Goal: Task Accomplishment & Management: Use online tool/utility

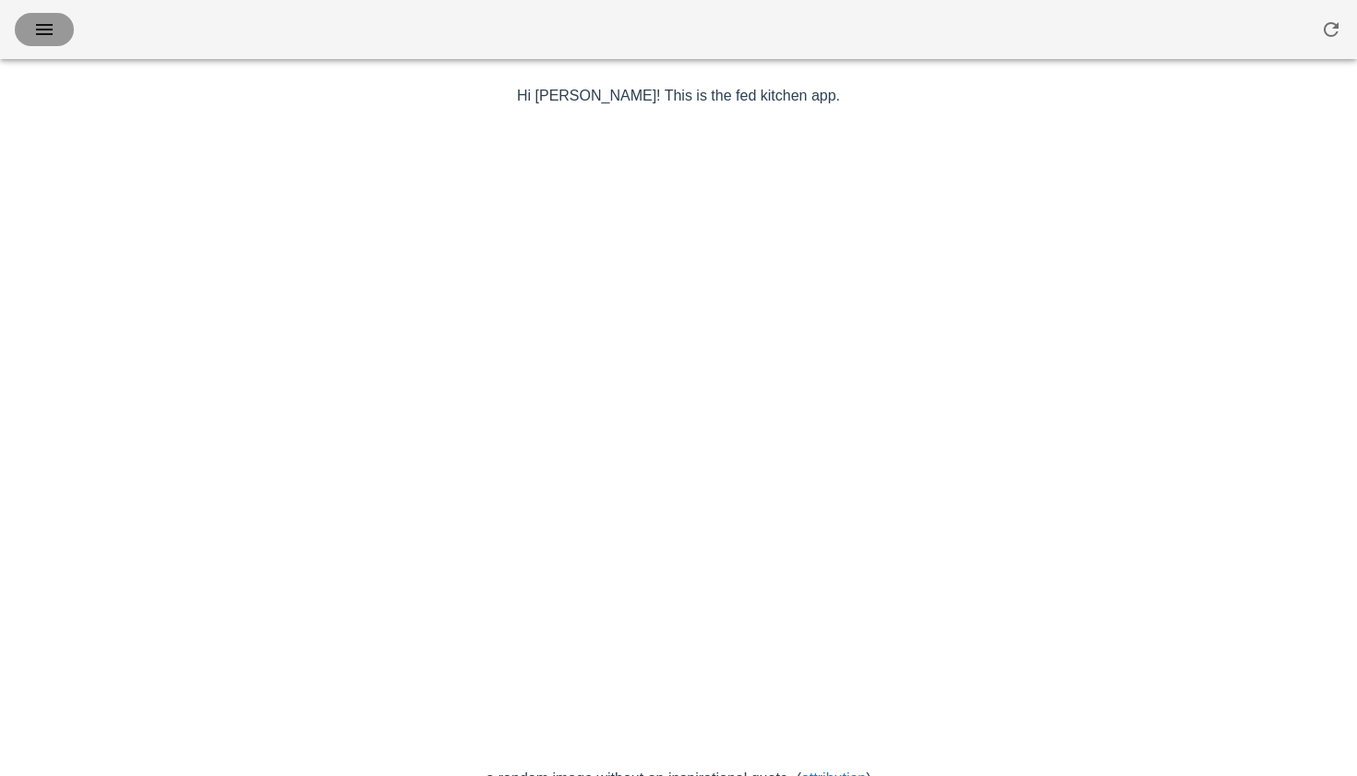
click at [56, 26] on span "button" at bounding box center [45, 29] width 30 height 22
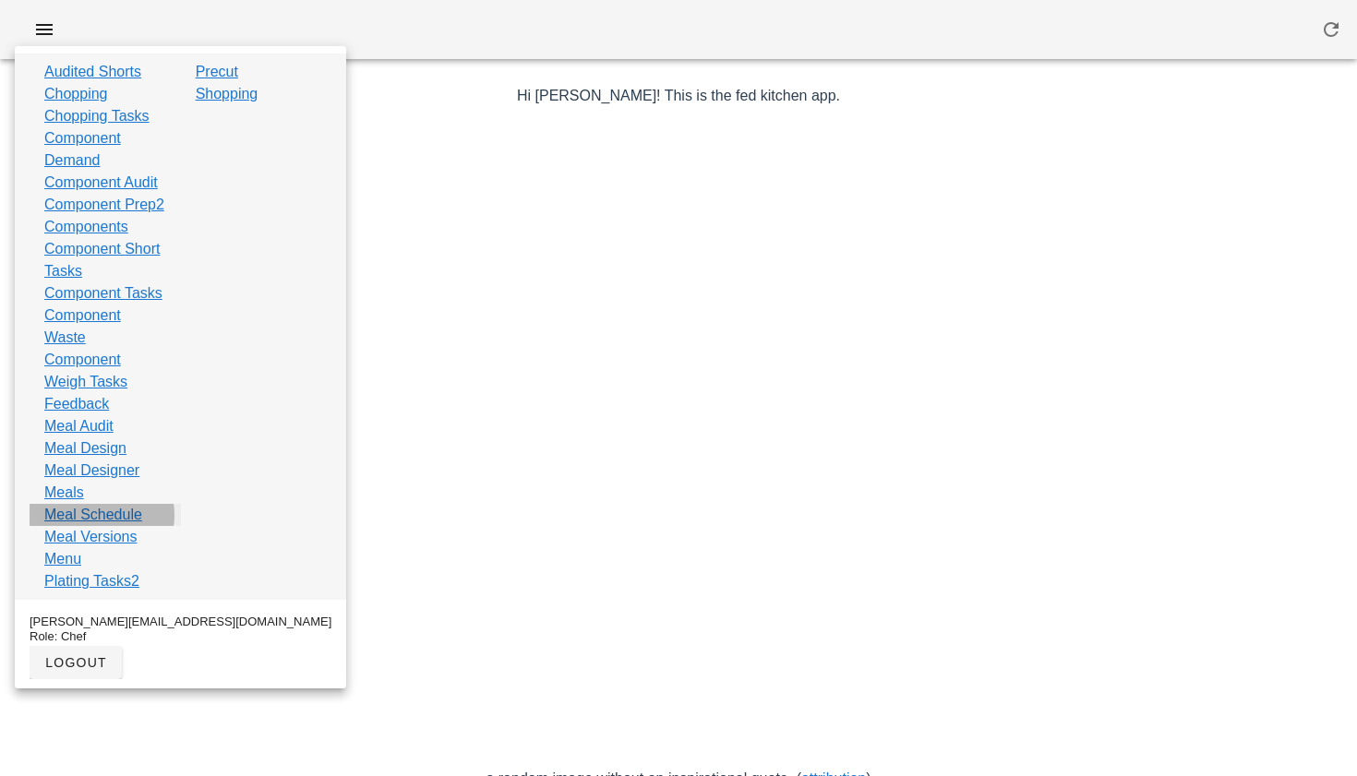
click at [105, 526] on link "Meal Schedule" at bounding box center [93, 515] width 98 height 22
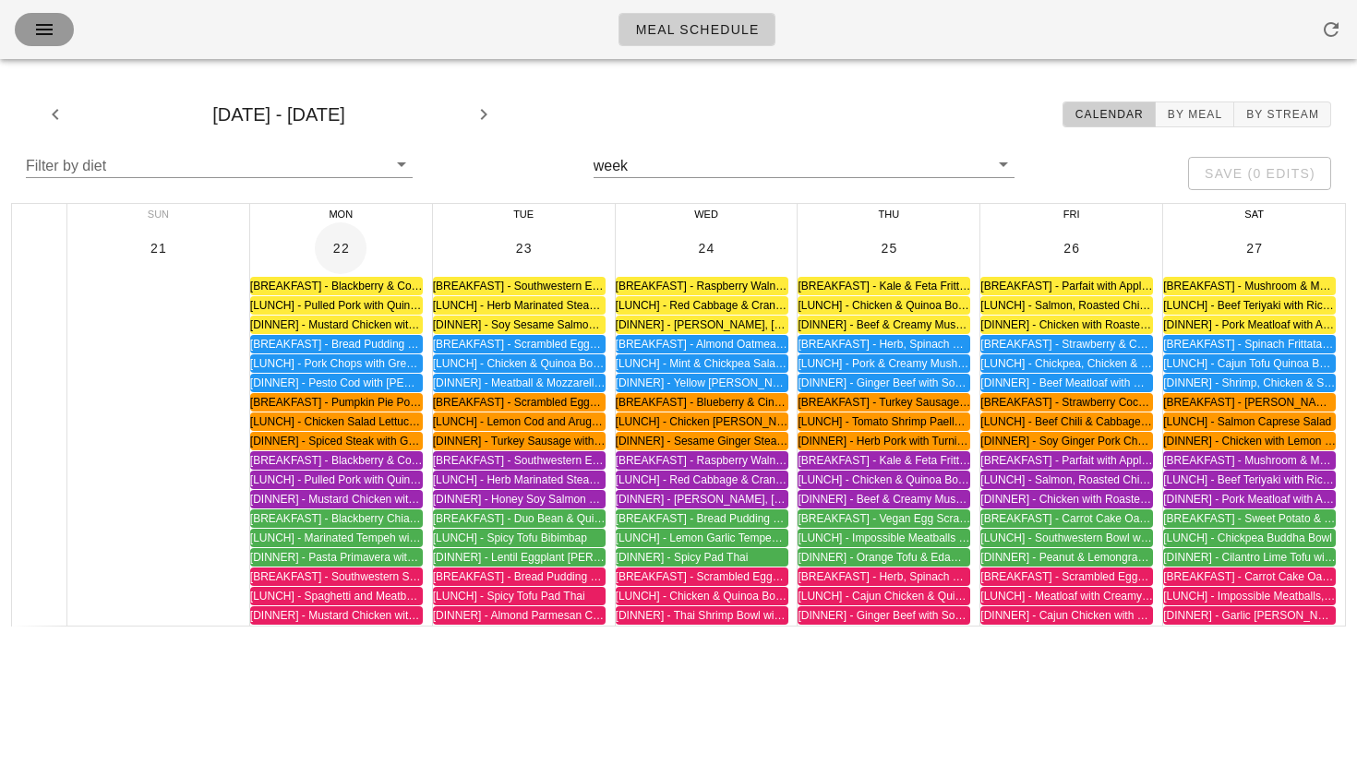
click at [43, 22] on icon "button" at bounding box center [44, 29] width 22 height 22
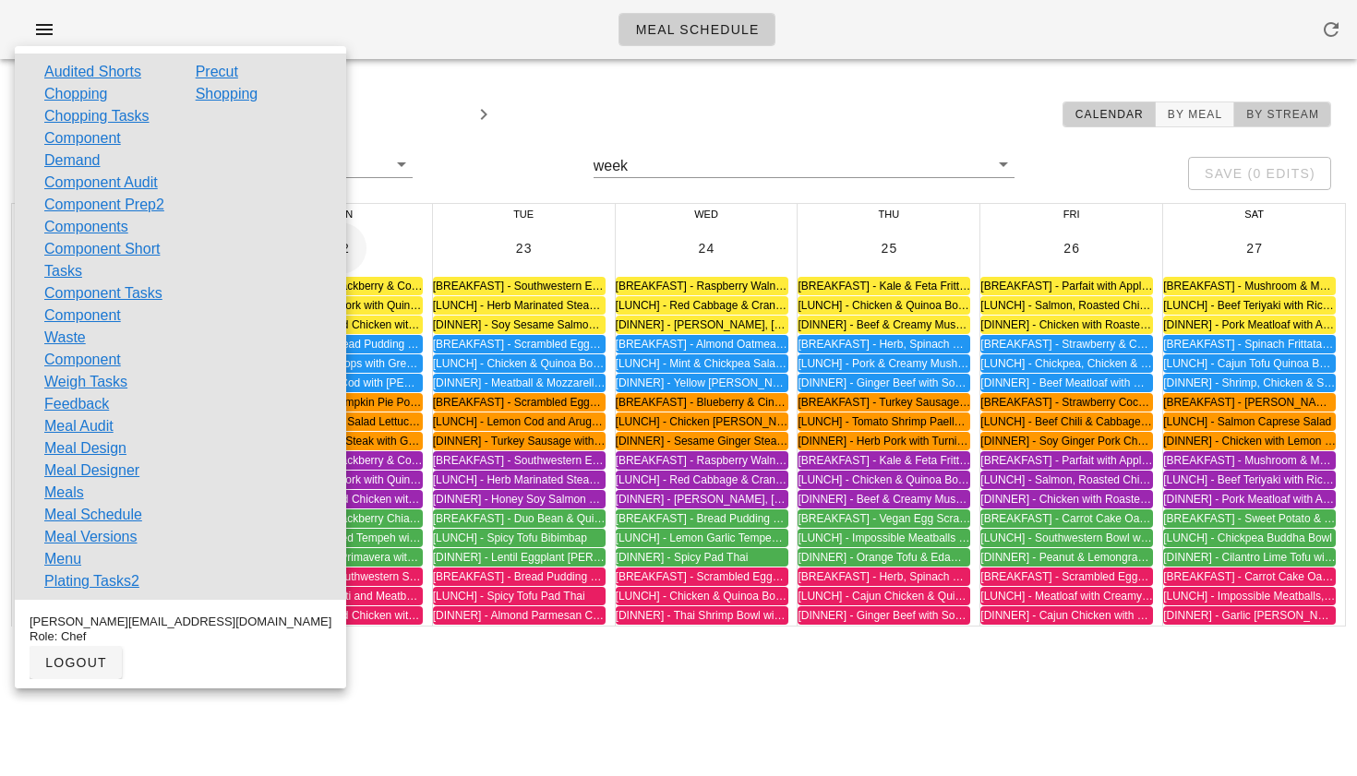
click at [1297, 104] on button "By Stream" at bounding box center [1282, 115] width 97 height 26
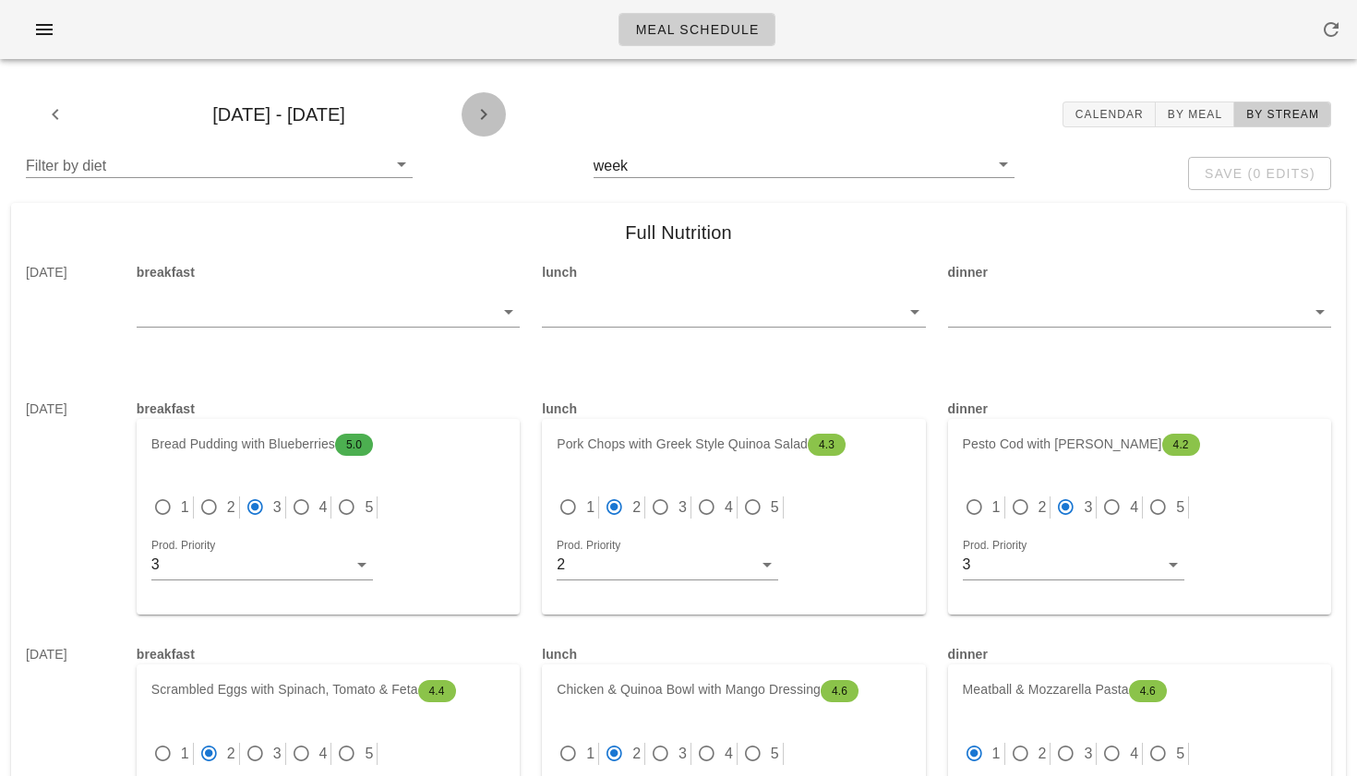
click at [483, 115] on icon "button" at bounding box center [484, 114] width 22 height 22
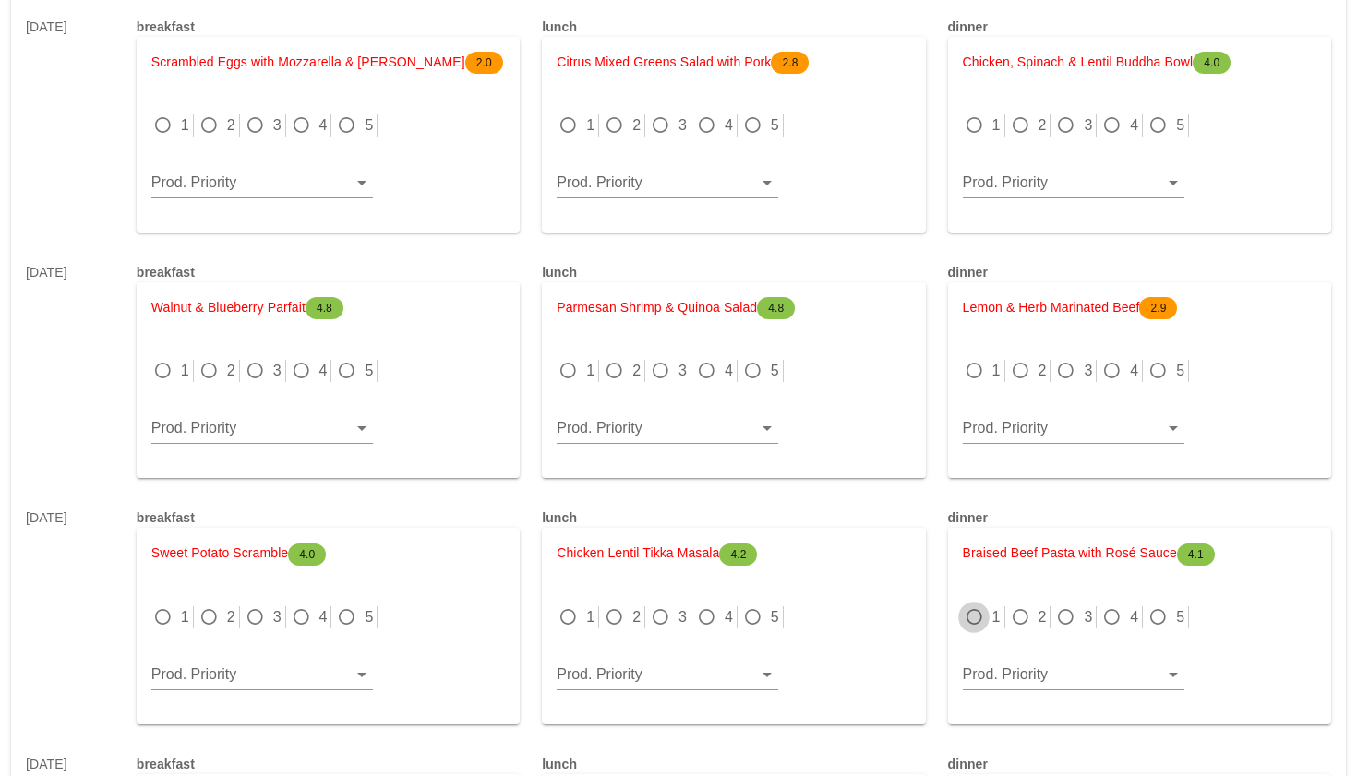
scroll to position [2101, 0]
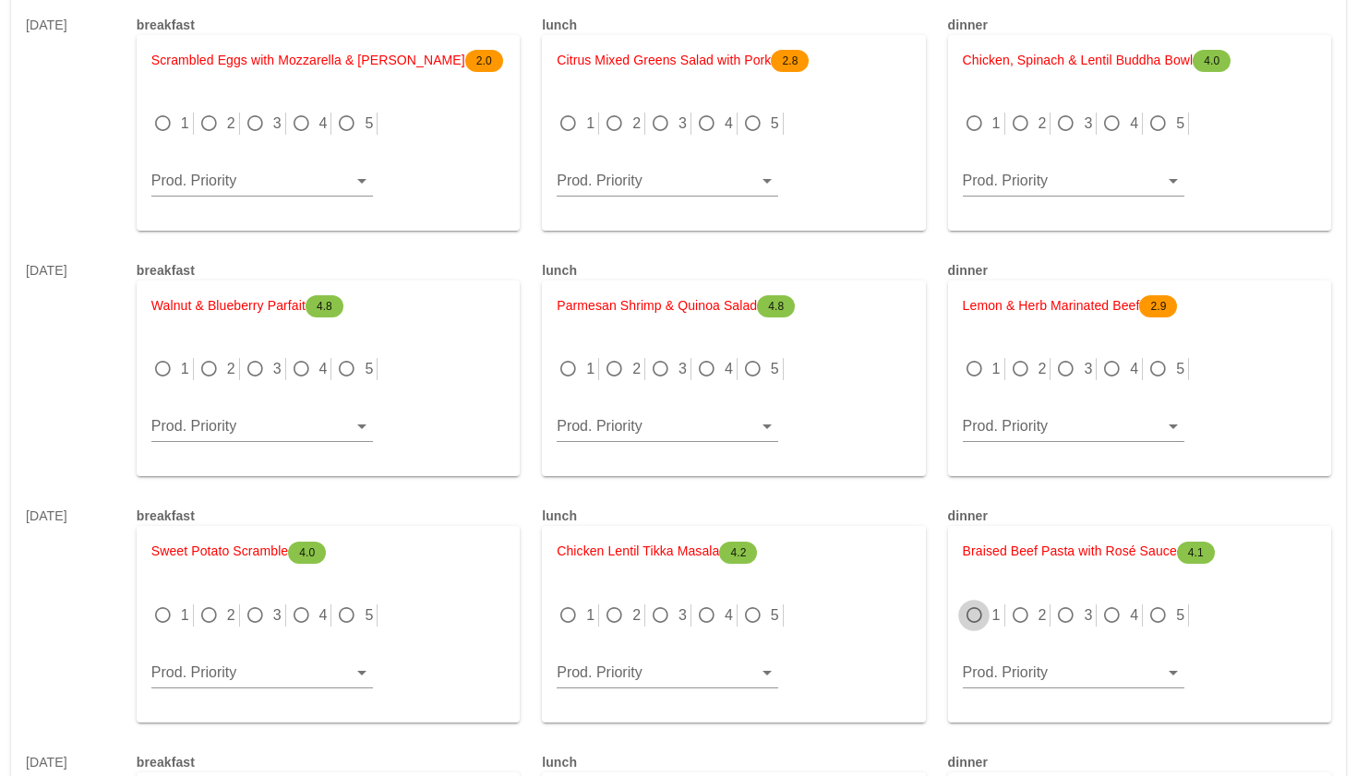
click at [979, 621] on div at bounding box center [974, 616] width 26 height 26
radio input "true"
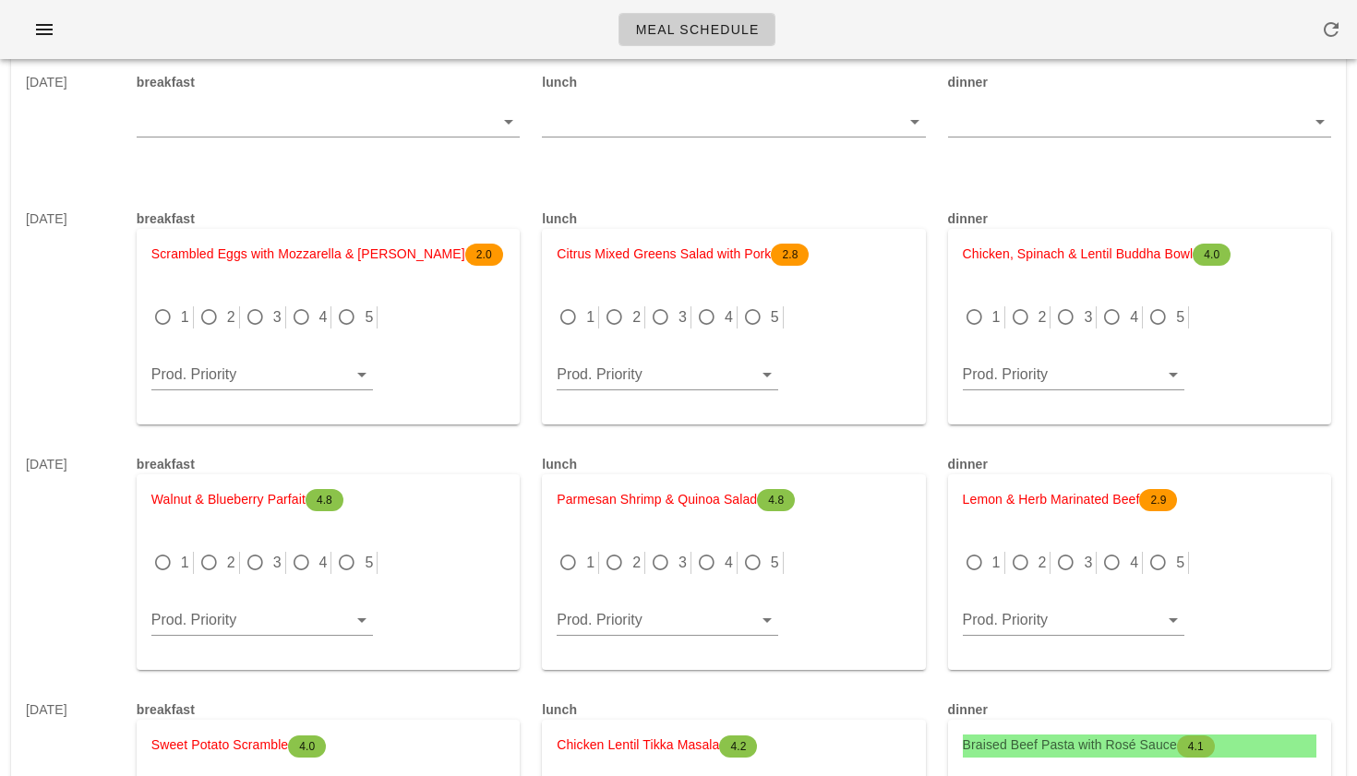
scroll to position [1901, 0]
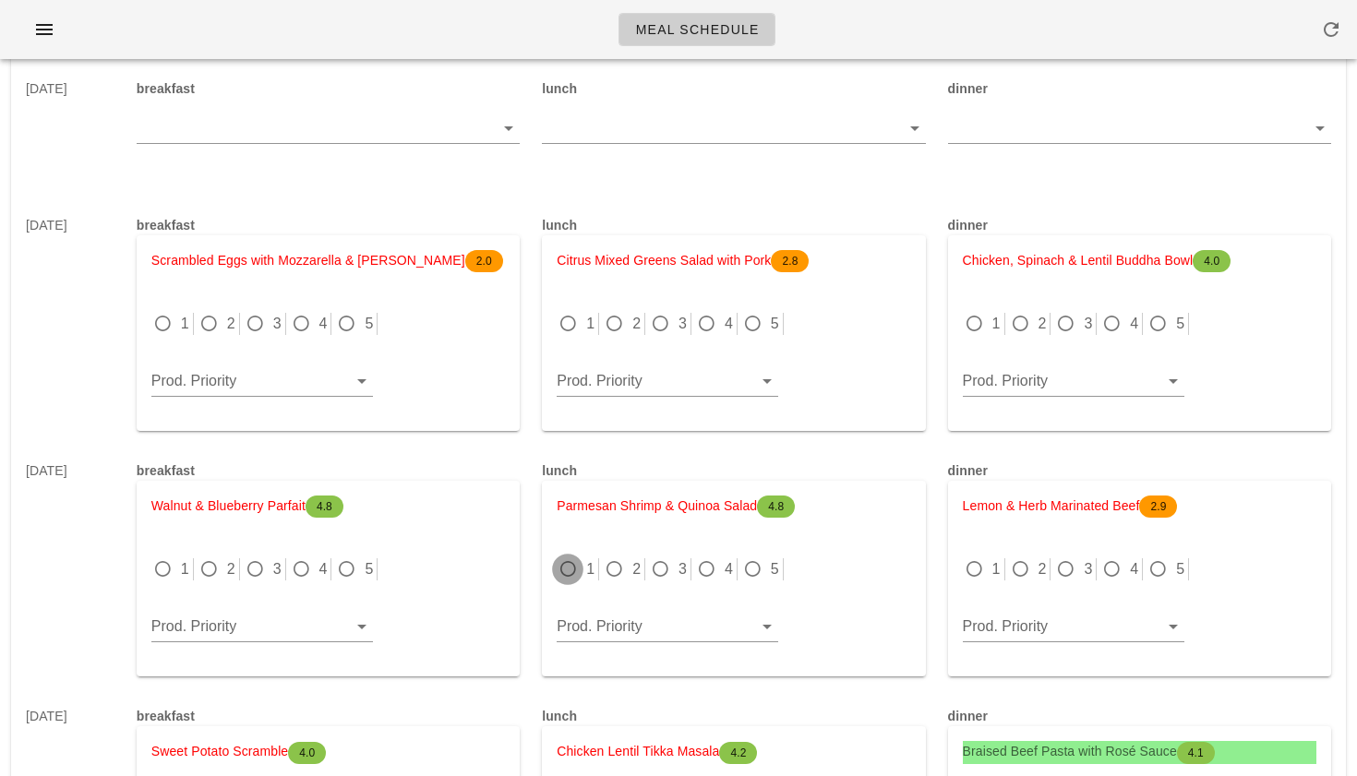
click at [571, 573] on div at bounding box center [568, 570] width 26 height 26
radio input "true"
click at [615, 323] on div at bounding box center [614, 324] width 26 height 26
radio input "true"
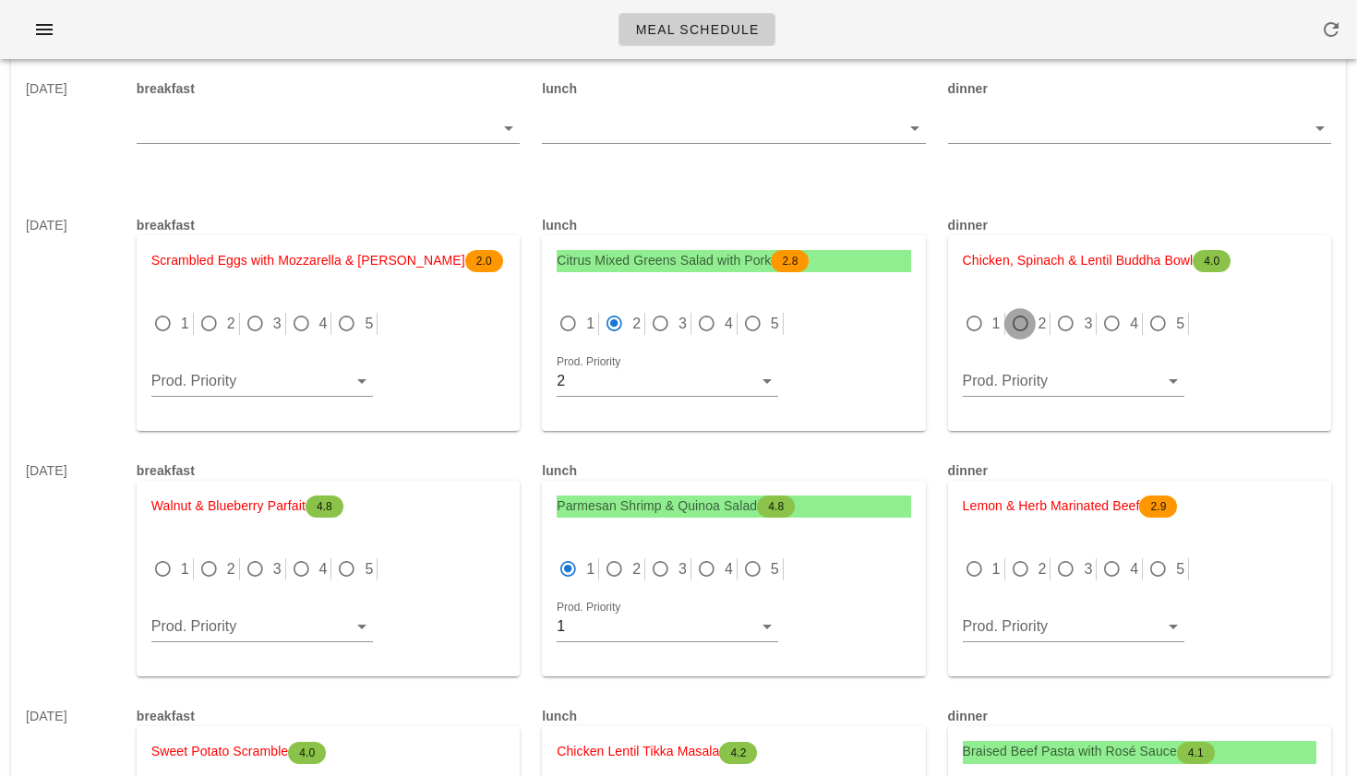
click at [1027, 324] on div at bounding box center [1020, 324] width 26 height 26
radio input "true"
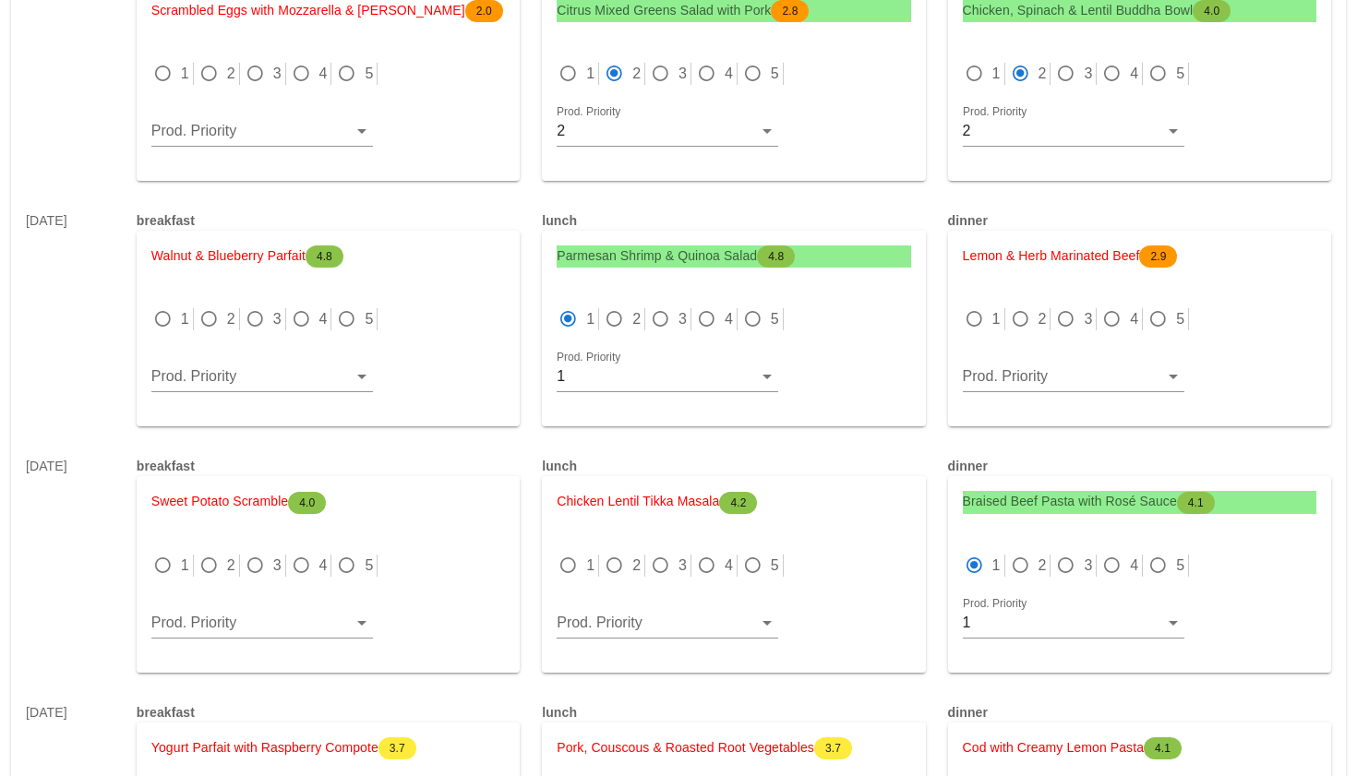
scroll to position [2167, 0]
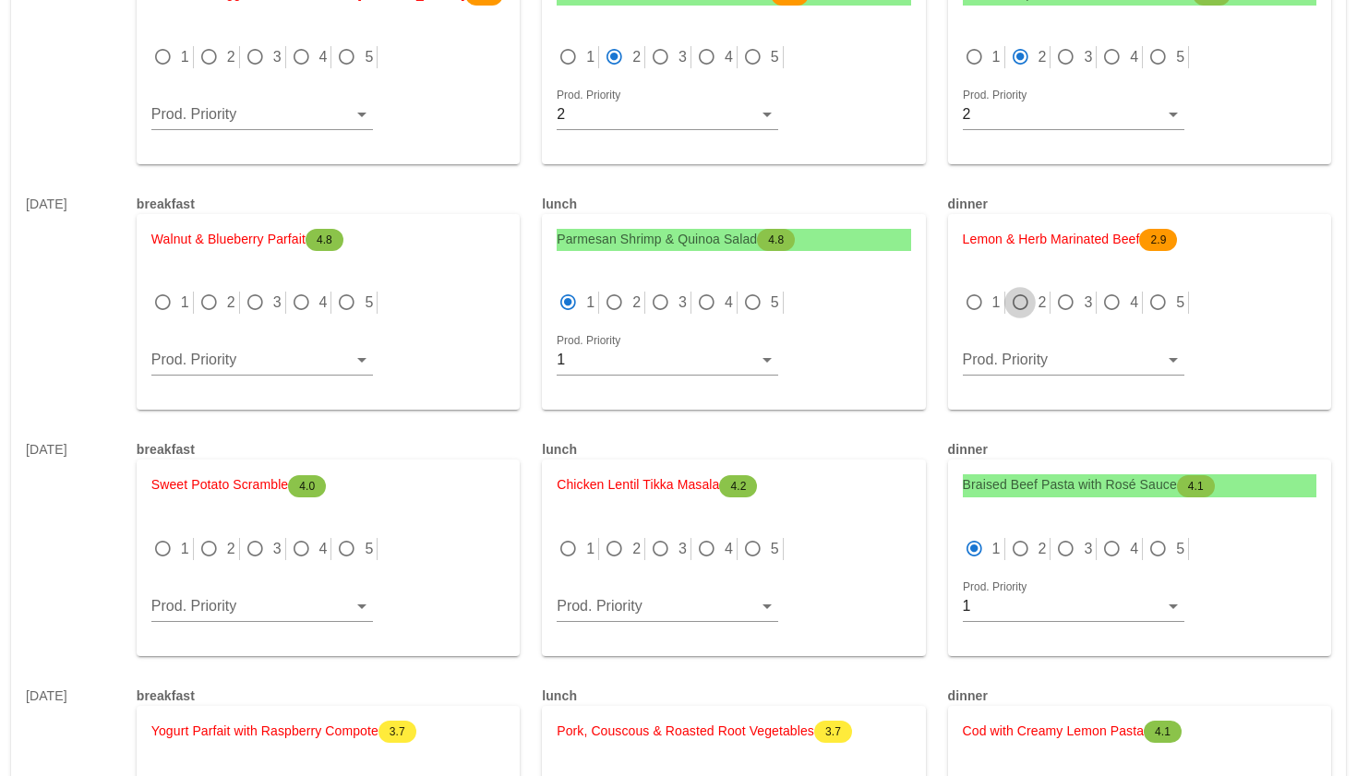
click at [1015, 306] on div at bounding box center [1020, 303] width 26 height 26
radio input "true"
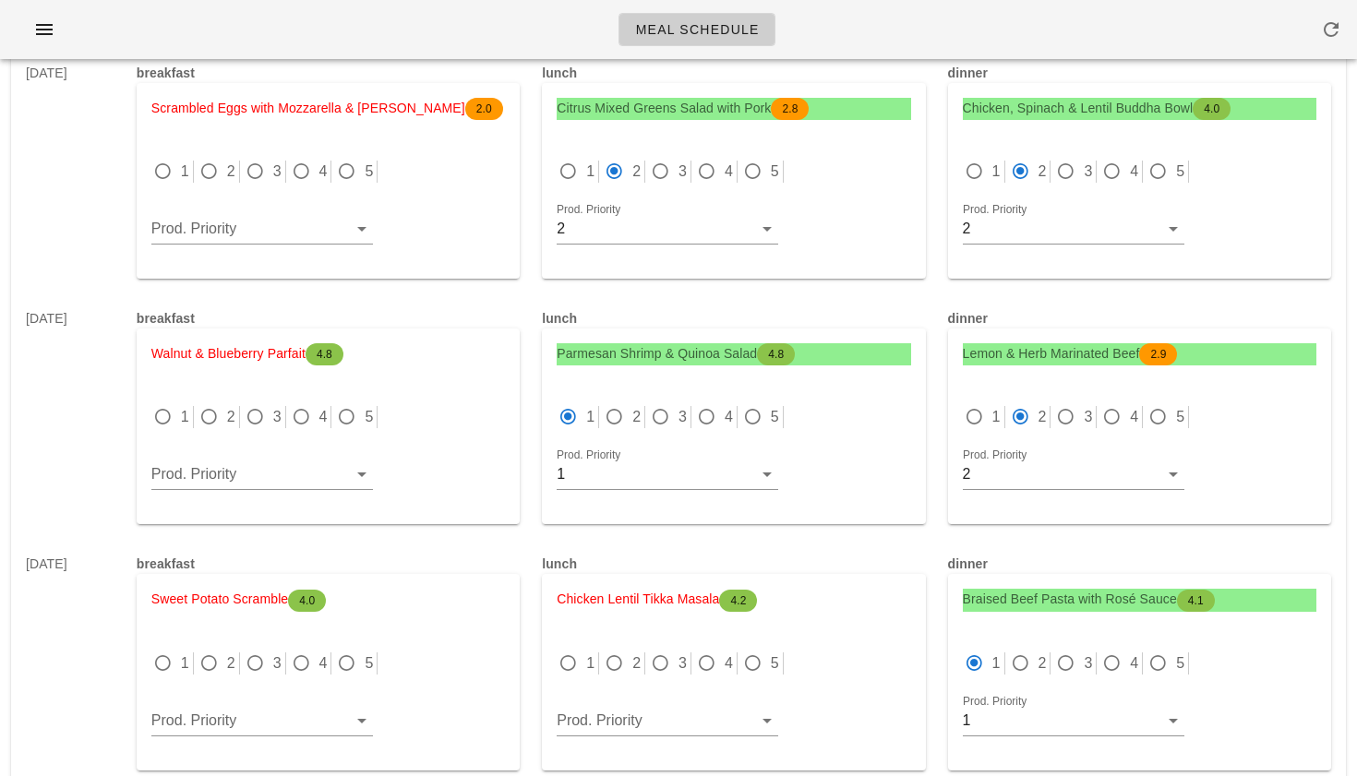
scroll to position [2086, 0]
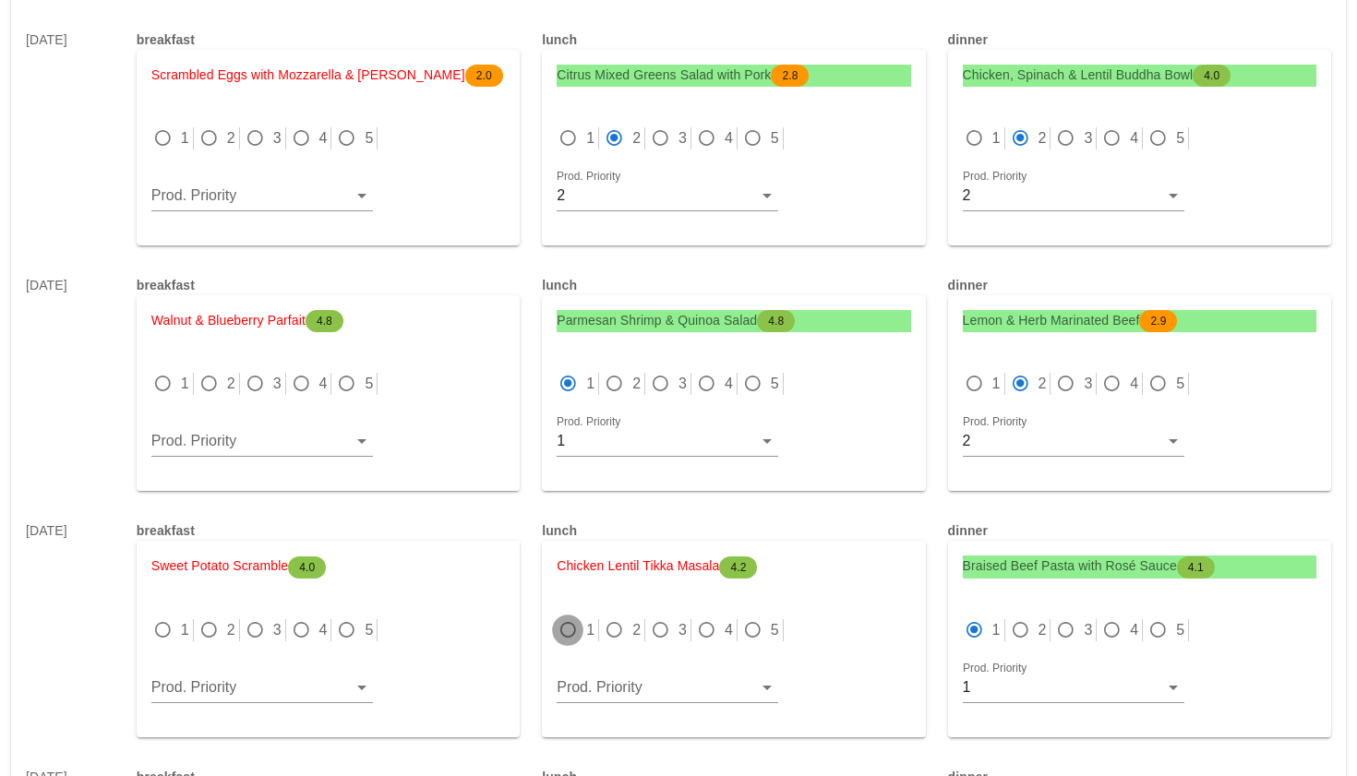
click at [570, 631] on div at bounding box center [568, 631] width 26 height 26
radio input "true"
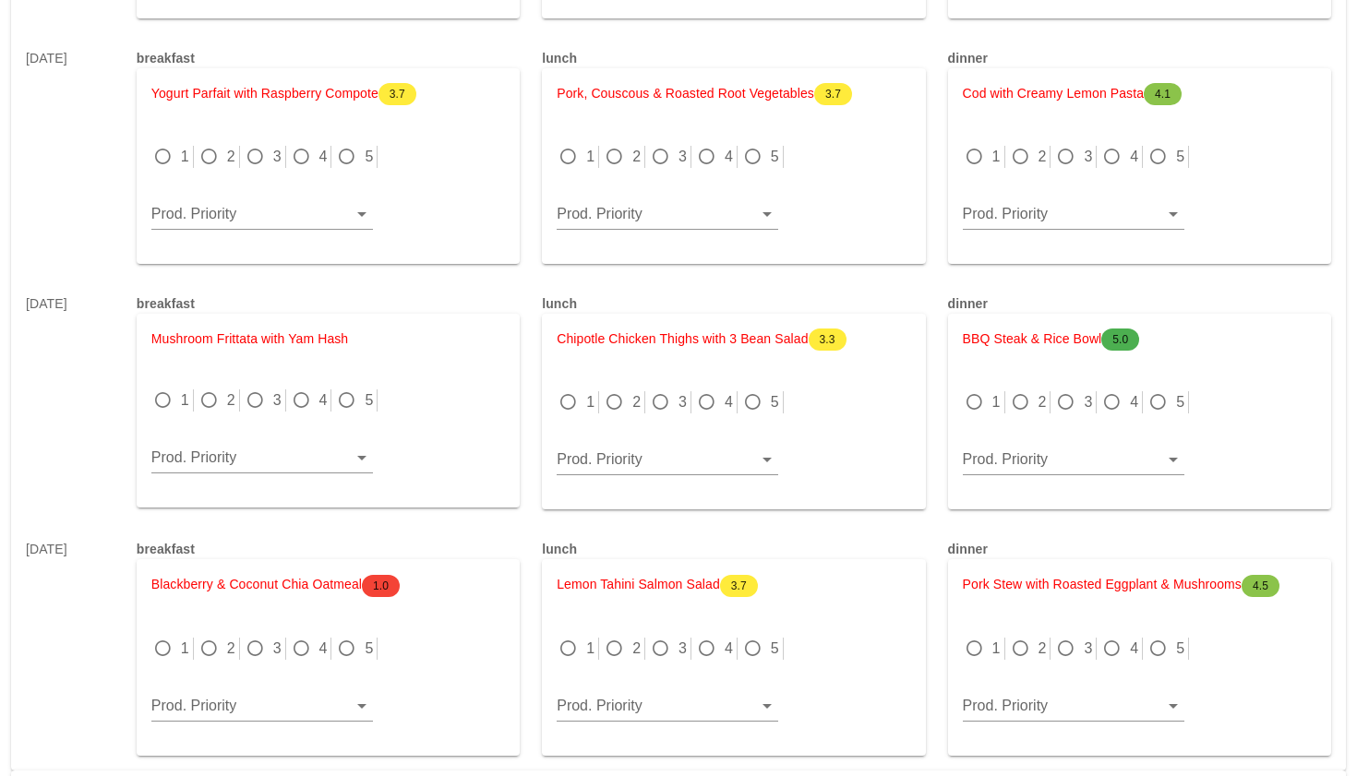
scroll to position [2808, 0]
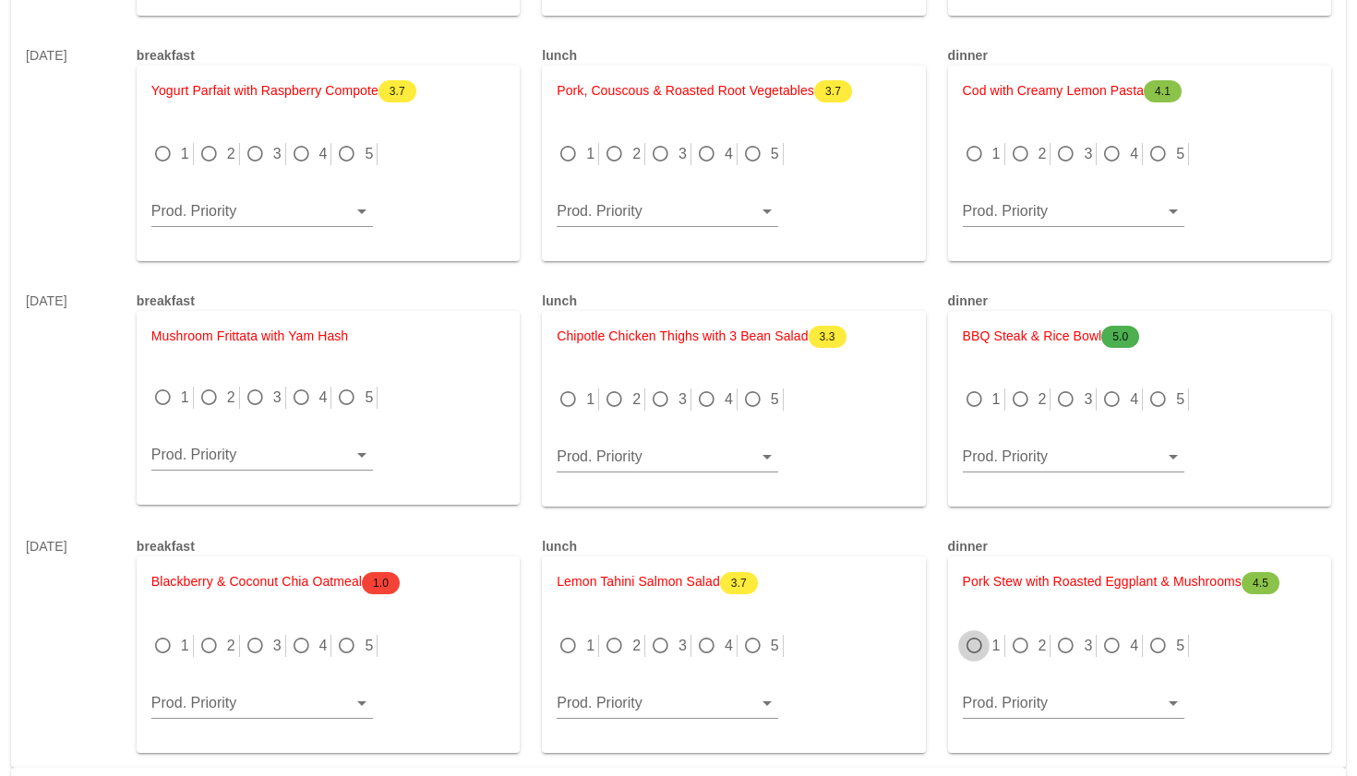
click at [971, 652] on div at bounding box center [974, 646] width 26 height 26
radio input "true"
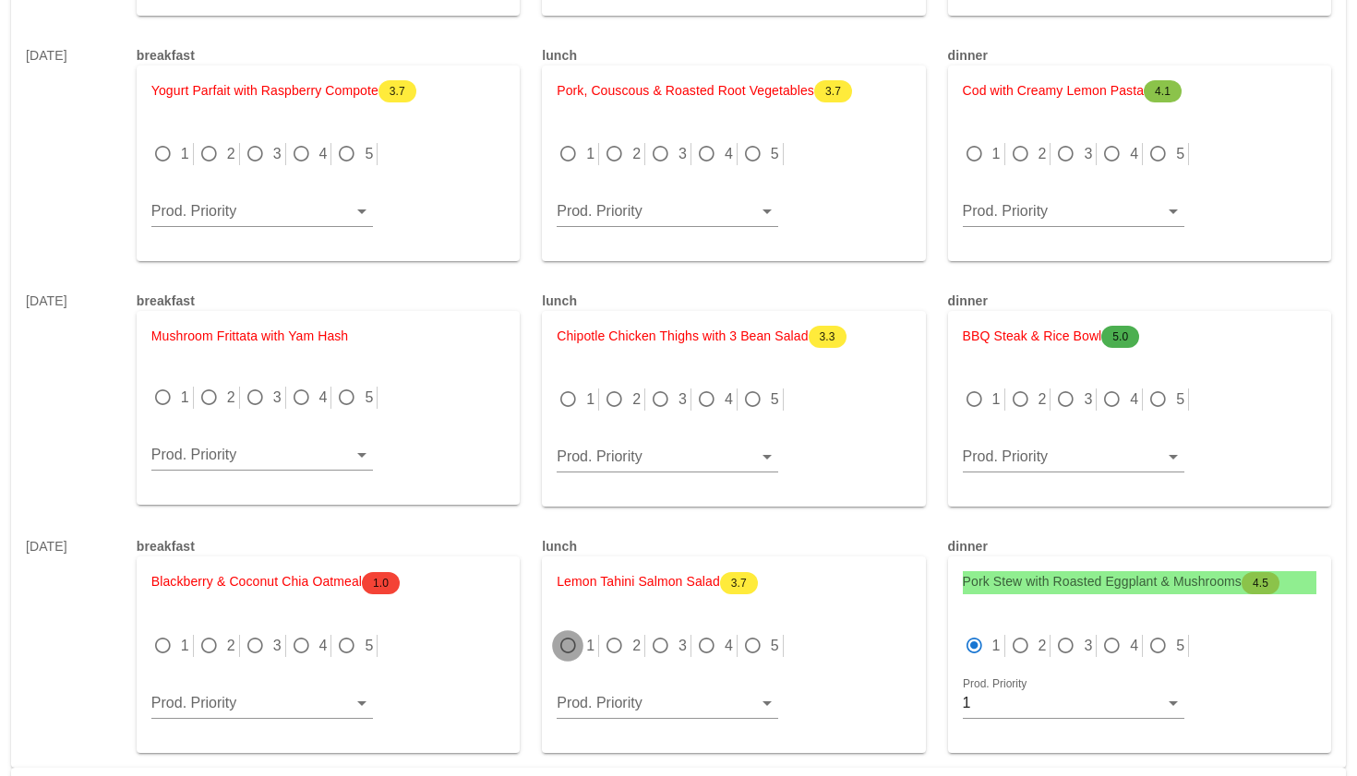
click at [565, 650] on div at bounding box center [568, 646] width 26 height 26
radio input "true"
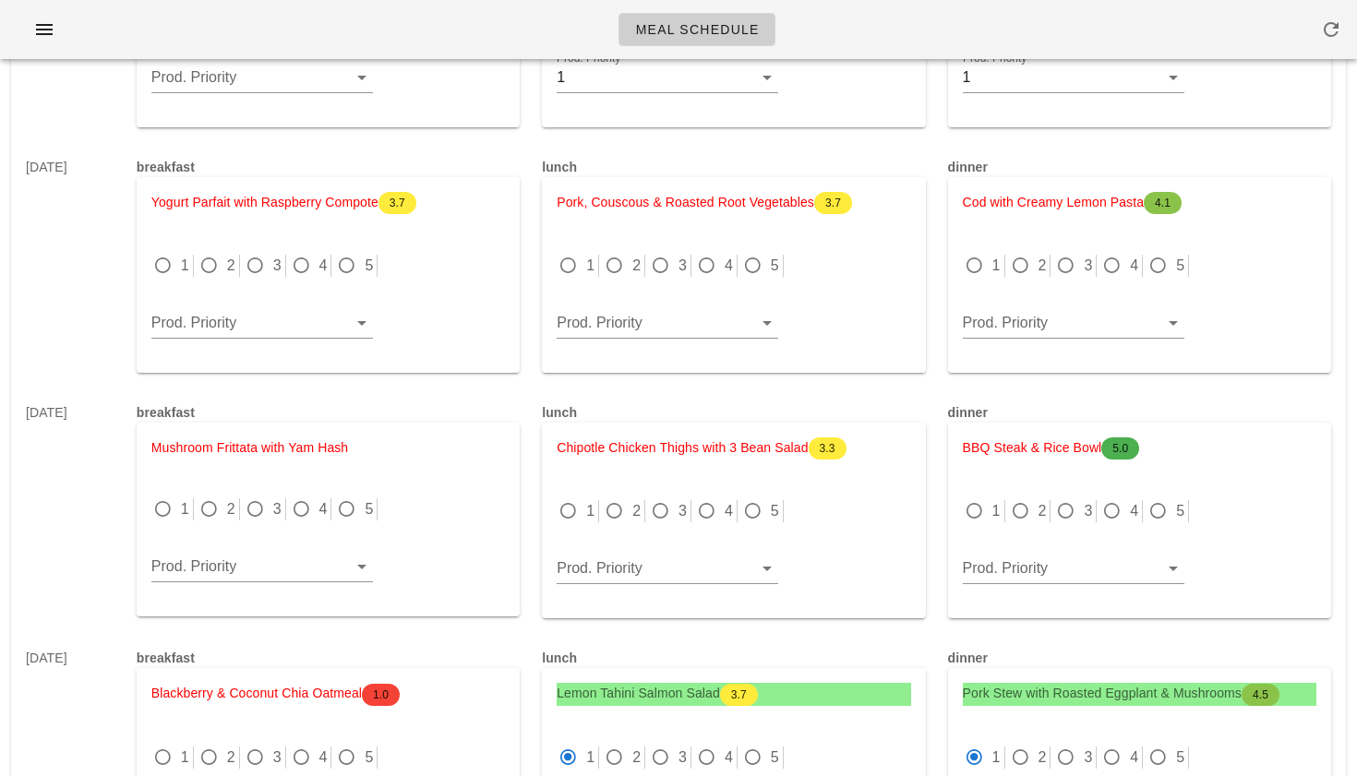
scroll to position [2687, 0]
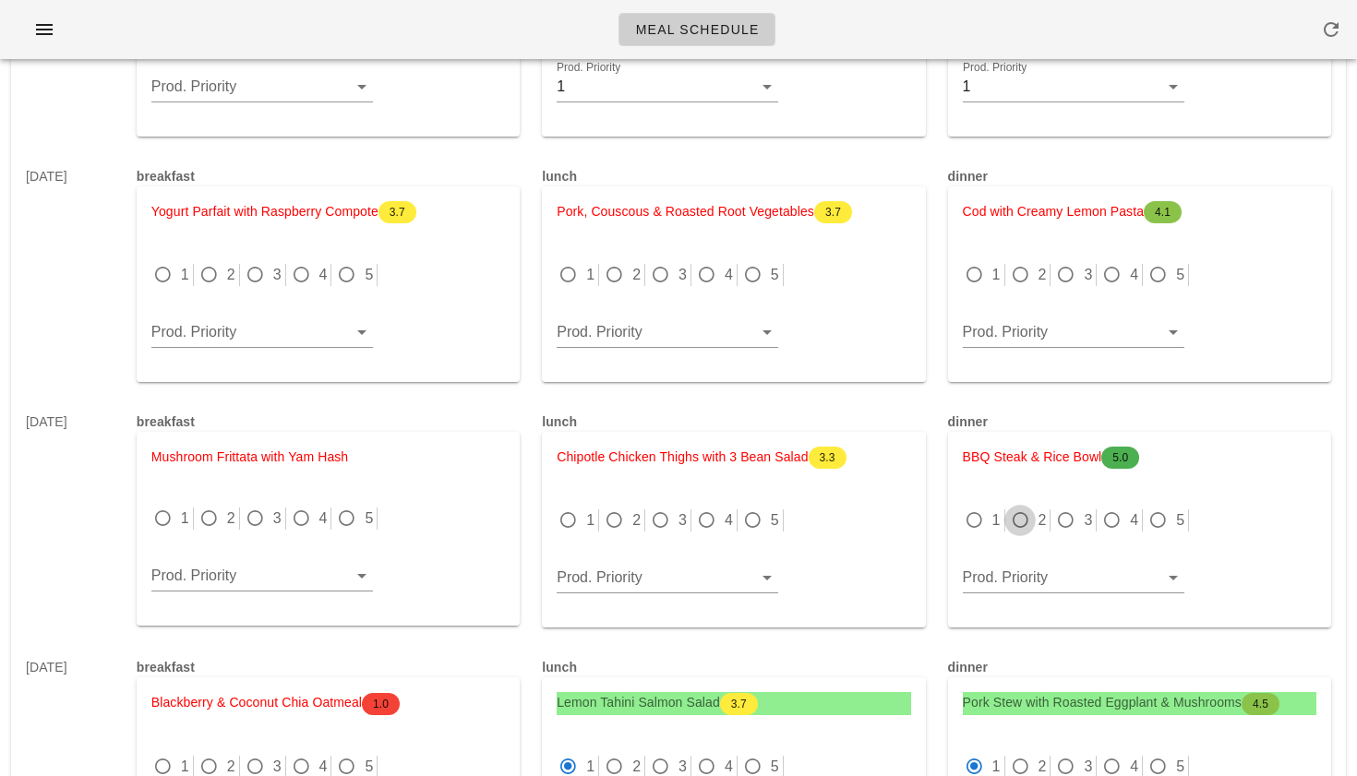
click at [1026, 520] on div at bounding box center [1020, 521] width 26 height 26
radio input "true"
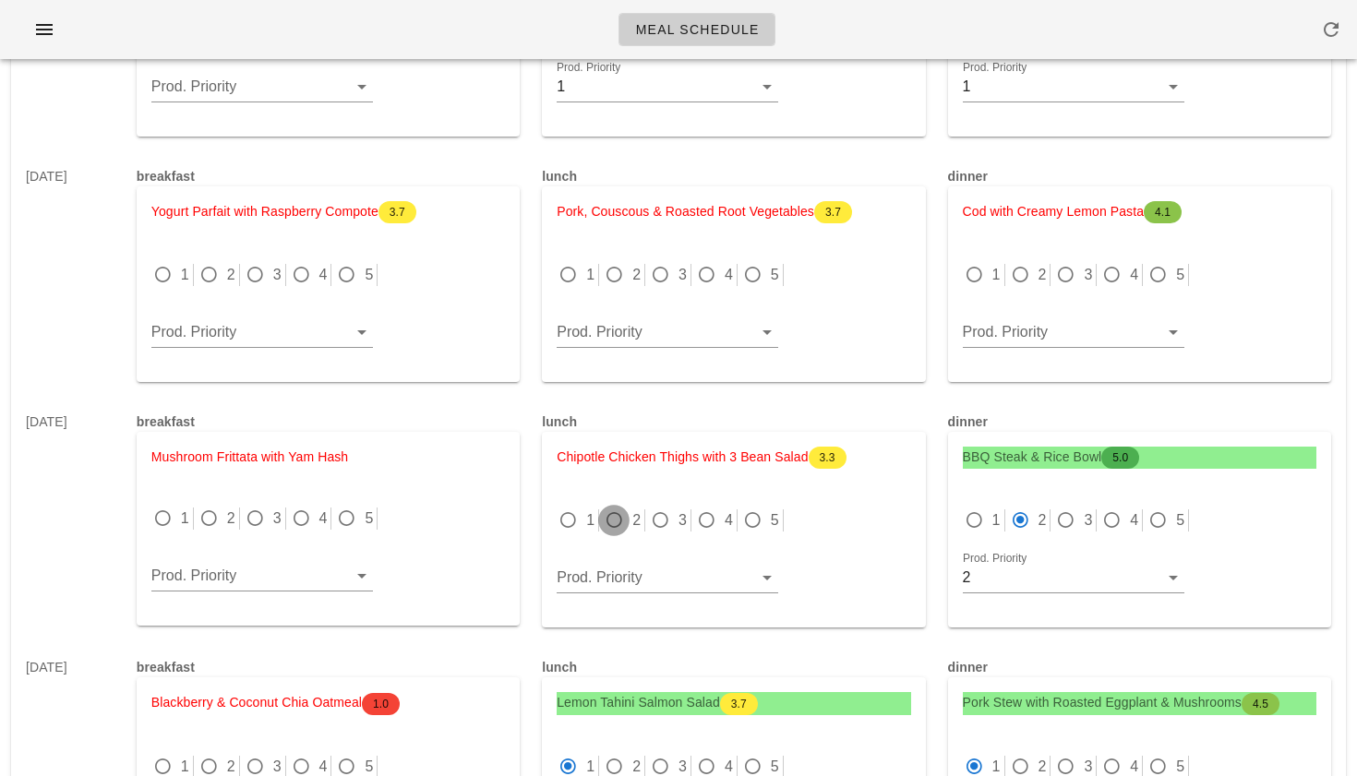
click at [606, 521] on div at bounding box center [614, 521] width 26 height 26
radio input "true"
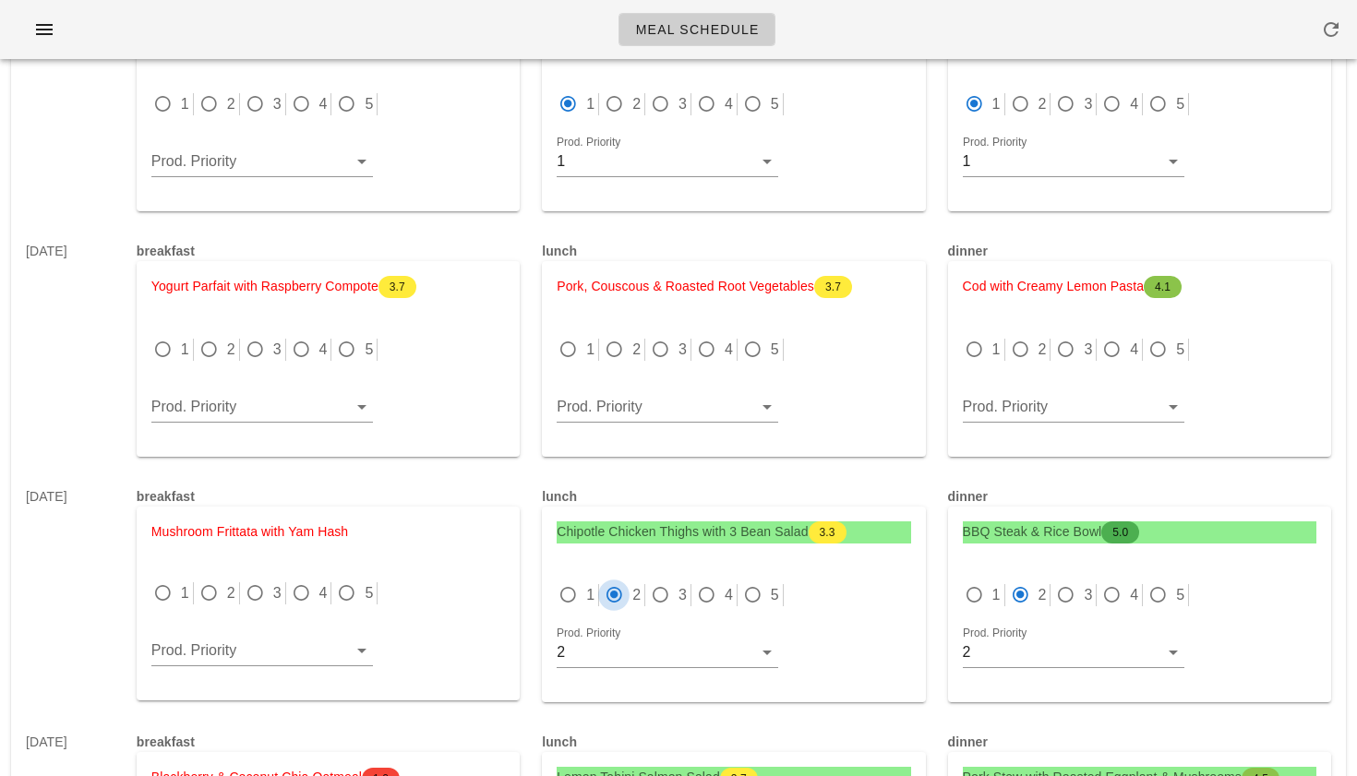
scroll to position [2530, 0]
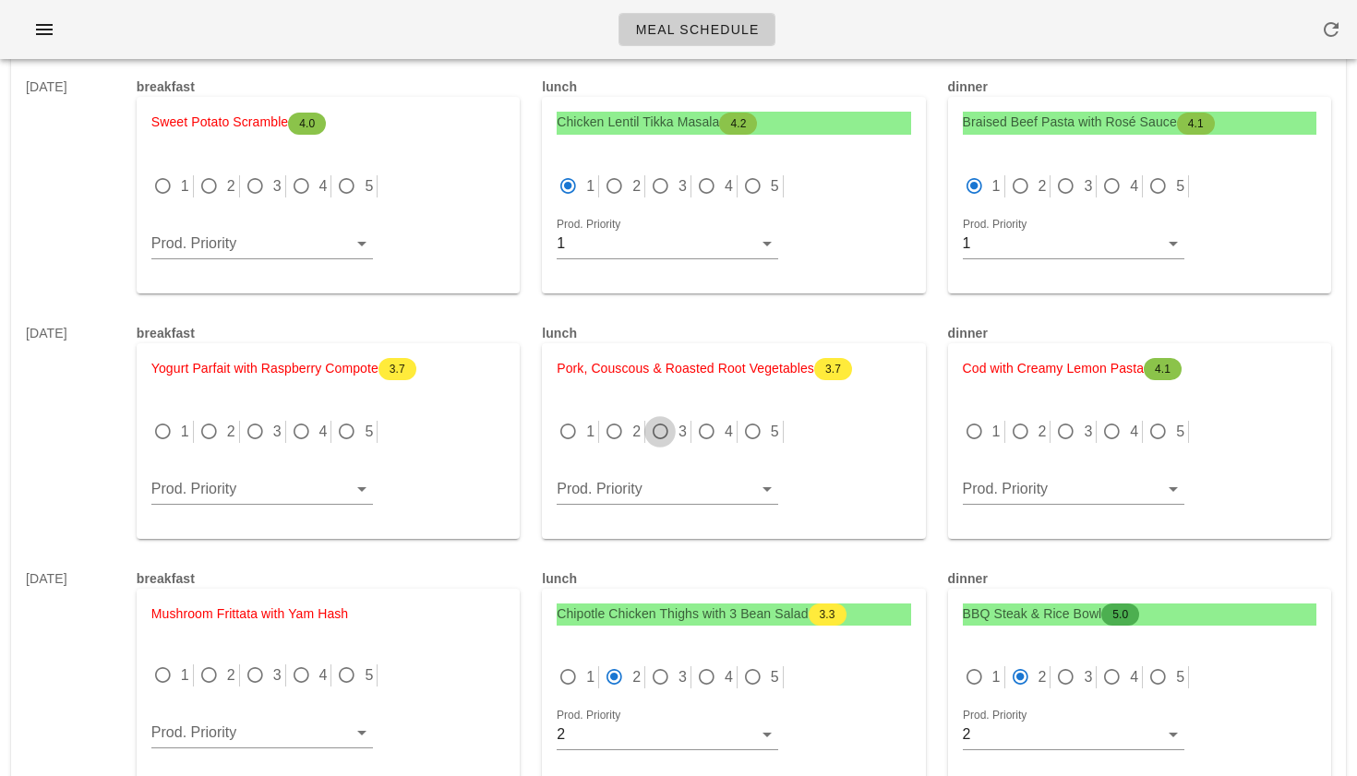
click at [654, 427] on div at bounding box center [660, 432] width 26 height 26
radio input "true"
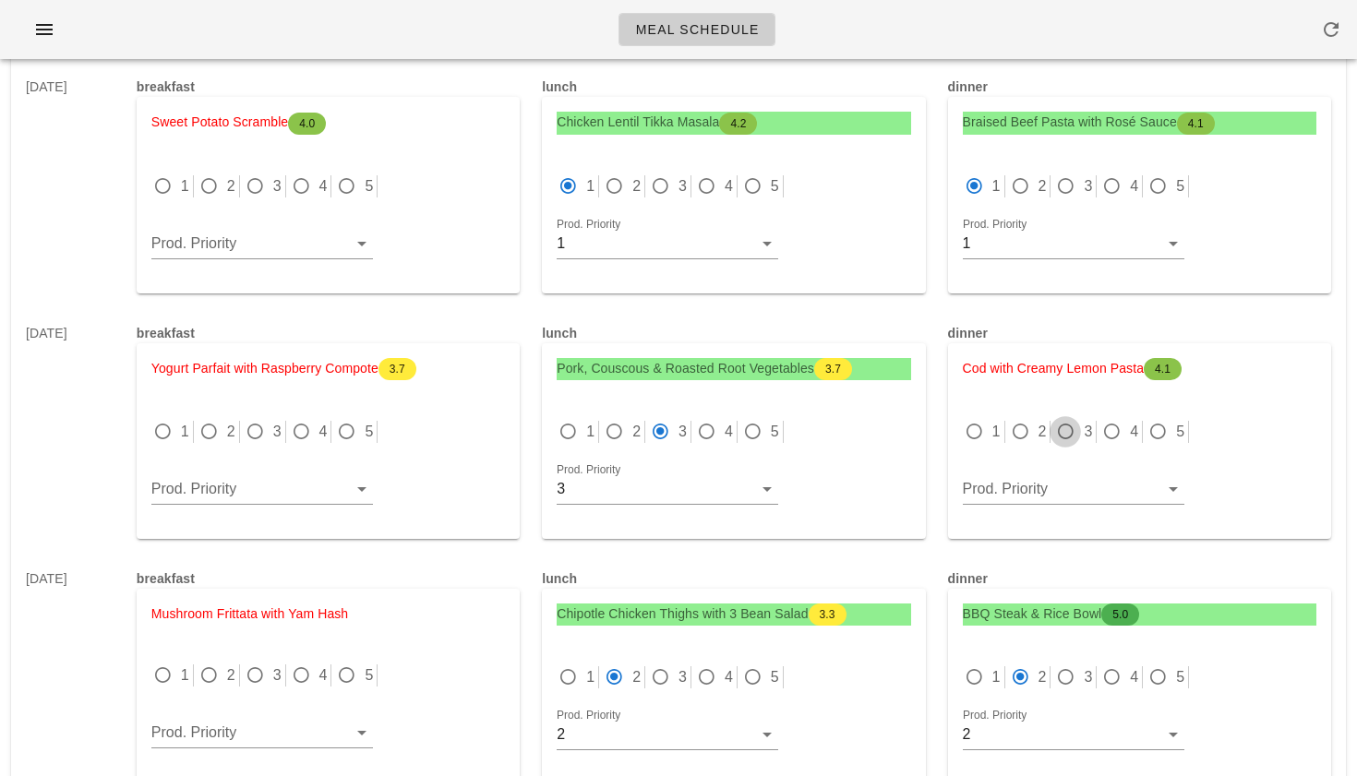
click at [1074, 431] on div at bounding box center [1065, 432] width 26 height 26
radio input "true"
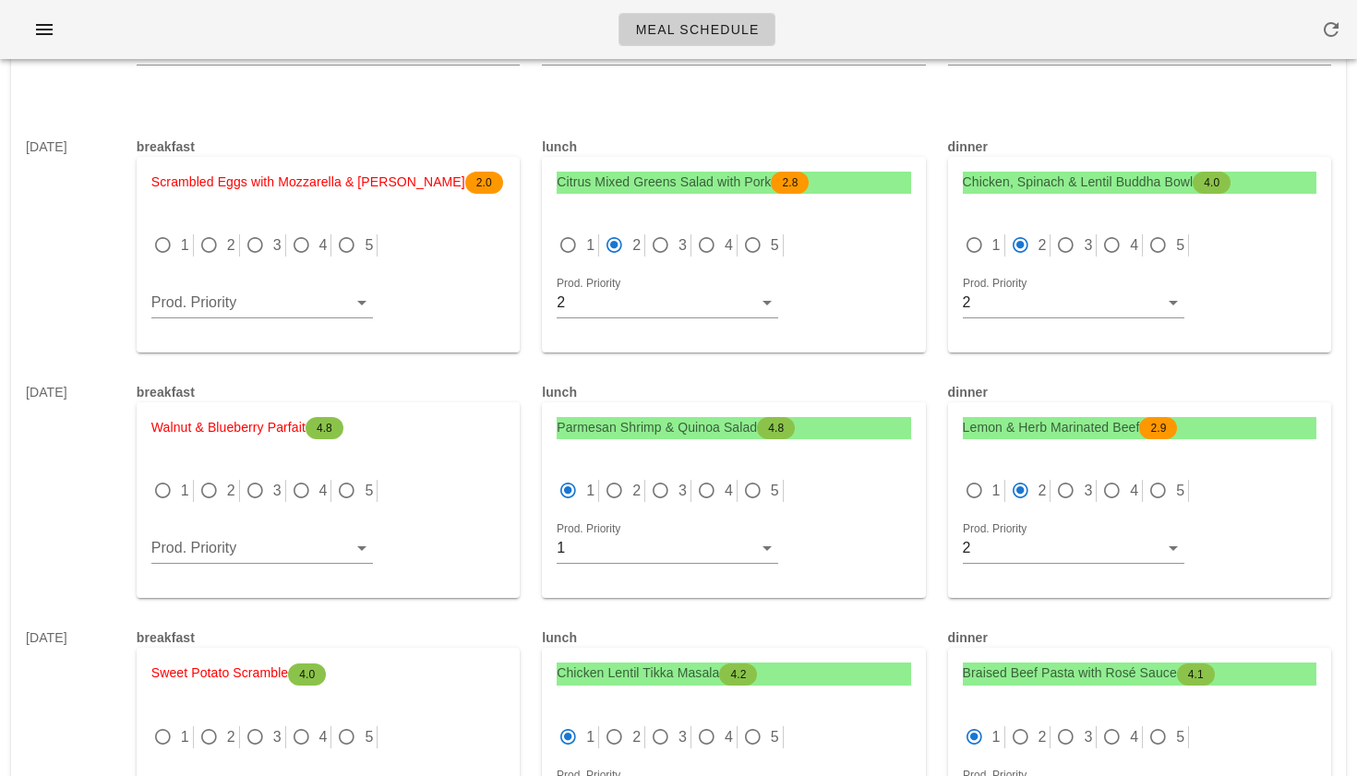
scroll to position [1976, 0]
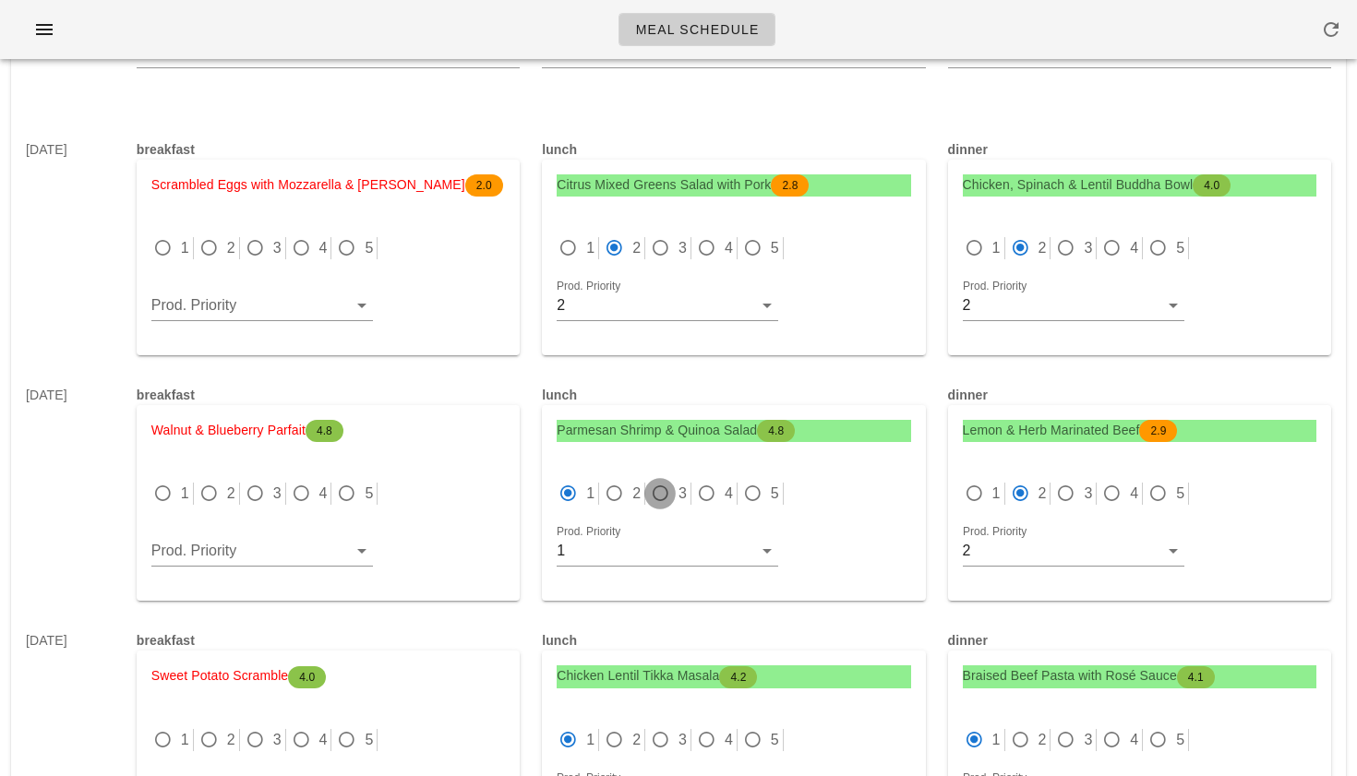
click at [653, 496] on div at bounding box center [660, 494] width 26 height 26
radio input "false"
radio input "true"
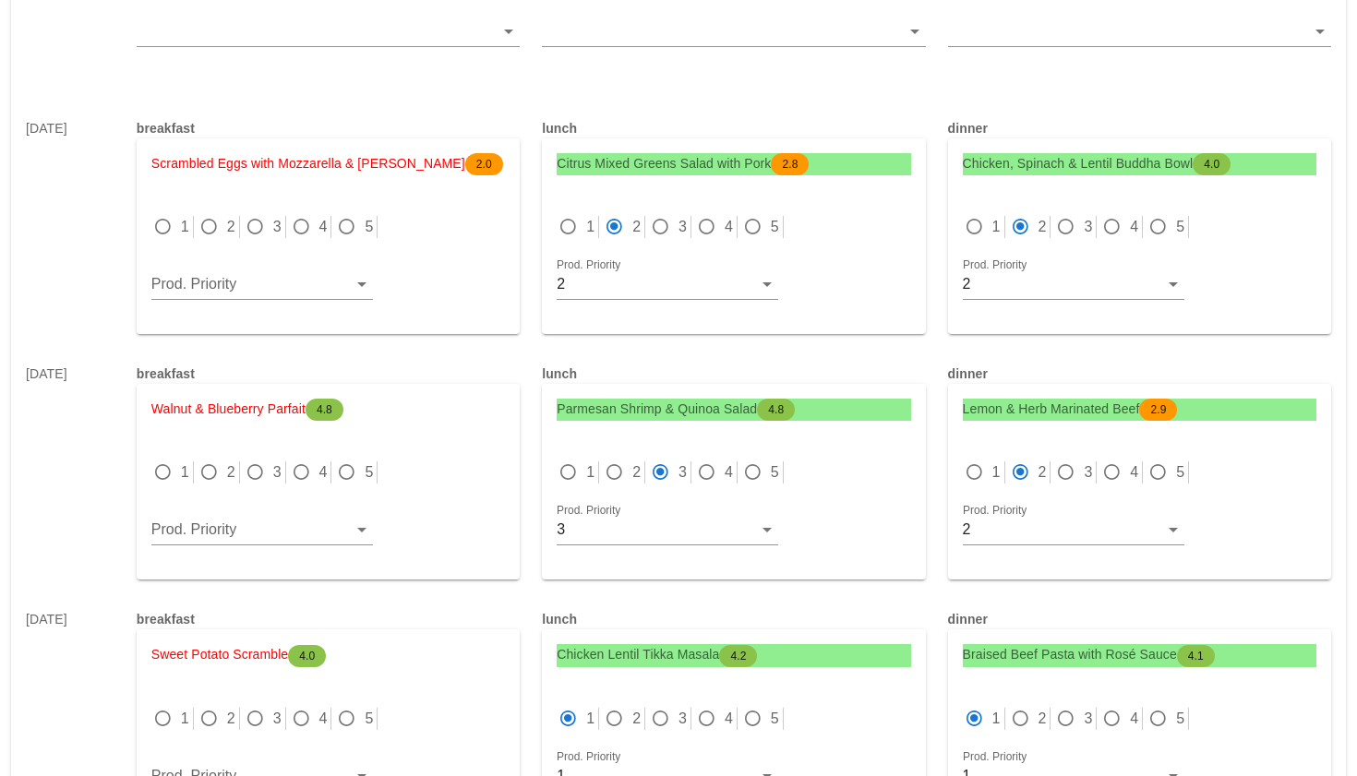
scroll to position [2010, 0]
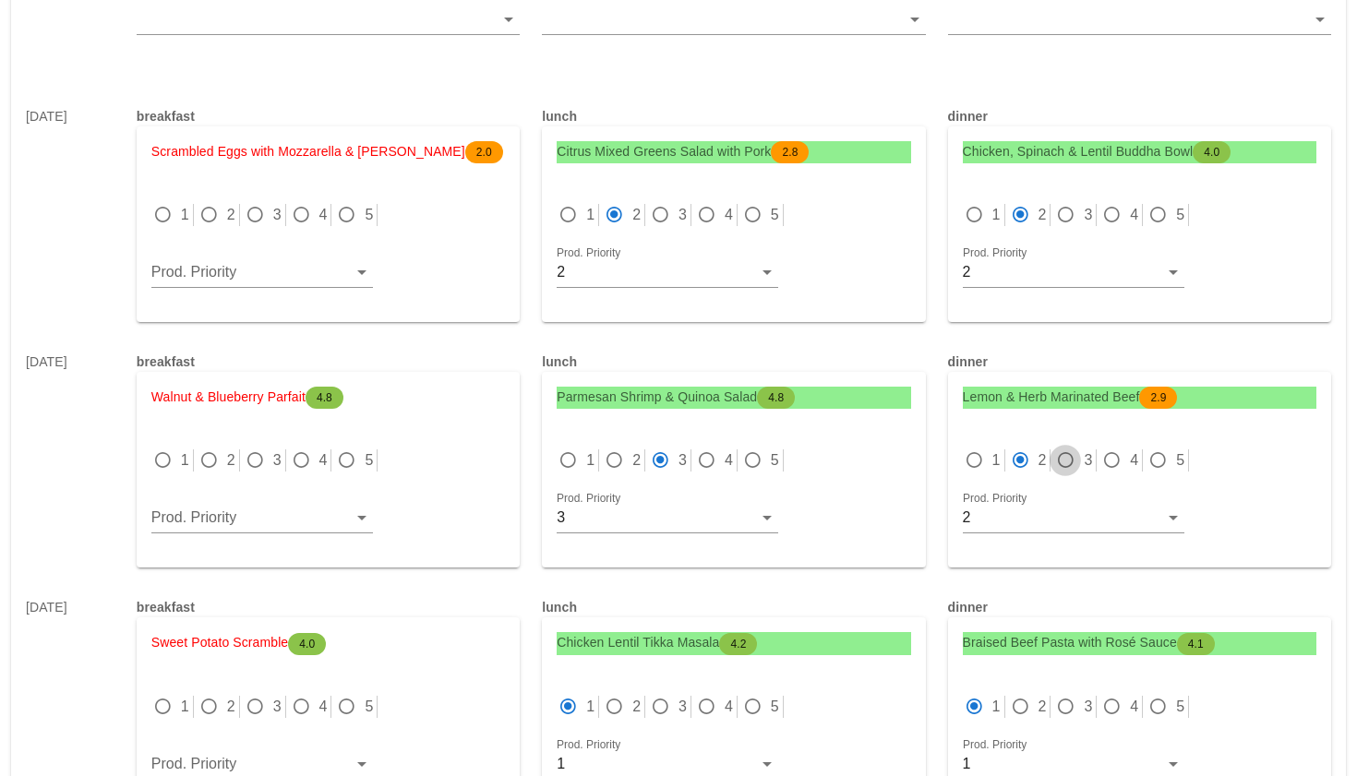
click at [1068, 462] on div at bounding box center [1065, 461] width 26 height 26
radio input "false"
radio input "true"
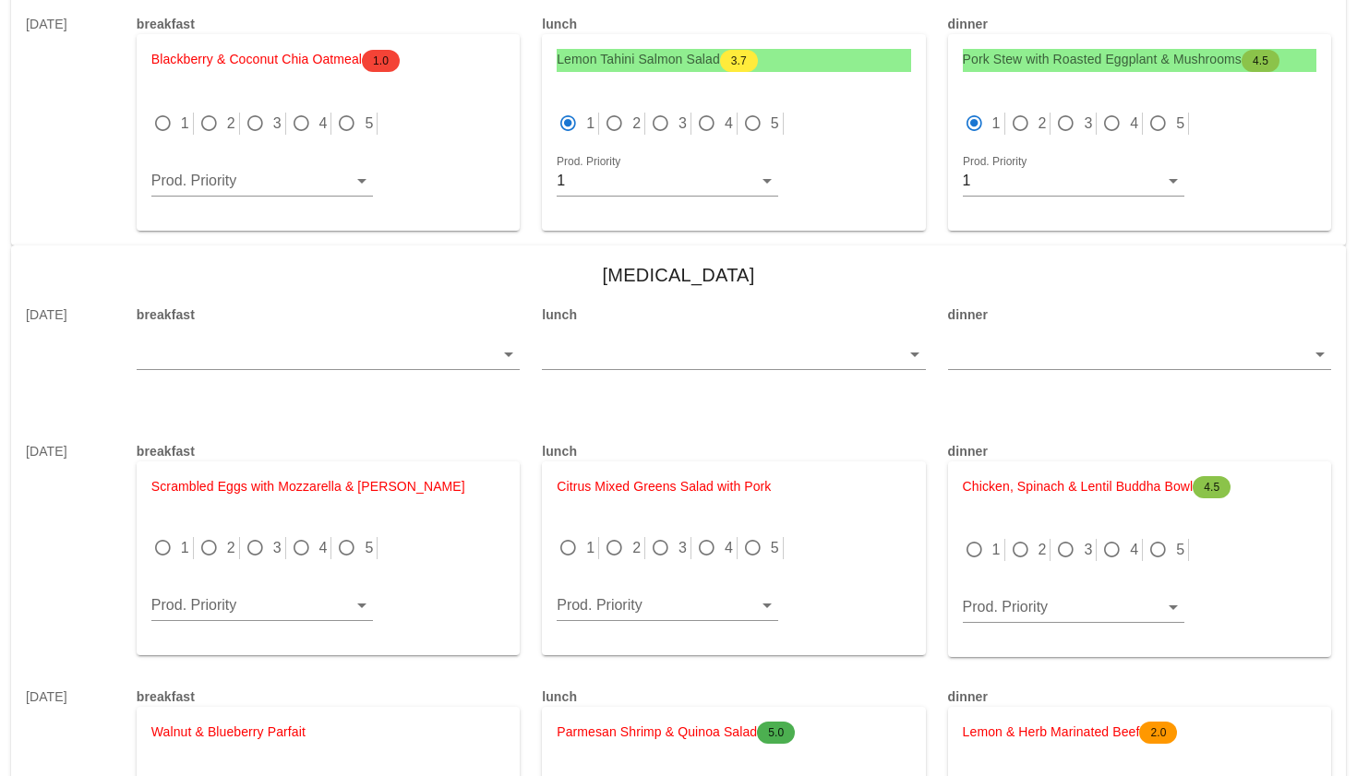
scroll to position [3343, 0]
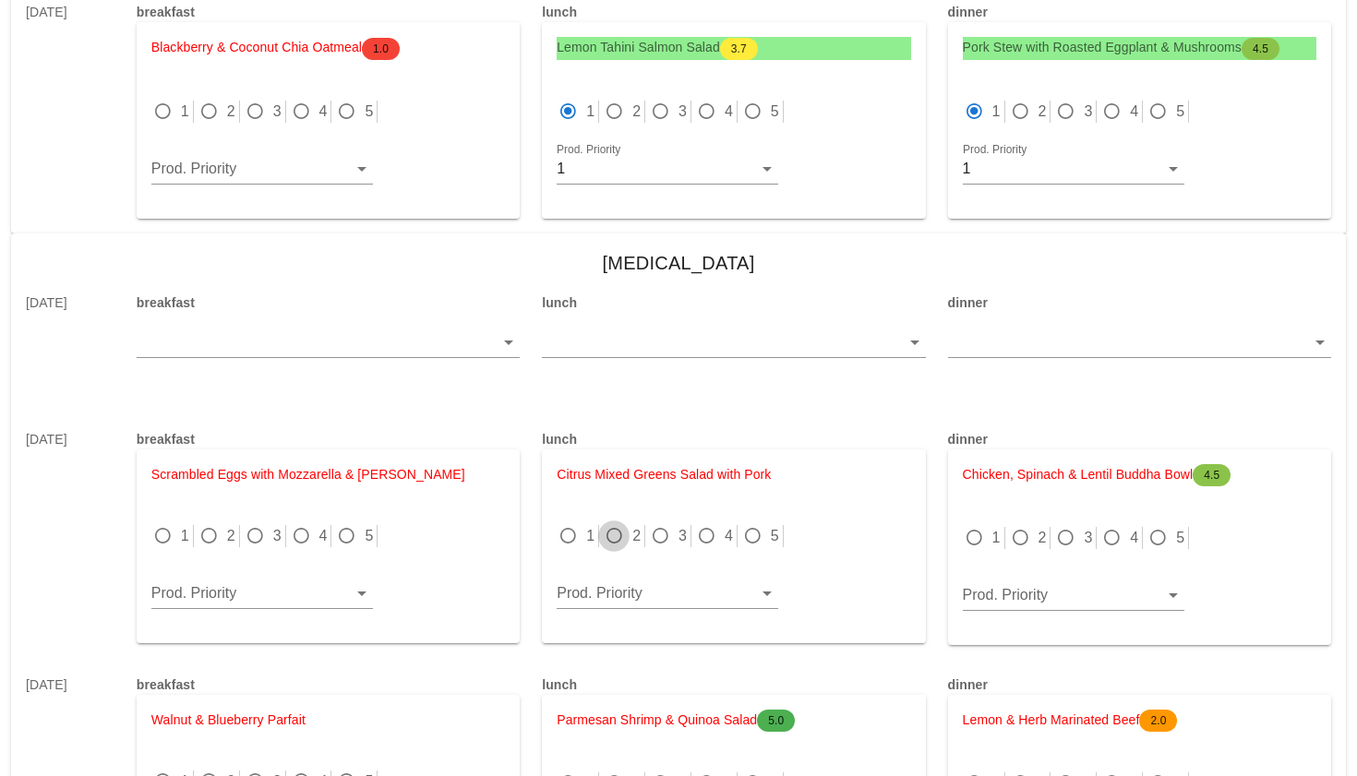
click at [618, 544] on div at bounding box center [614, 536] width 26 height 26
radio input "true"
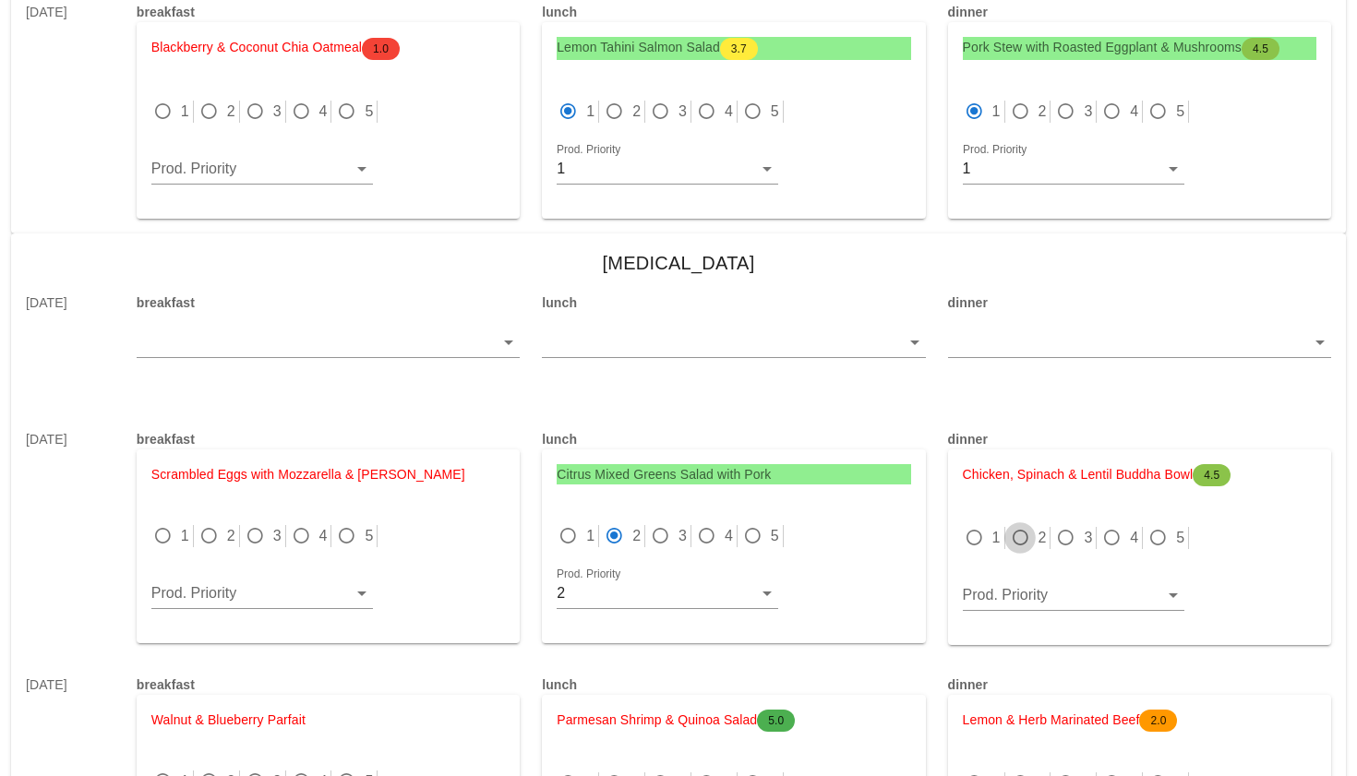
click at [1026, 535] on div at bounding box center [1020, 538] width 26 height 26
radio input "true"
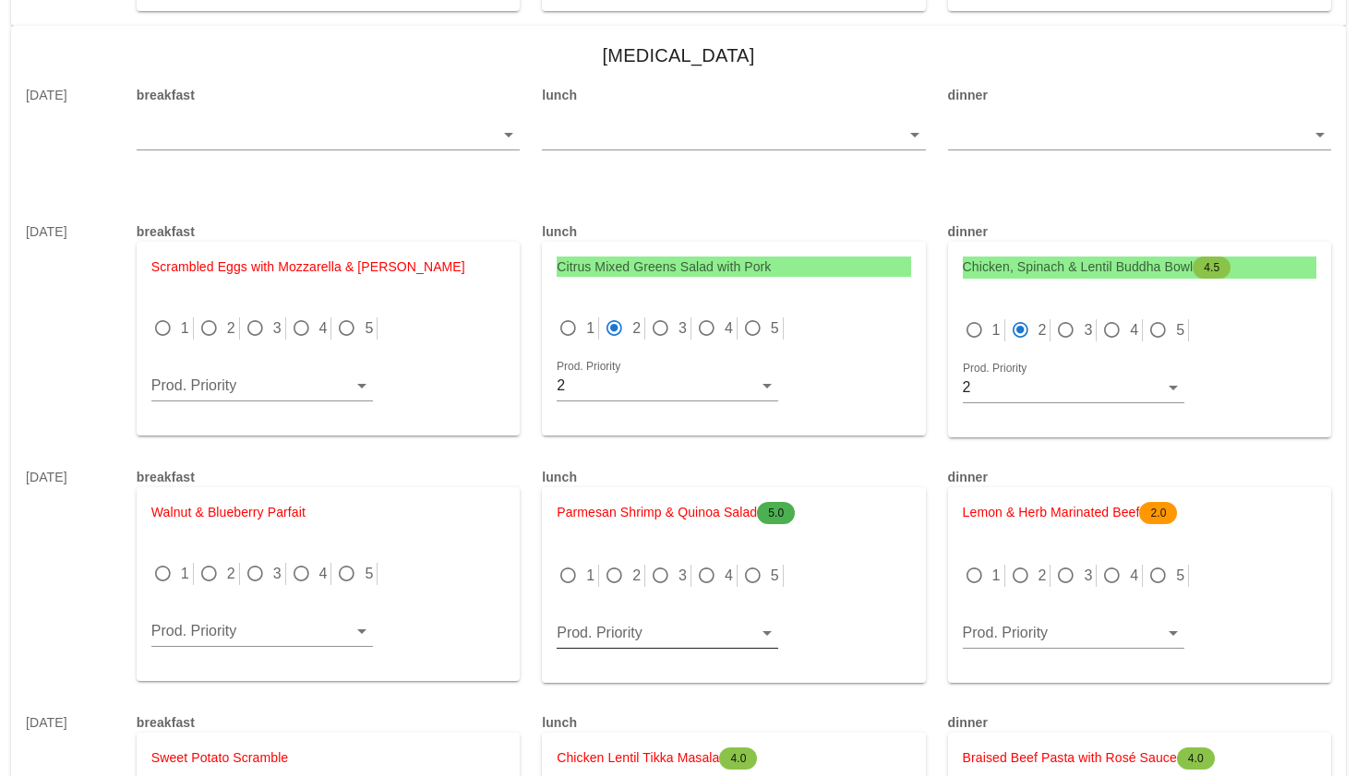
scroll to position [3556, 0]
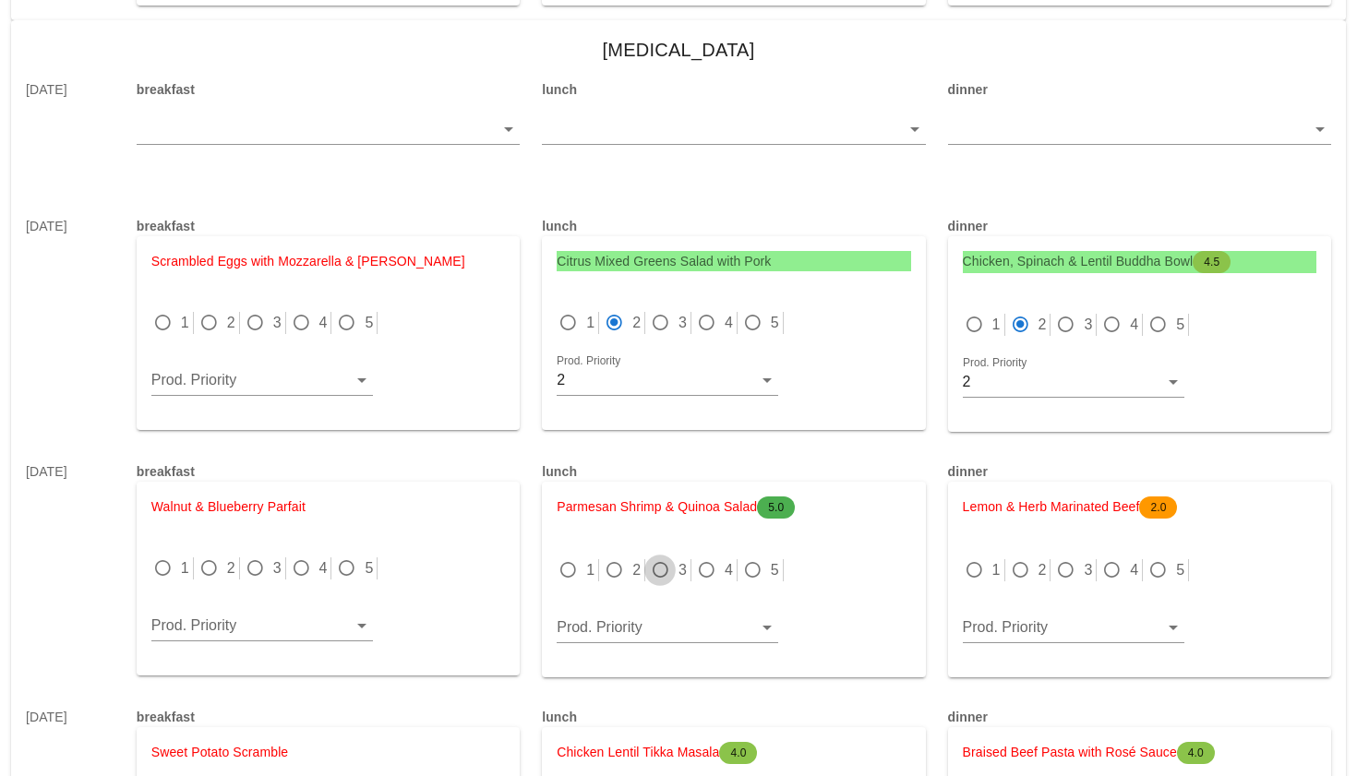
click at [652, 573] on div at bounding box center [660, 571] width 26 height 26
radio input "true"
click at [1075, 571] on div at bounding box center [1065, 571] width 26 height 26
radio input "true"
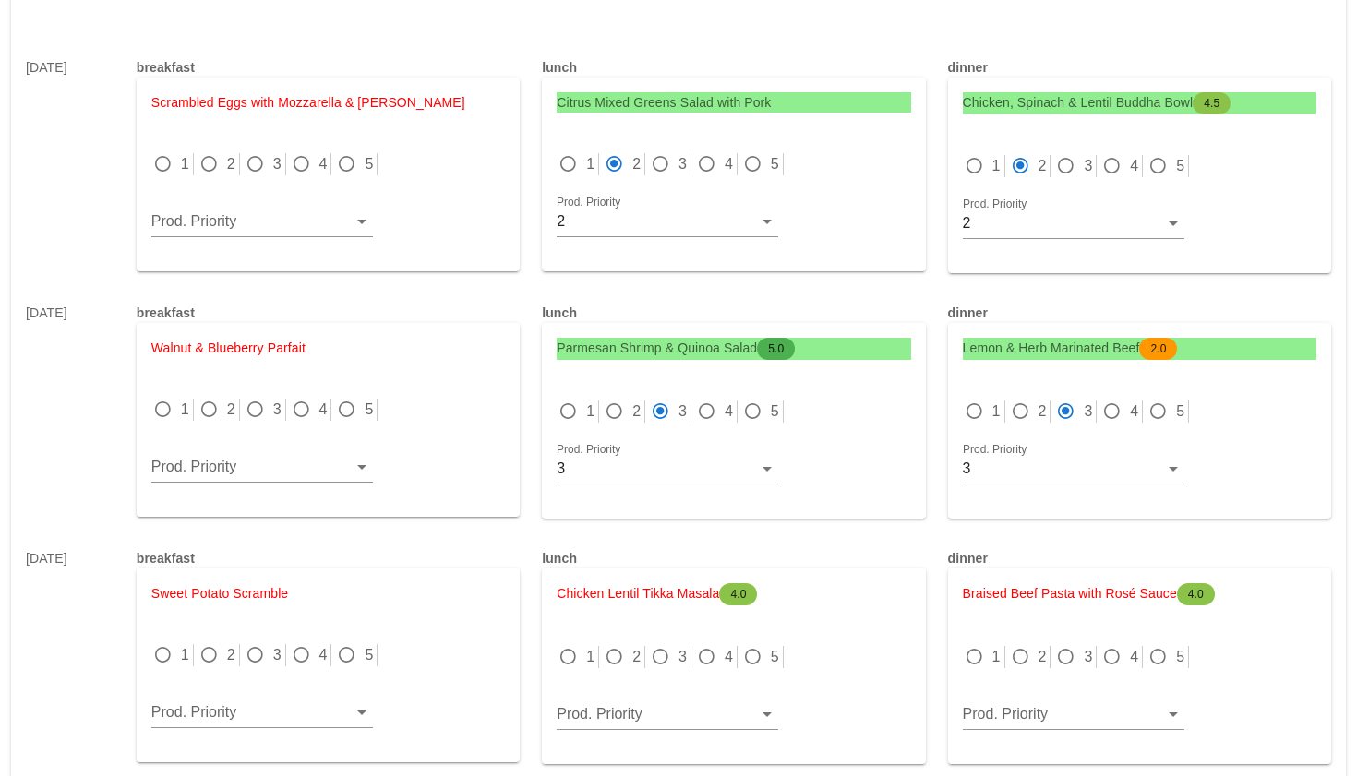
scroll to position [3773, 0]
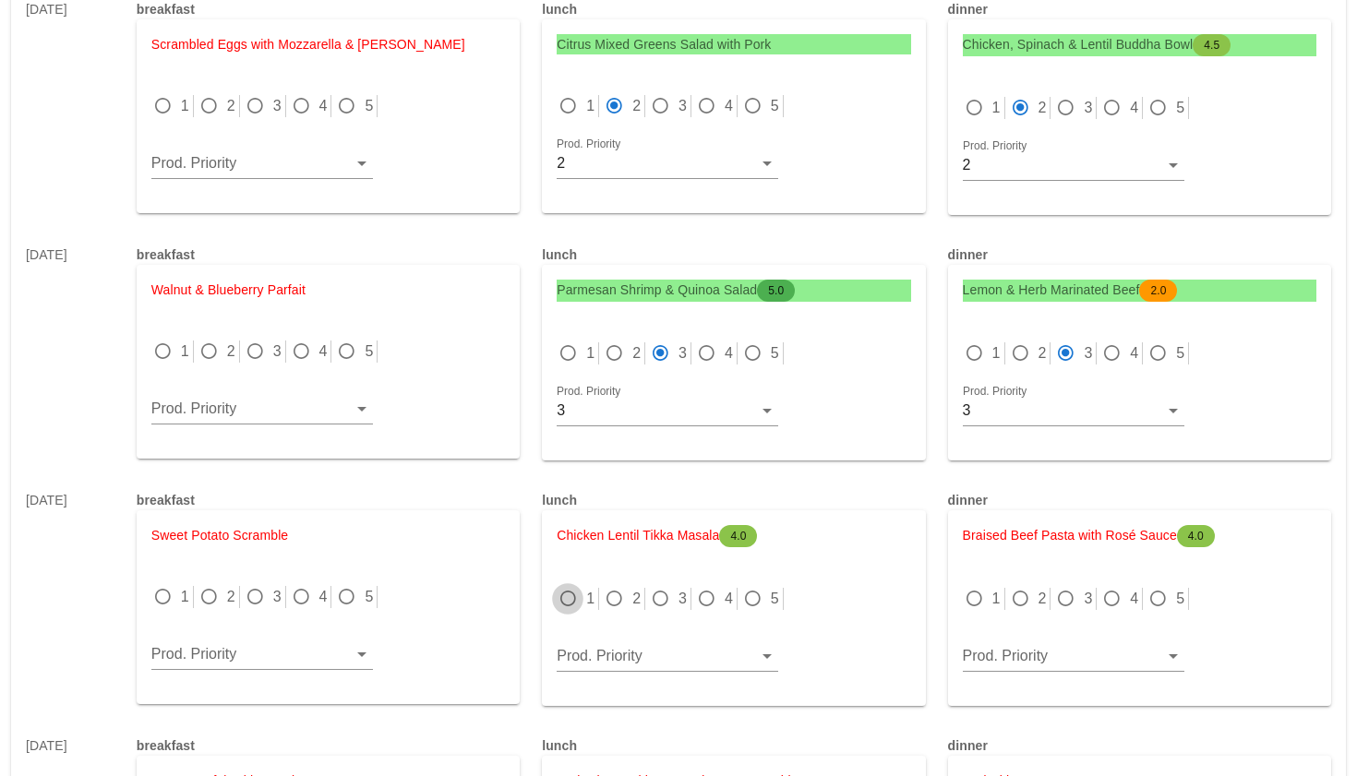
click at [560, 595] on div at bounding box center [568, 599] width 26 height 26
radio input "true"
click at [981, 600] on div at bounding box center [974, 599] width 26 height 26
radio input "true"
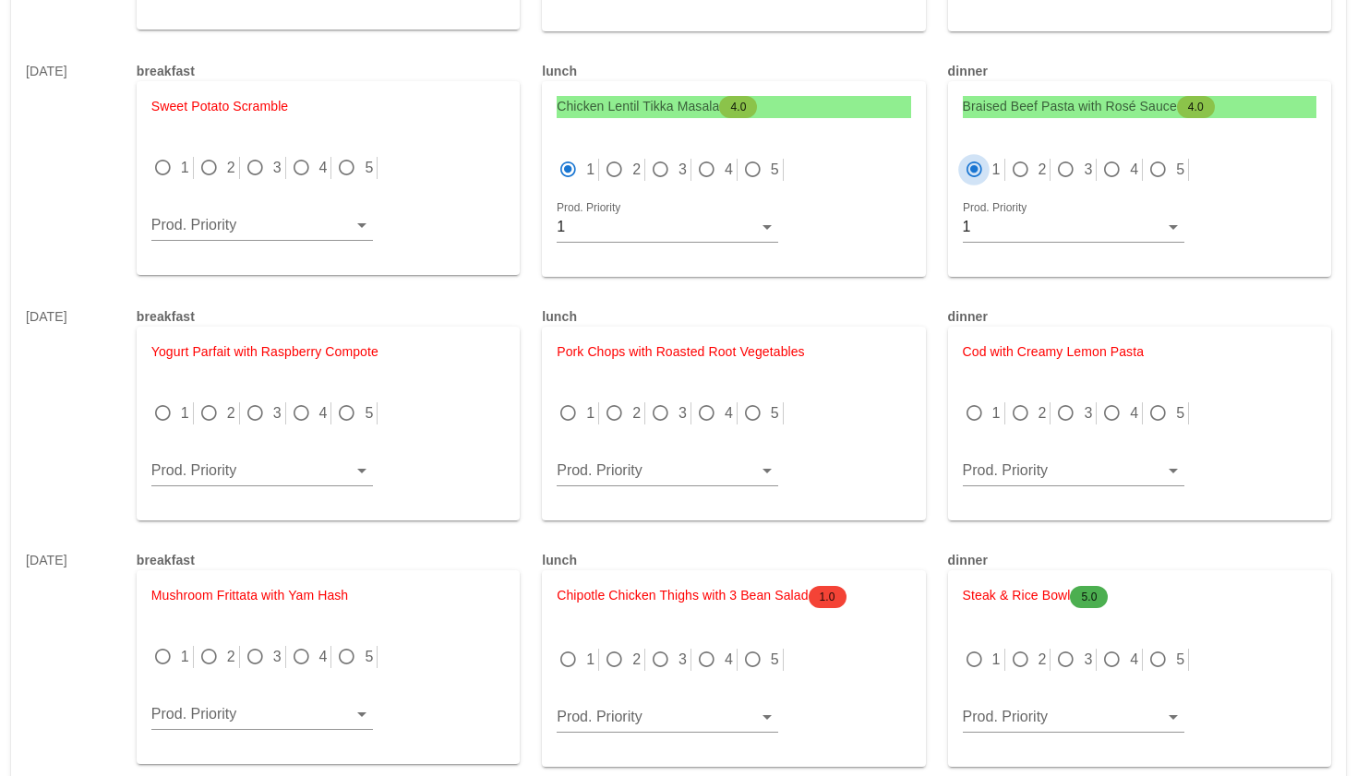
scroll to position [4233, 0]
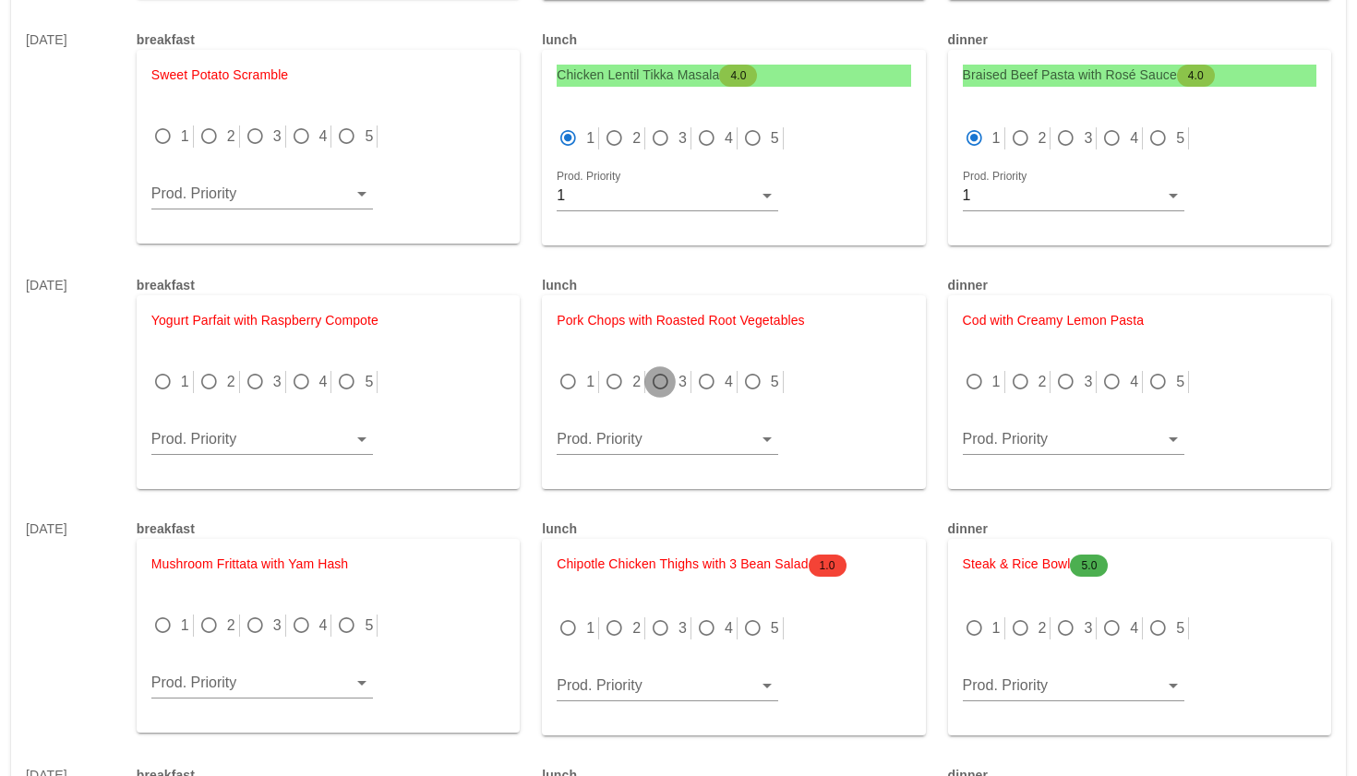
click at [657, 385] on div at bounding box center [660, 382] width 26 height 26
radio input "true"
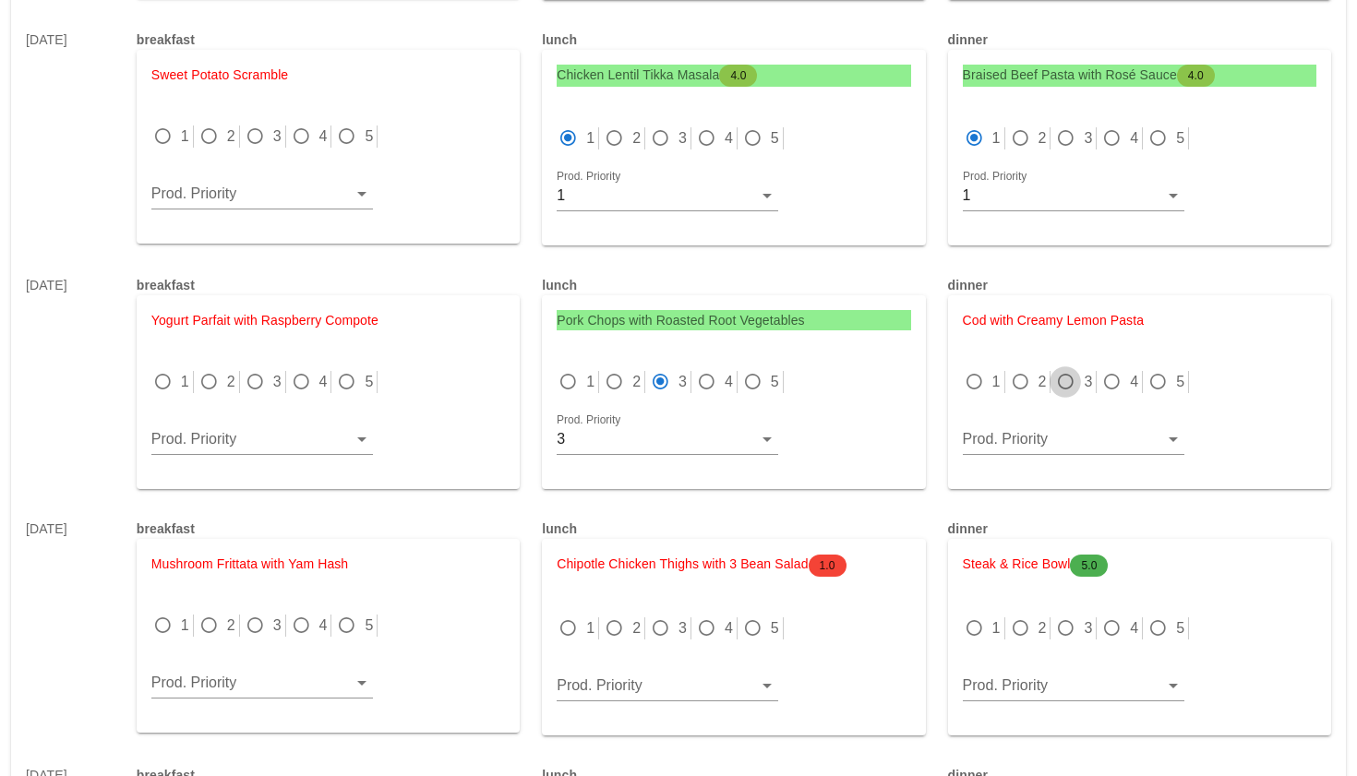
click at [1070, 379] on div at bounding box center [1065, 382] width 26 height 26
radio input "true"
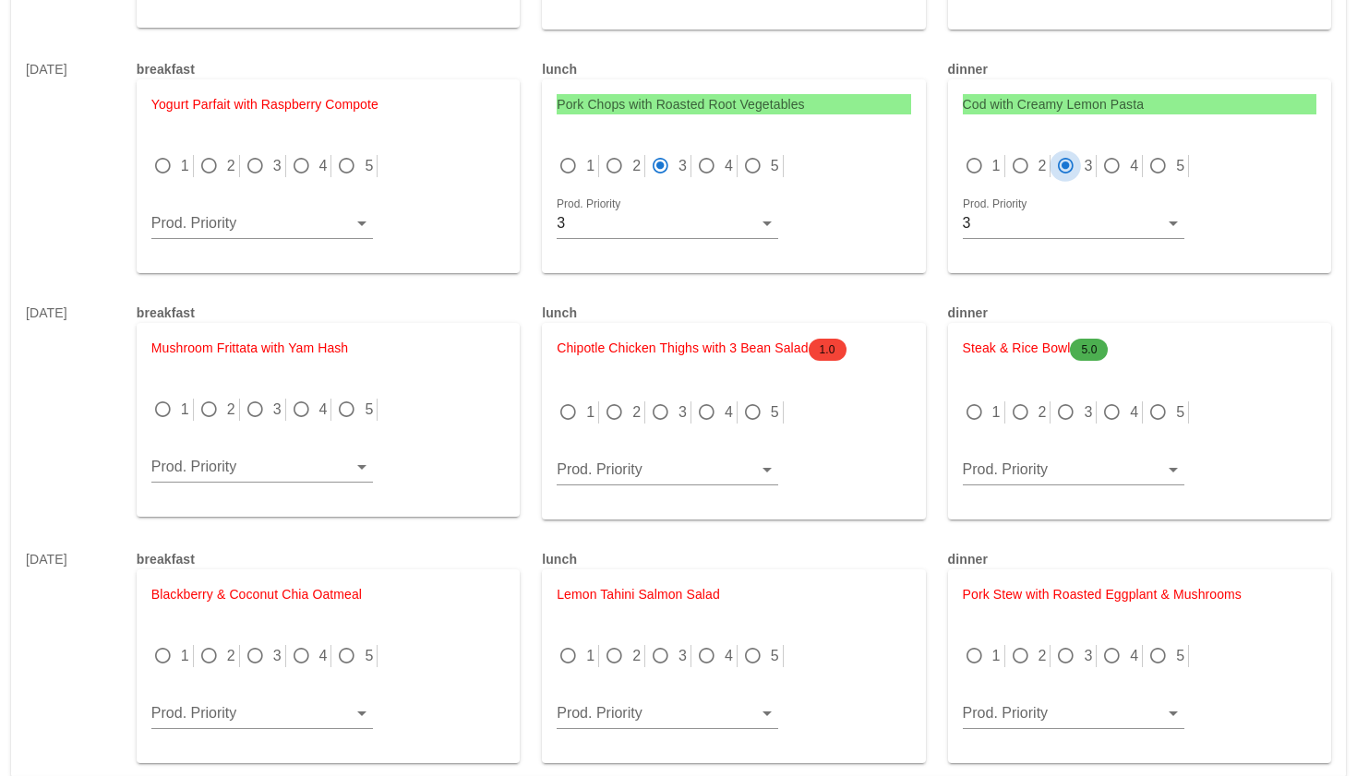
scroll to position [4450, 0]
click at [620, 415] on div at bounding box center [614, 412] width 26 height 26
radio input "true"
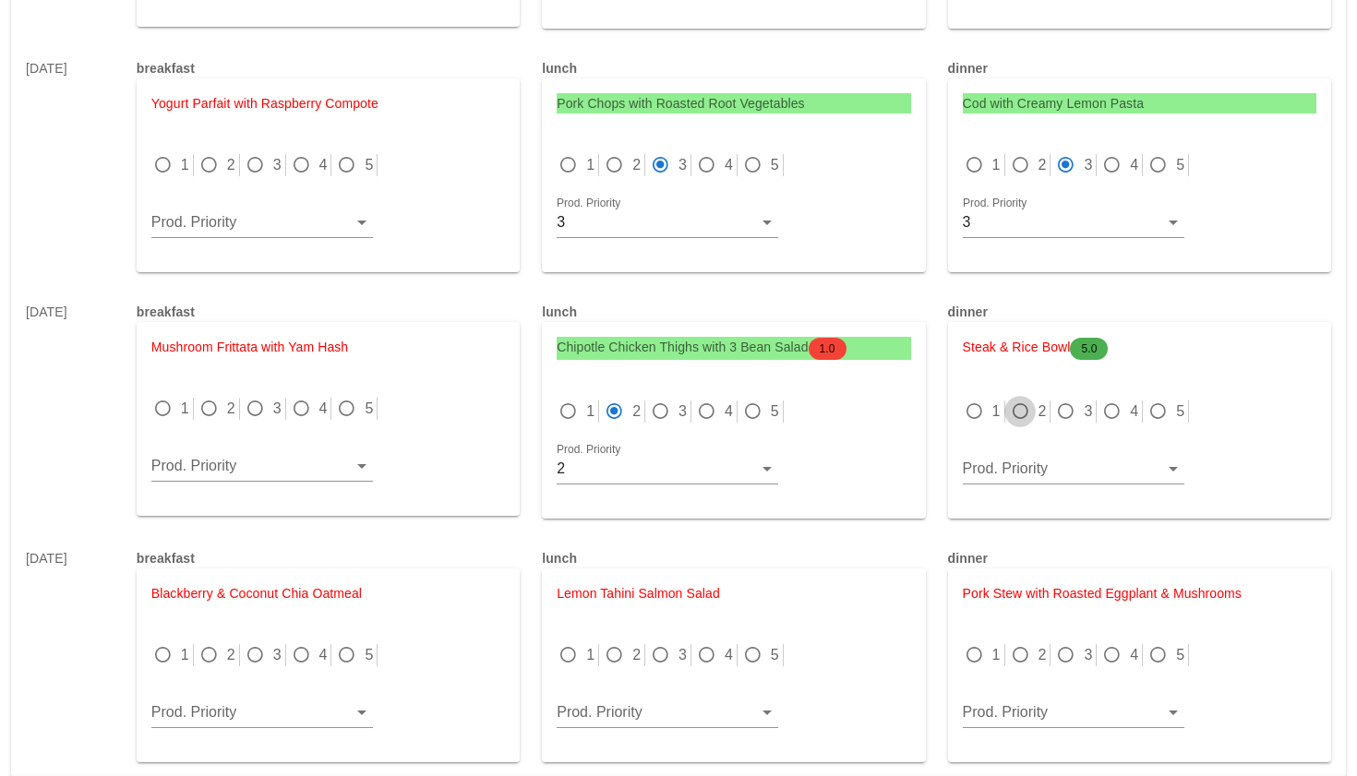
click at [1016, 408] on div at bounding box center [1020, 412] width 26 height 26
radio input "true"
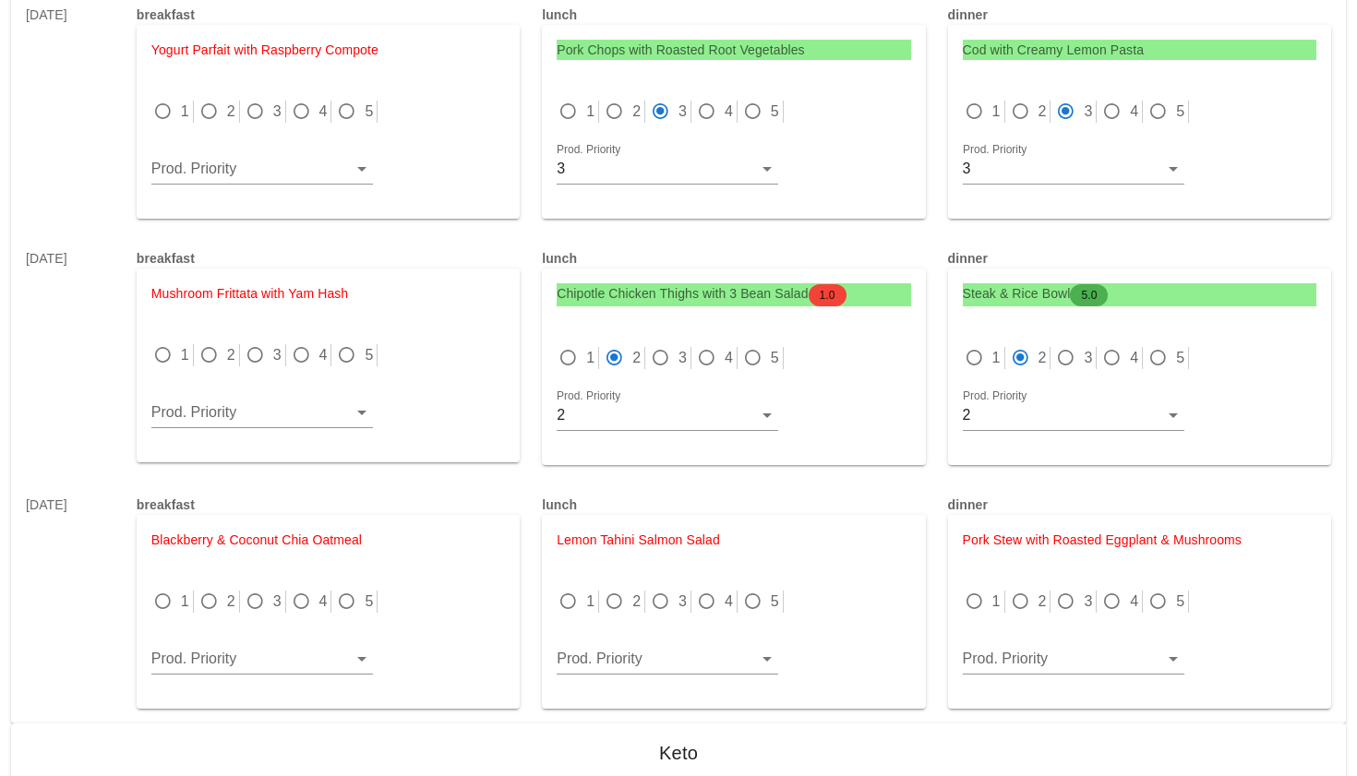
scroll to position [4505, 0]
click at [558, 596] on div at bounding box center [568, 601] width 26 height 26
radio input "true"
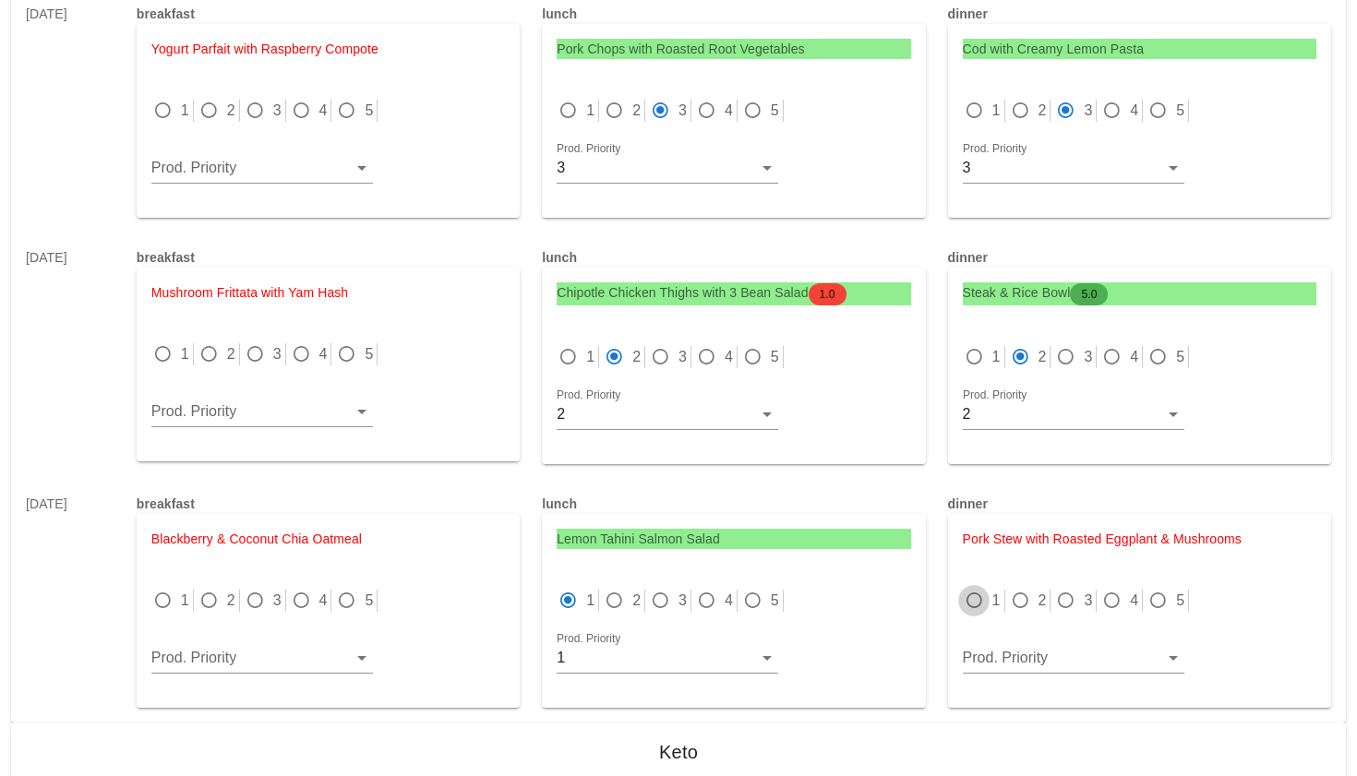
click at [973, 606] on div at bounding box center [974, 601] width 26 height 26
radio input "true"
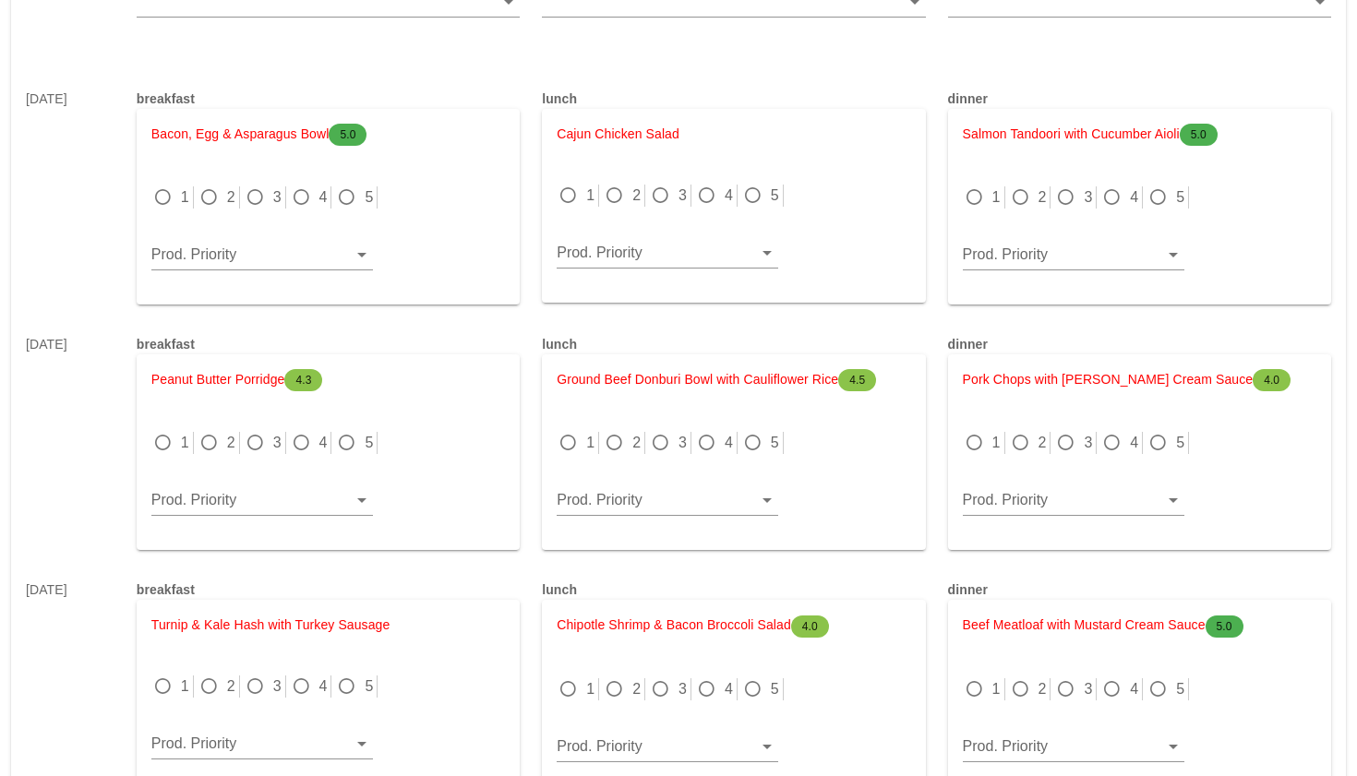
scroll to position [5336, 0]
click at [572, 434] on div at bounding box center [568, 442] width 26 height 26
radio input "true"
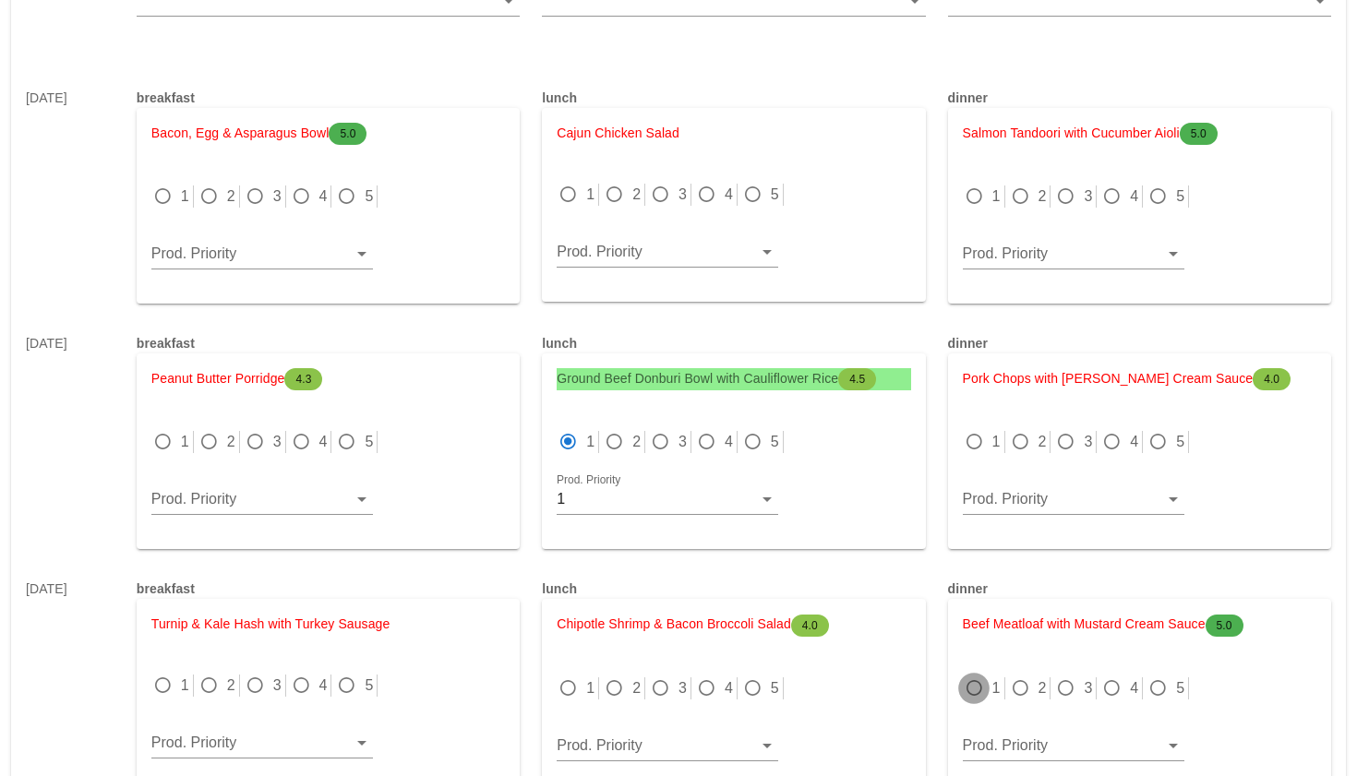
click at [979, 691] on div at bounding box center [974, 689] width 26 height 26
radio input "true"
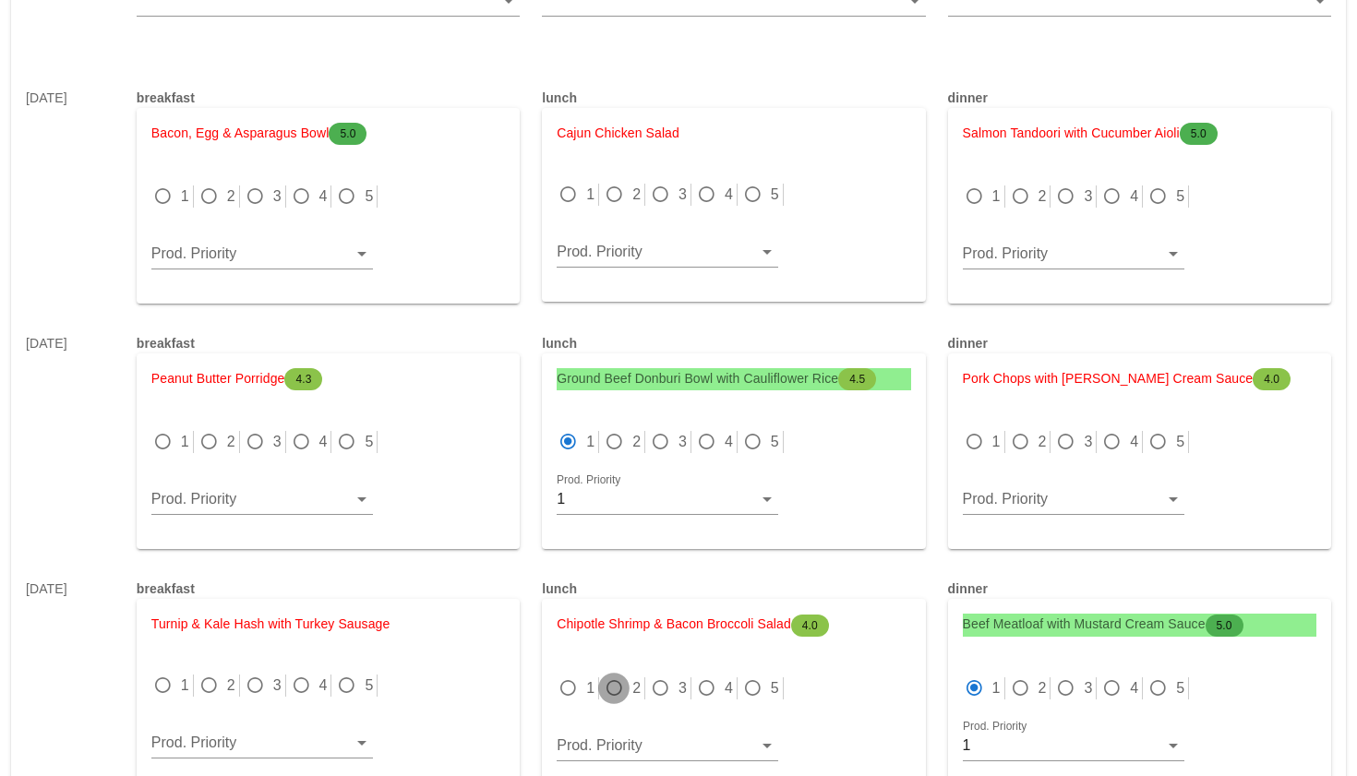
click at [613, 688] on div at bounding box center [614, 689] width 26 height 26
radio input "true"
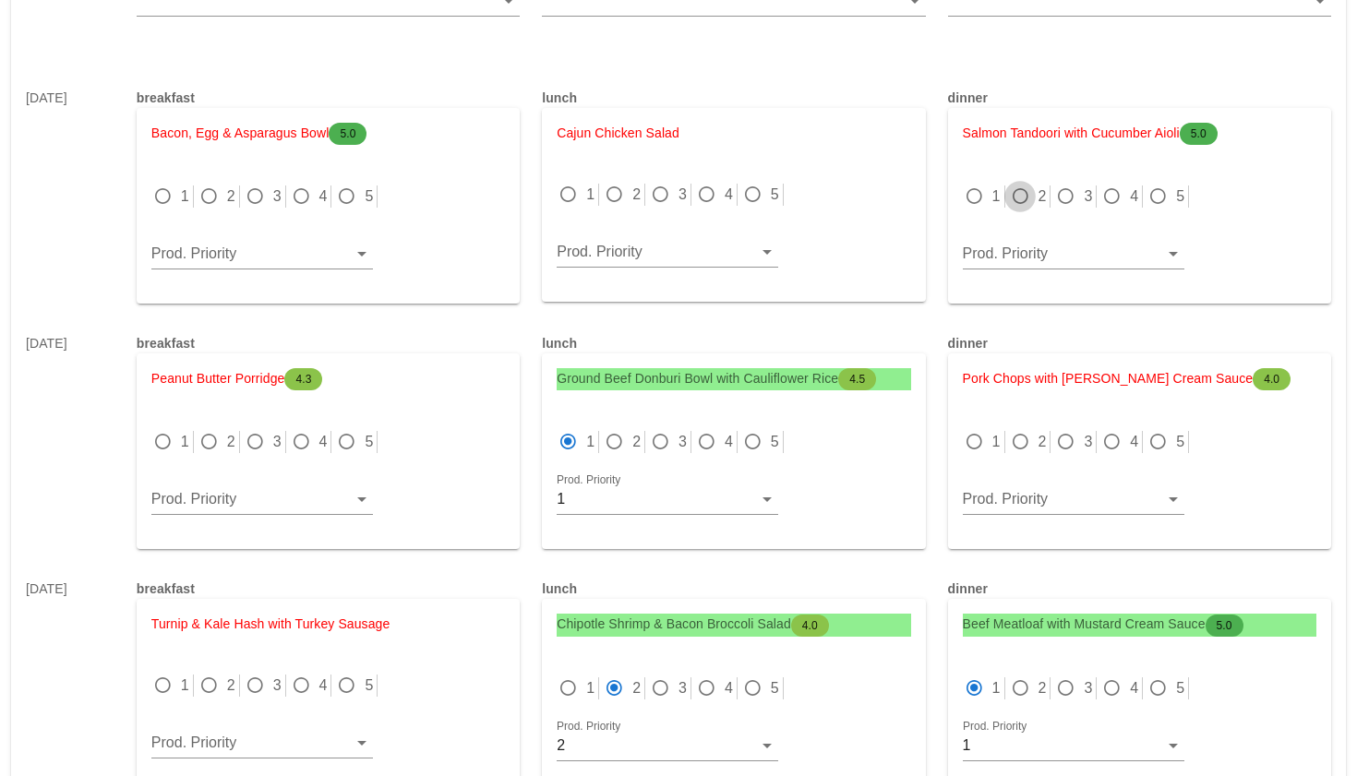
click at [1024, 195] on div at bounding box center [1020, 197] width 26 height 26
radio input "true"
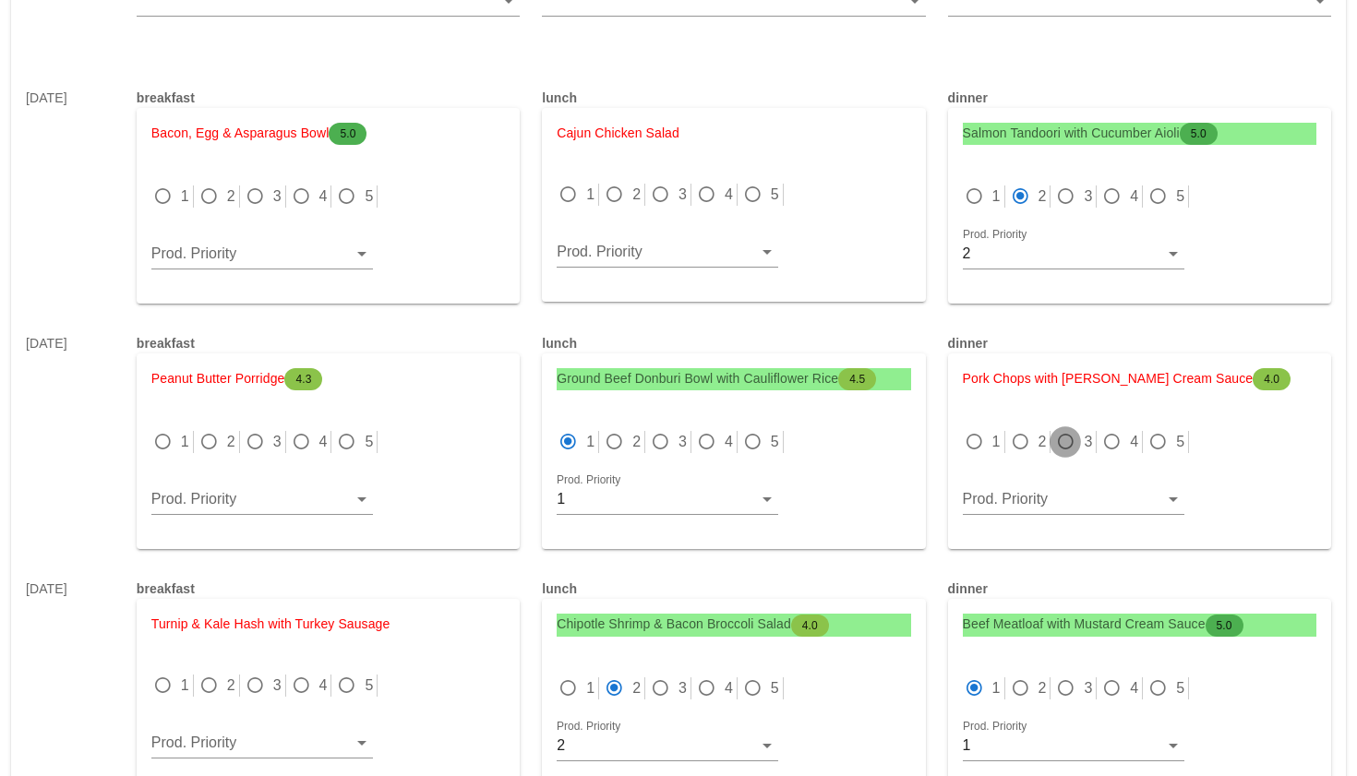
click at [1063, 433] on div at bounding box center [1065, 442] width 26 height 26
radio input "true"
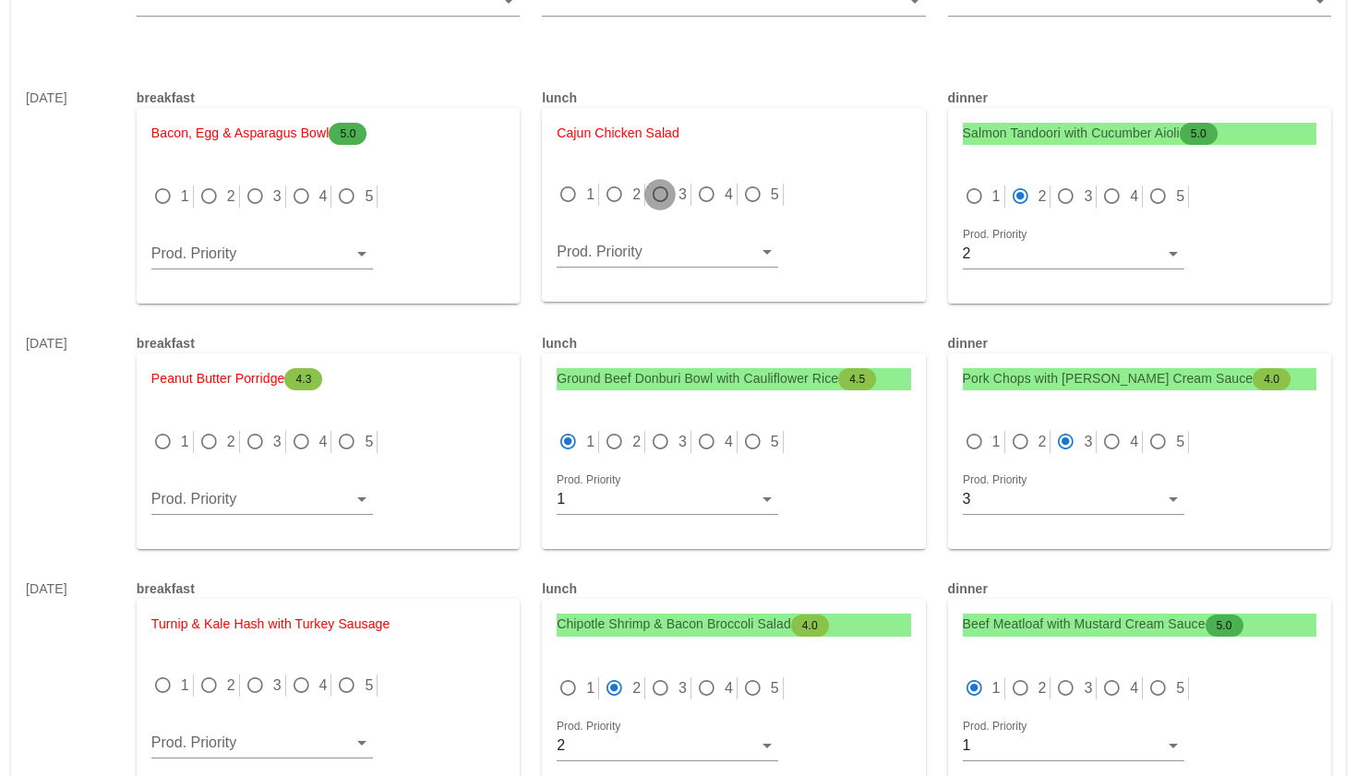
click at [657, 195] on div at bounding box center [660, 195] width 26 height 26
radio input "true"
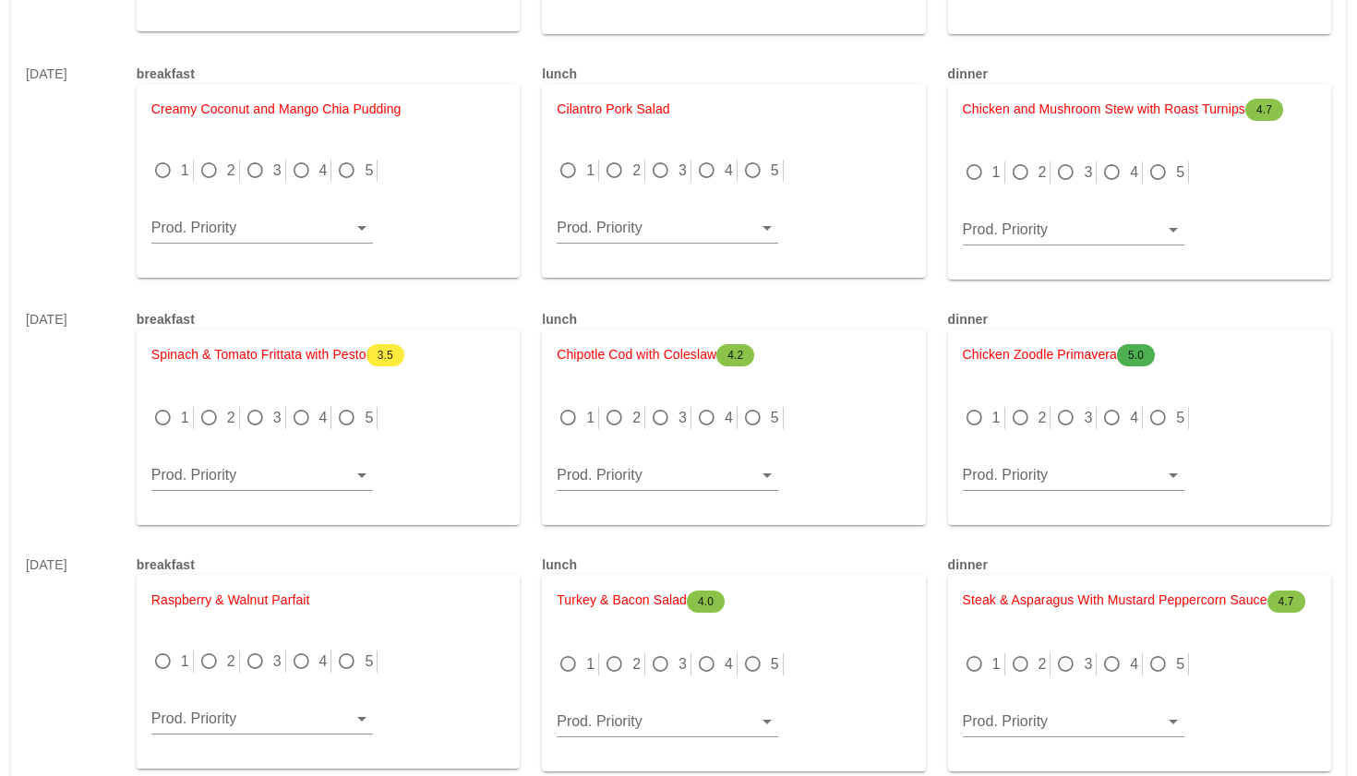
scroll to position [6099, 0]
click at [971, 165] on div at bounding box center [974, 171] width 26 height 26
radio input "true"
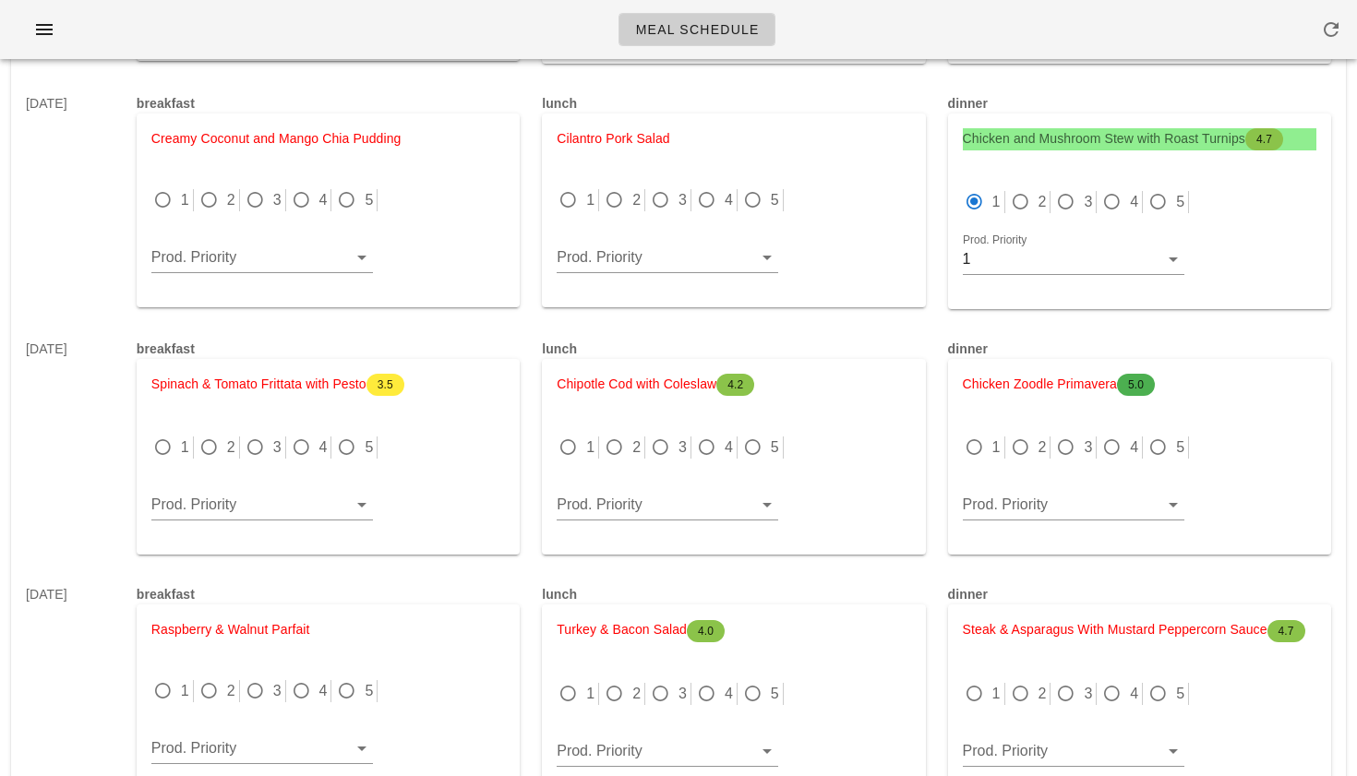
scroll to position [6074, 0]
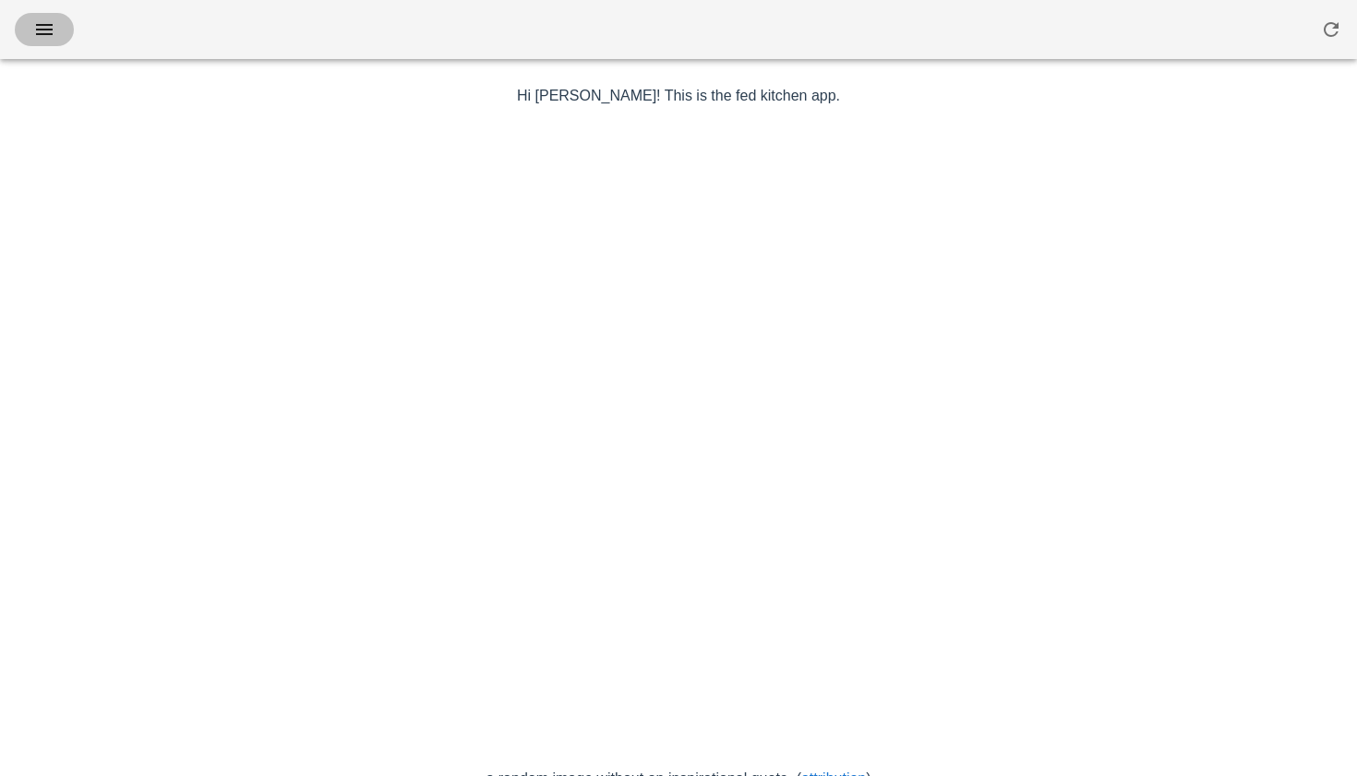
click at [44, 34] on icon "button" at bounding box center [44, 29] width 22 height 22
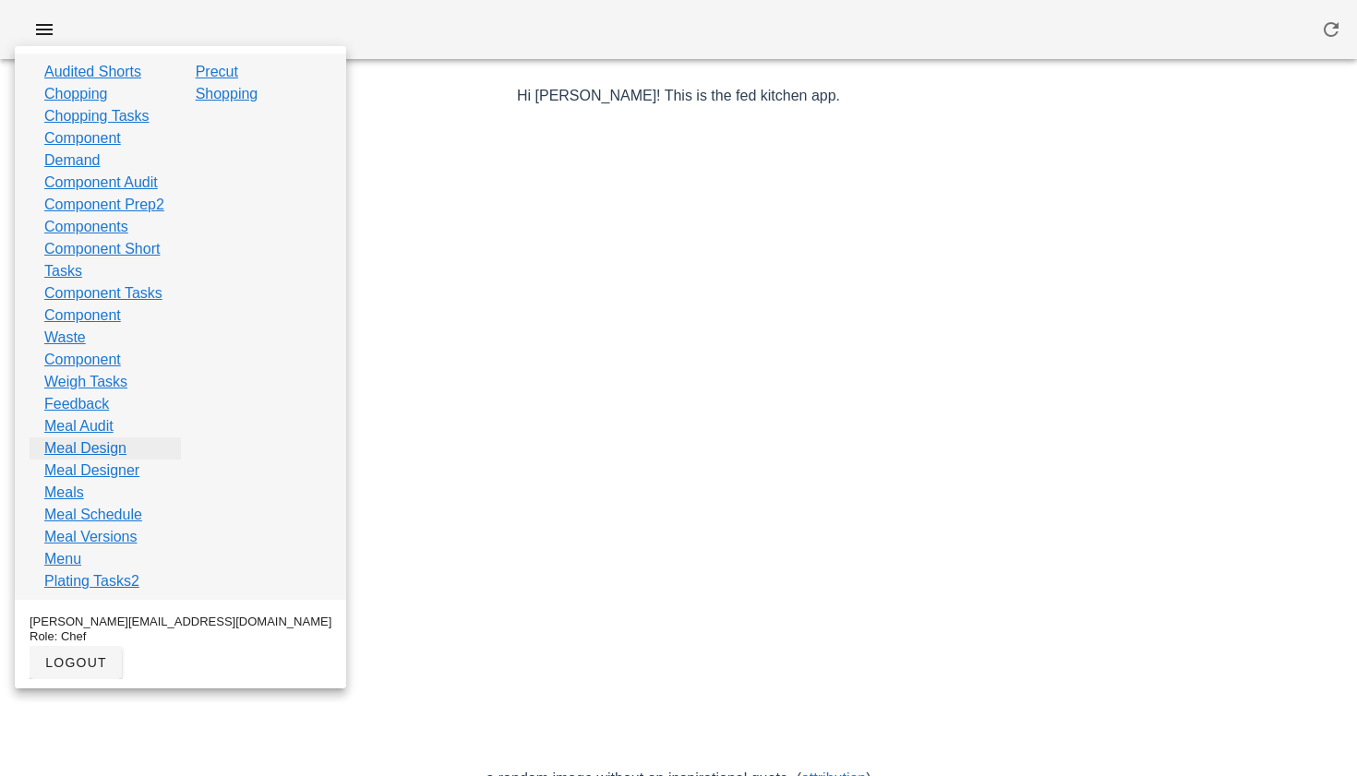
click at [105, 460] on link "Meal Design" at bounding box center [85, 449] width 82 height 22
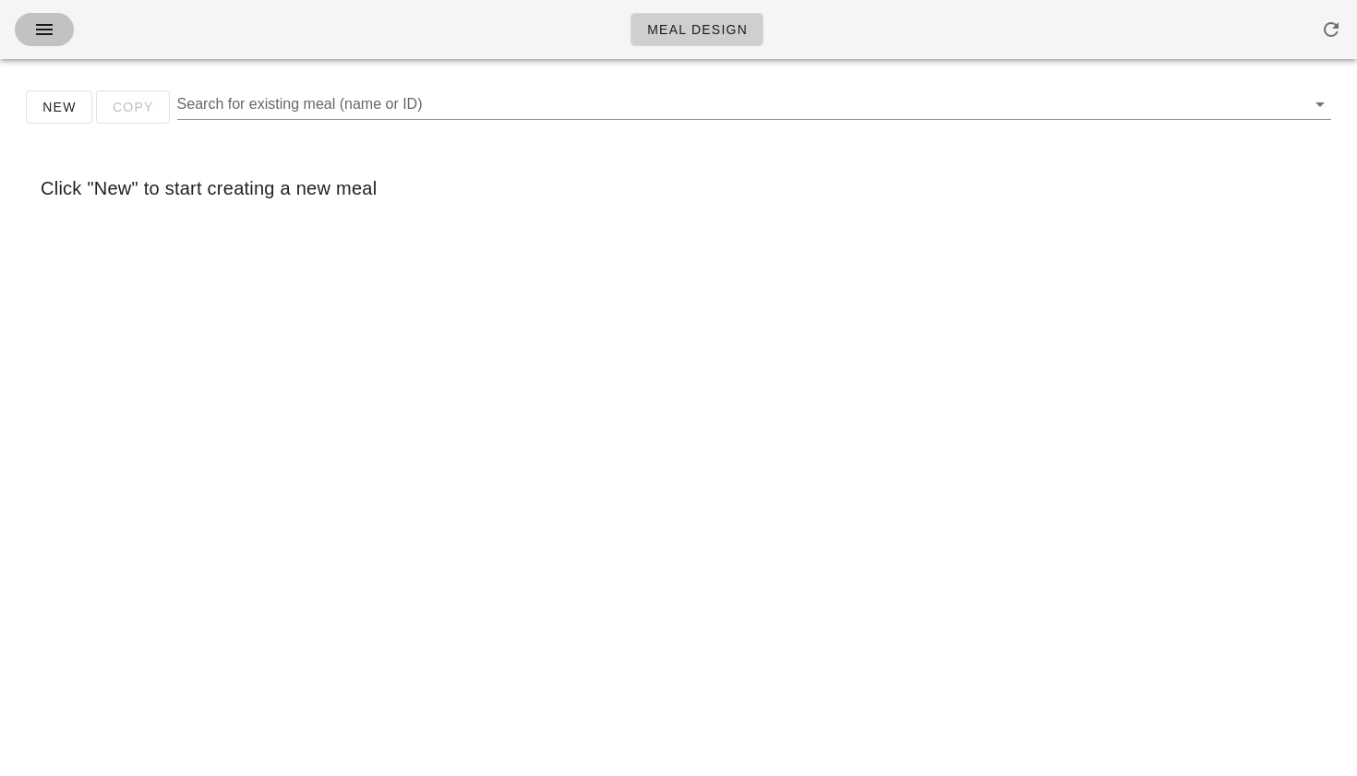
click at [30, 30] on span "button" at bounding box center [45, 29] width 30 height 22
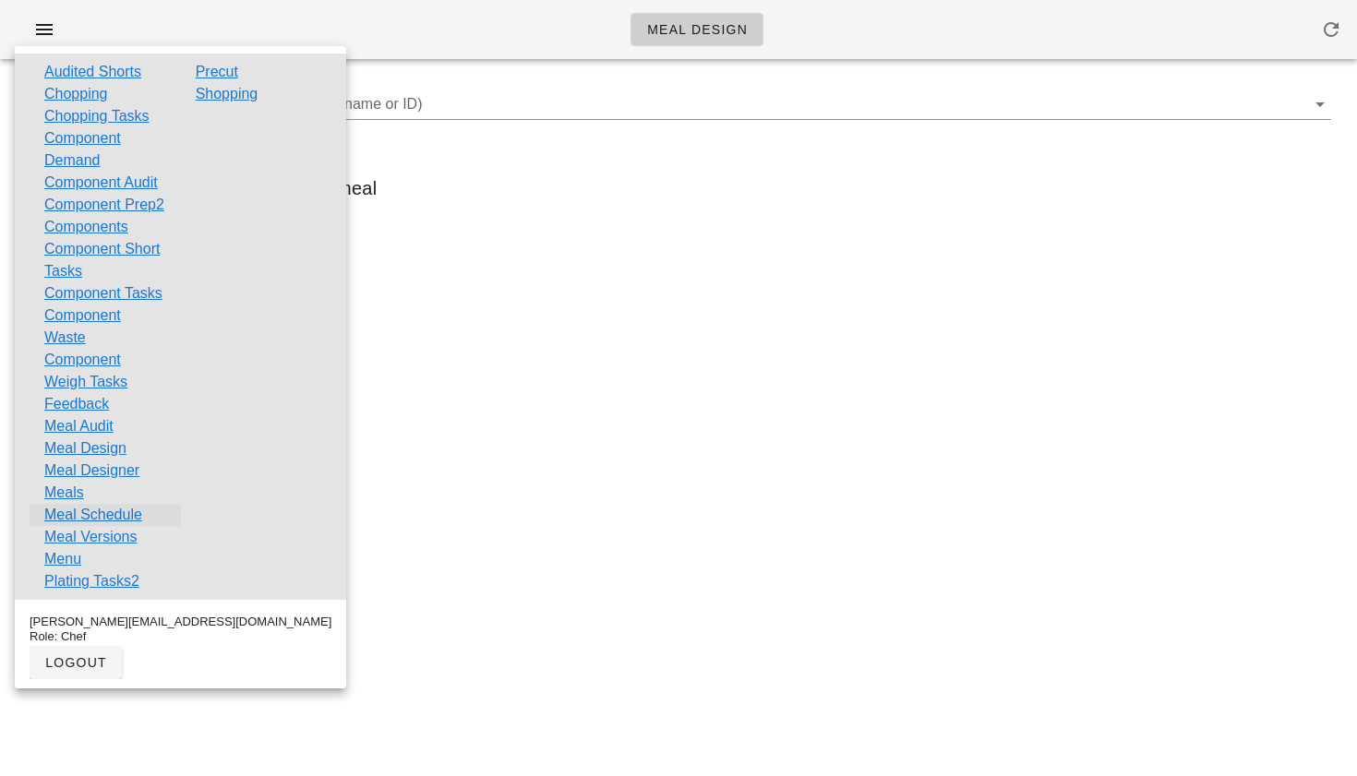
click at [119, 526] on link "Meal Schedule" at bounding box center [93, 515] width 98 height 22
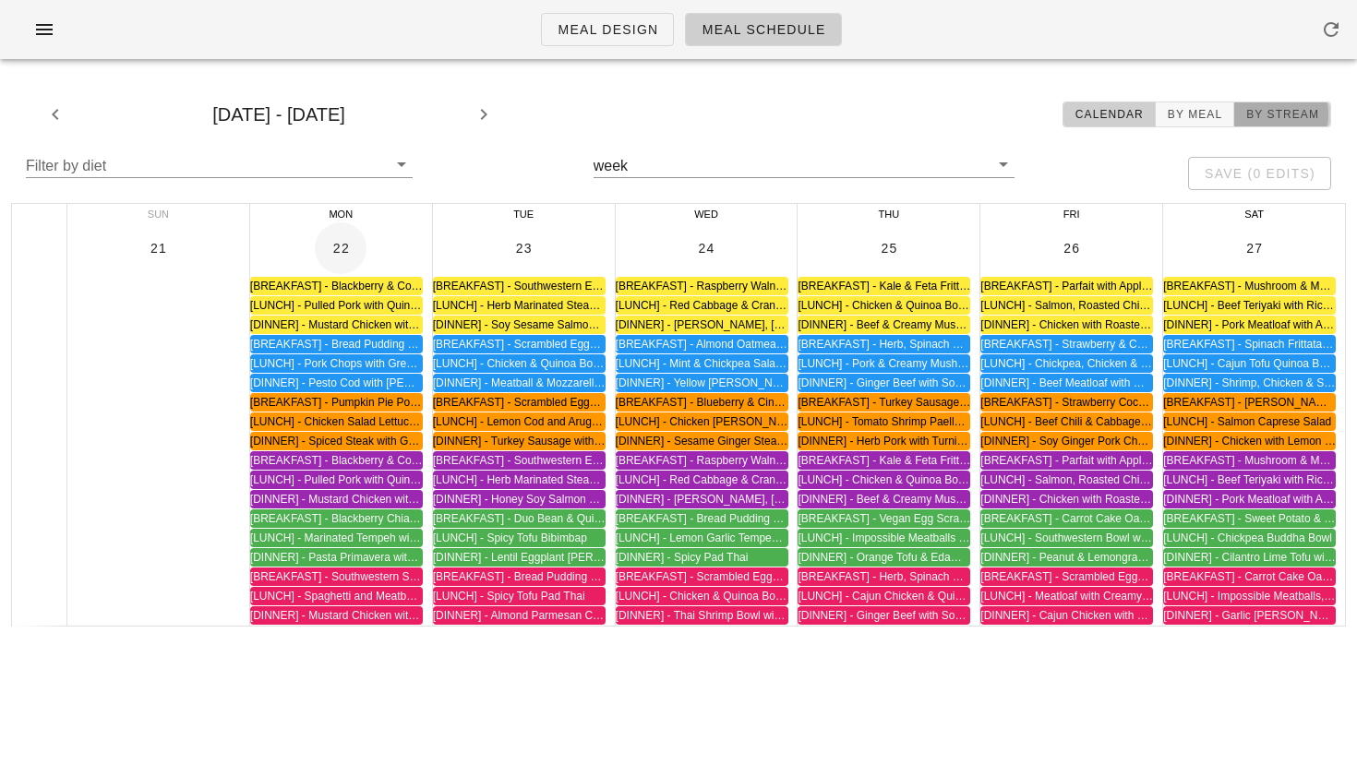
click at [1275, 115] on span "By Stream" at bounding box center [1282, 114] width 74 height 13
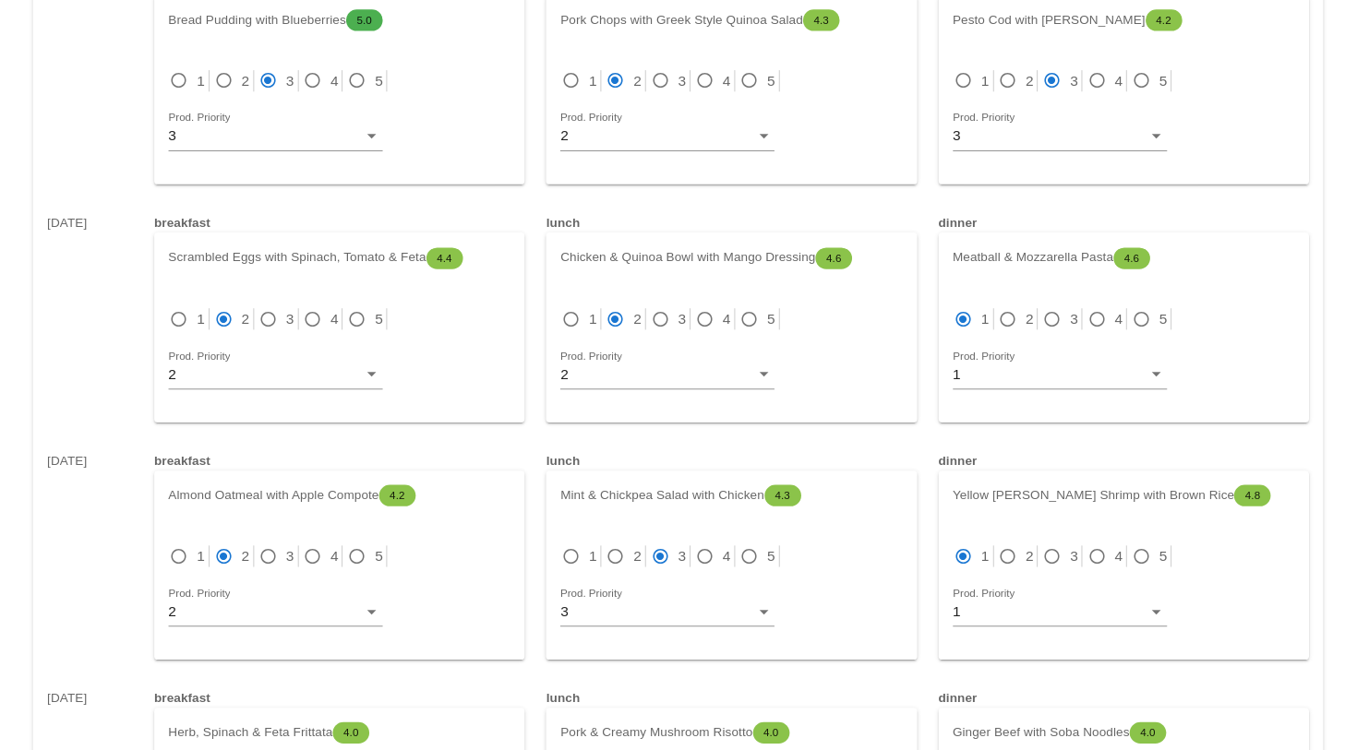
scroll to position [426, 0]
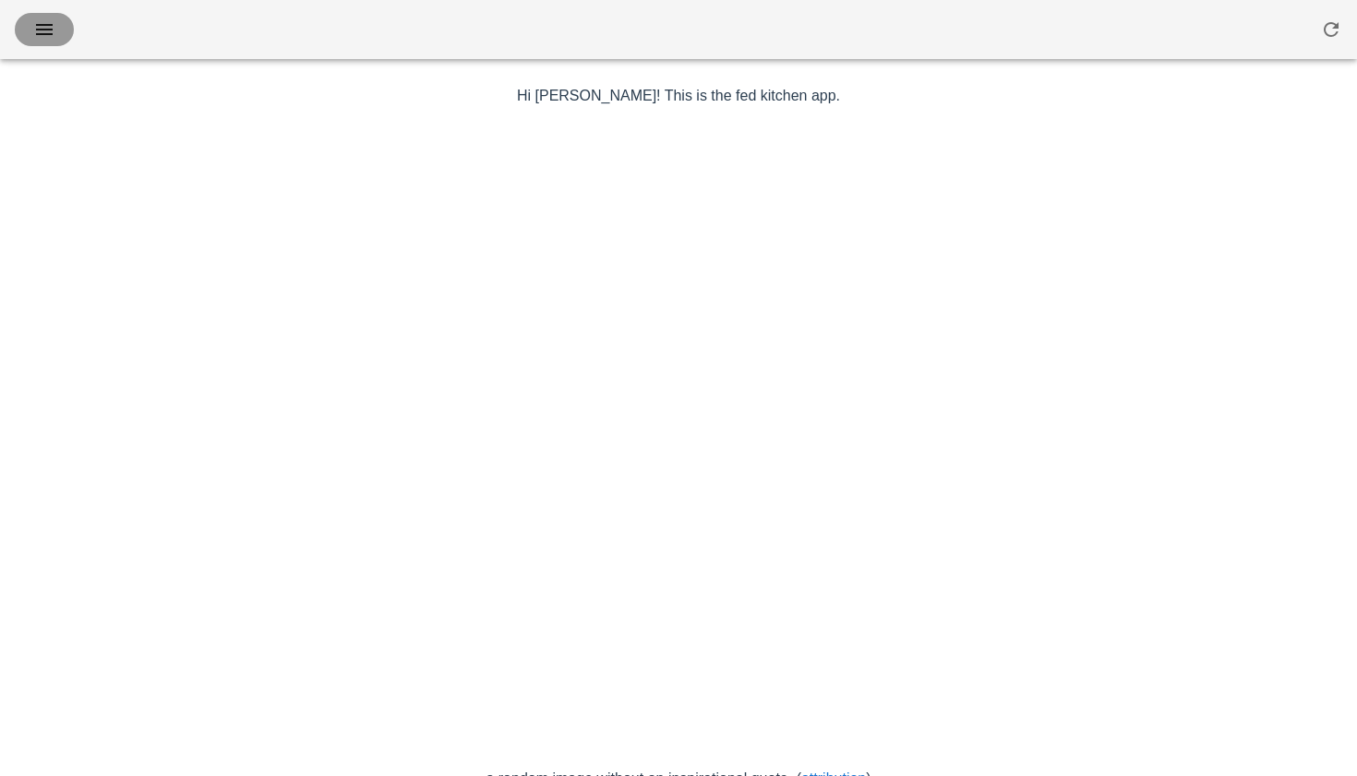
click at [52, 32] on icon "button" at bounding box center [44, 29] width 22 height 22
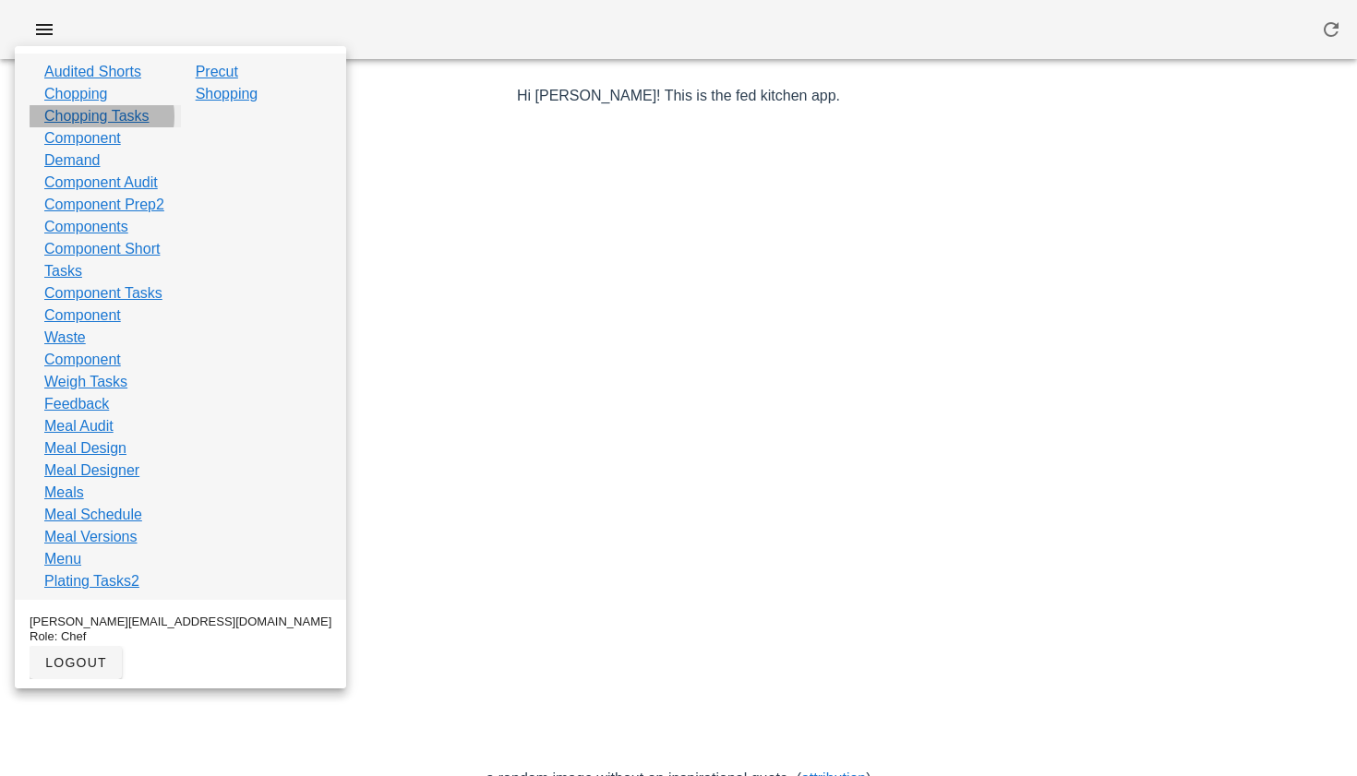
click at [99, 113] on link "Chopping Tasks" at bounding box center [96, 116] width 105 height 22
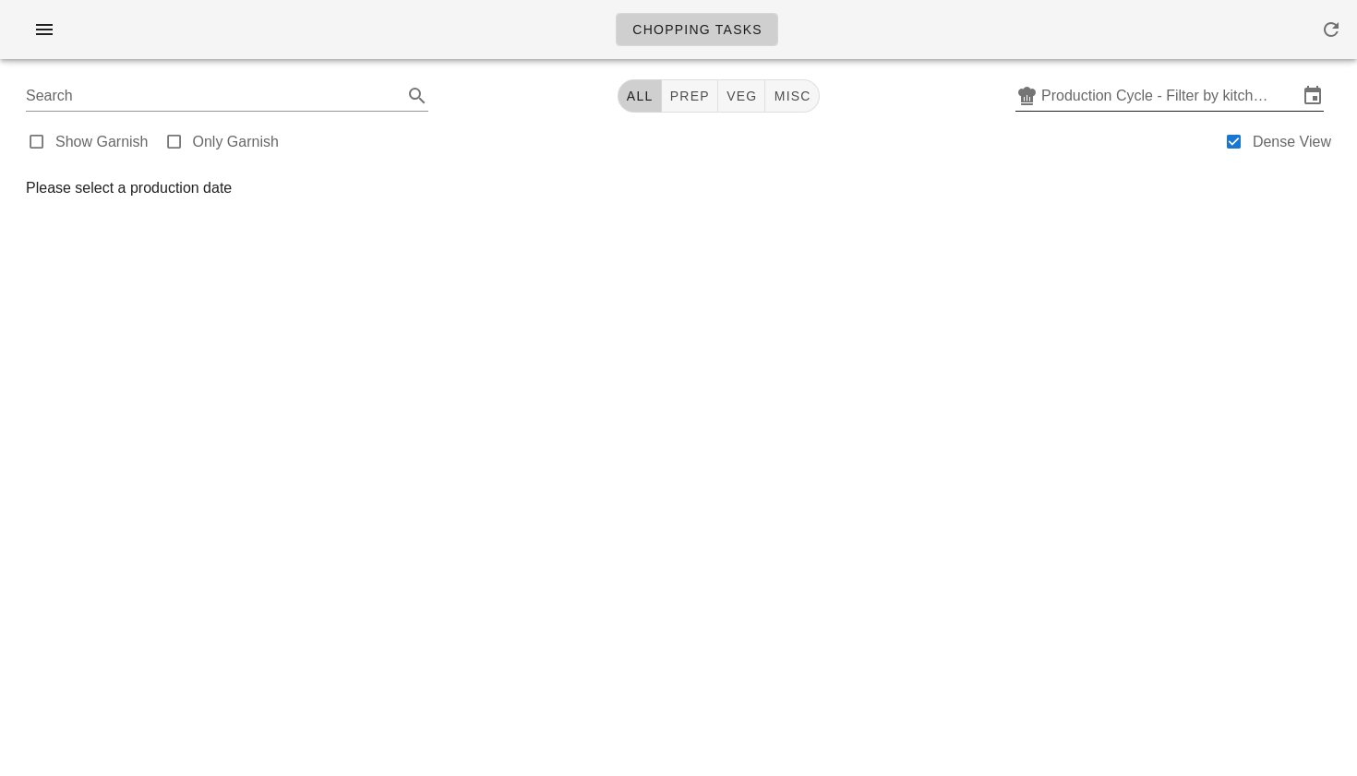
click at [1080, 98] on input "Production Cycle - Filter by kitchen production schedules" at bounding box center [1169, 96] width 257 height 30
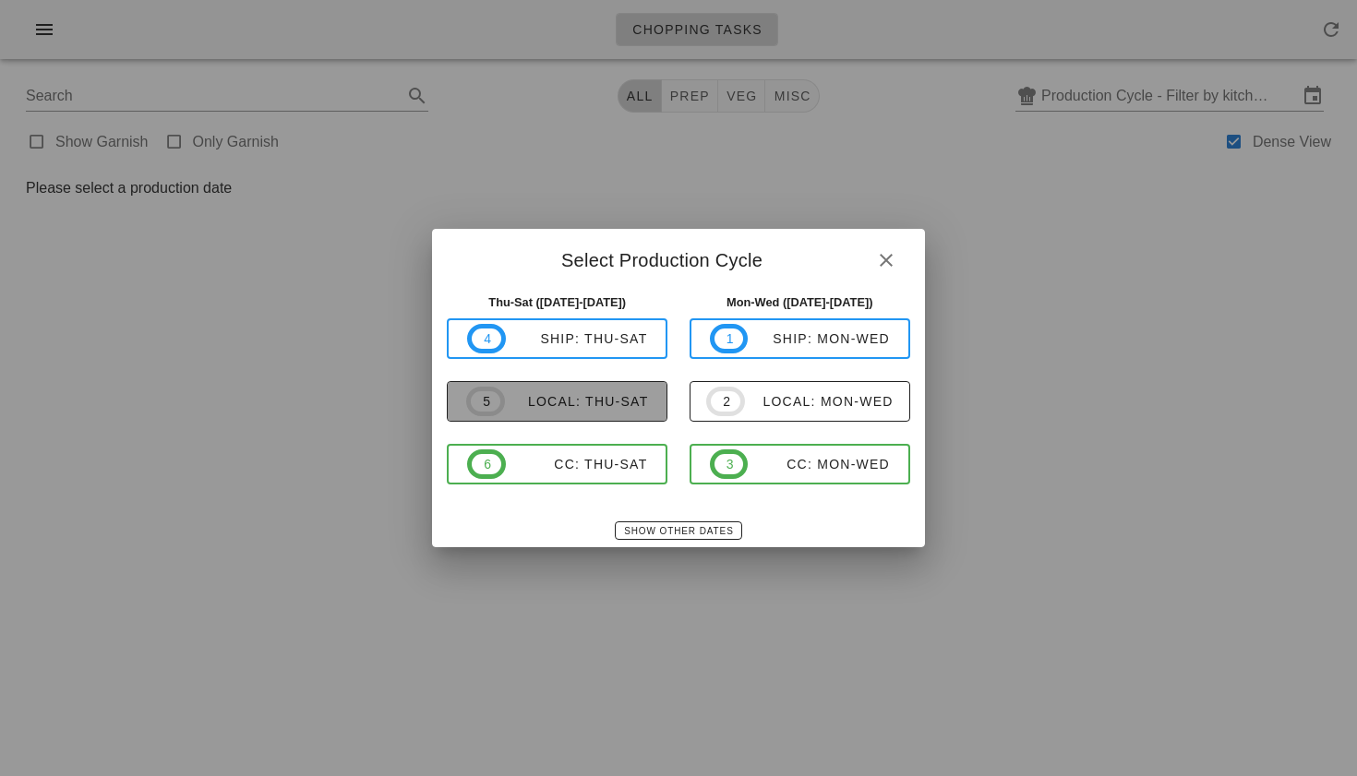
click at [630, 400] on div "local: Thu-Sat" at bounding box center [577, 401] width 144 height 15
type input "local: Thu-Sat (Sep 25-Sep 27)"
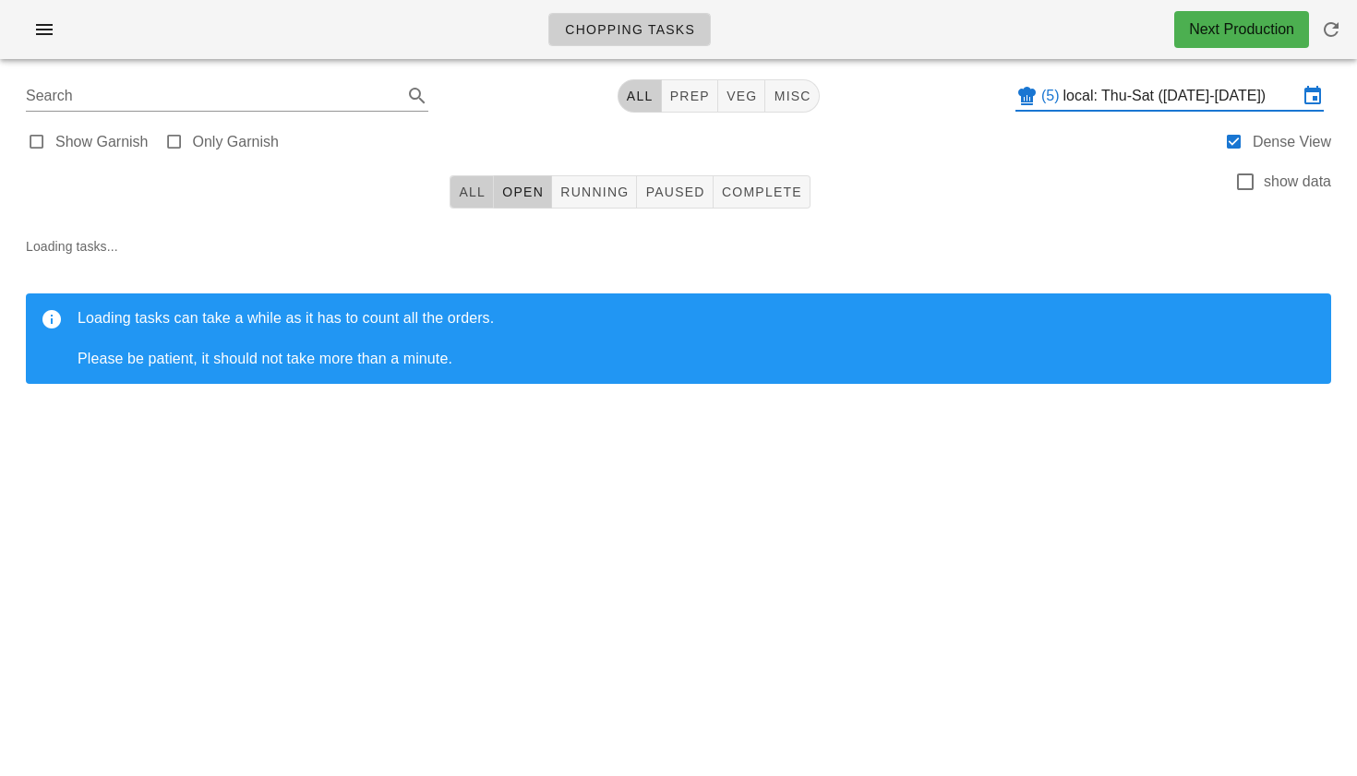
click at [474, 194] on span "All" at bounding box center [472, 192] width 28 height 15
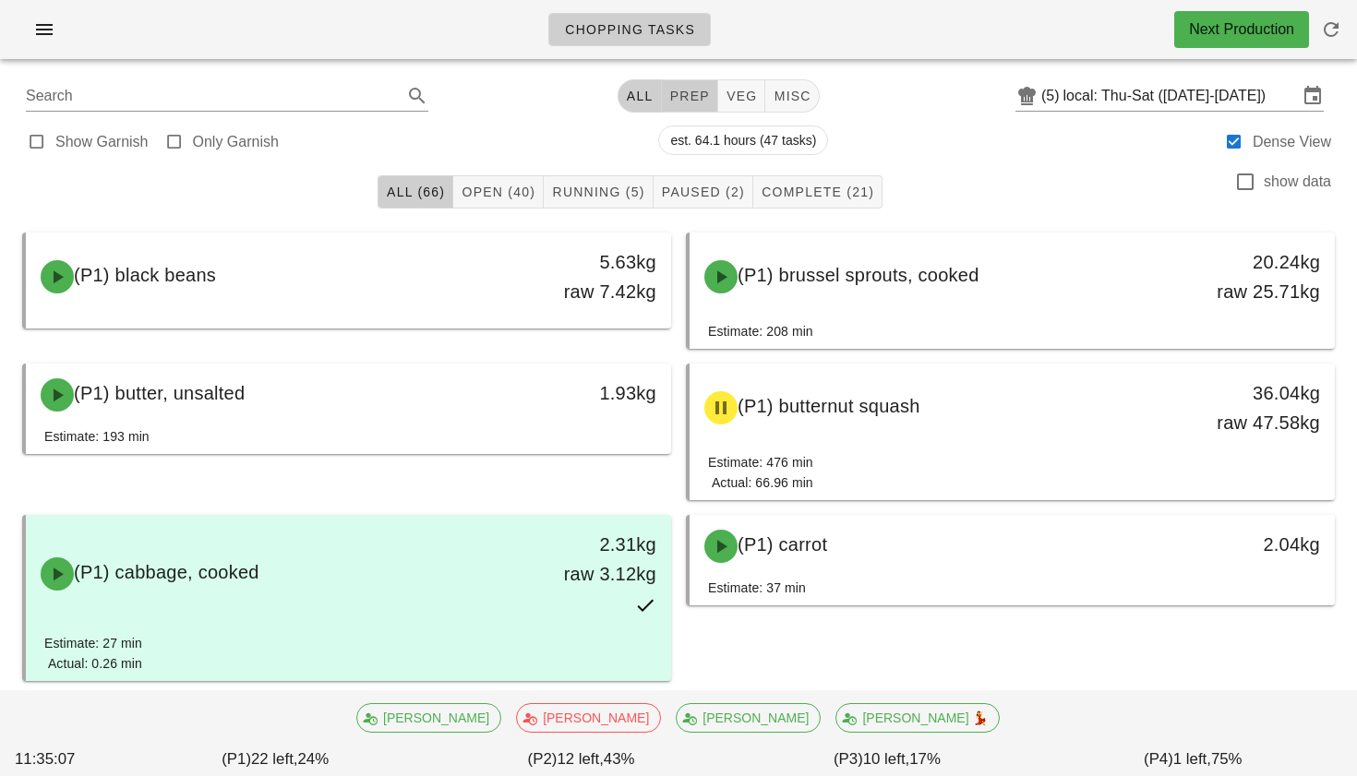
click at [695, 102] on span "prep" at bounding box center [689, 96] width 41 height 15
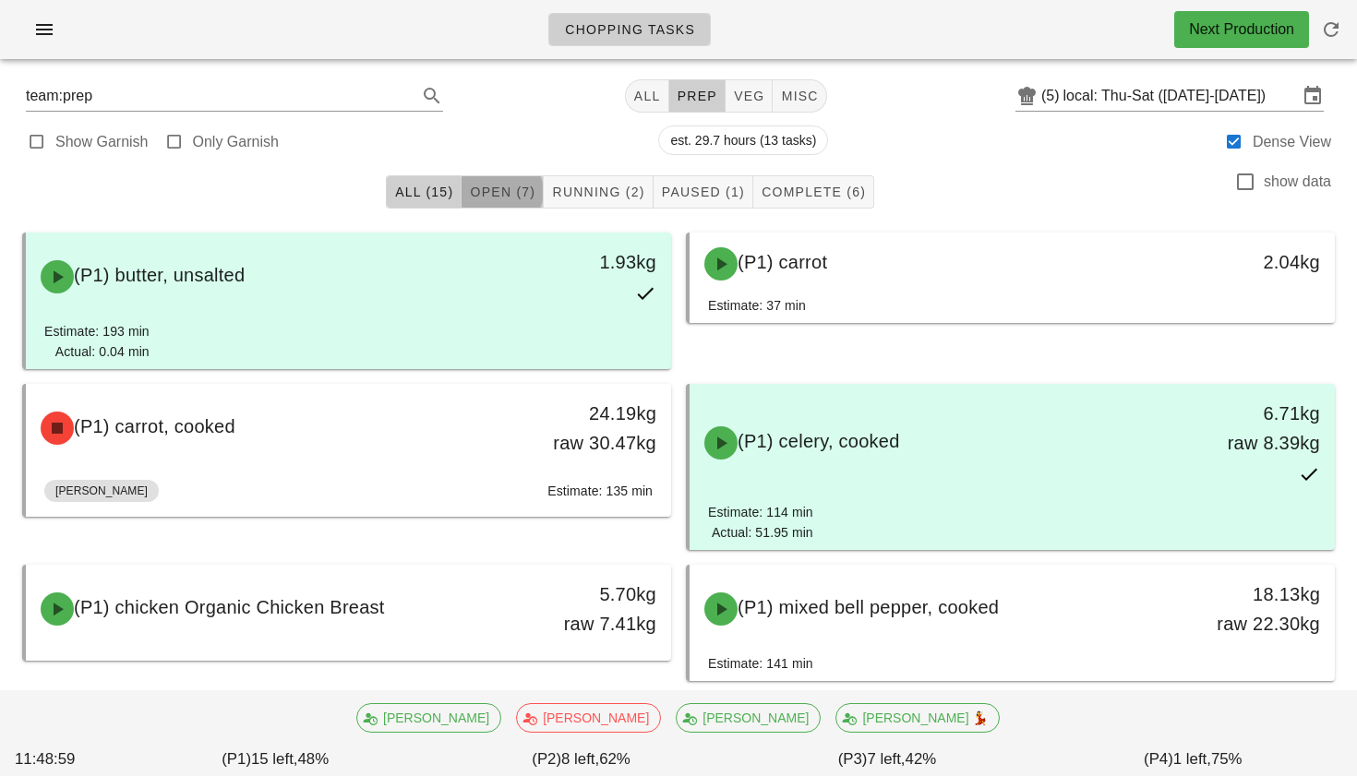
click at [528, 187] on span "Open (7)" at bounding box center [502, 192] width 66 height 15
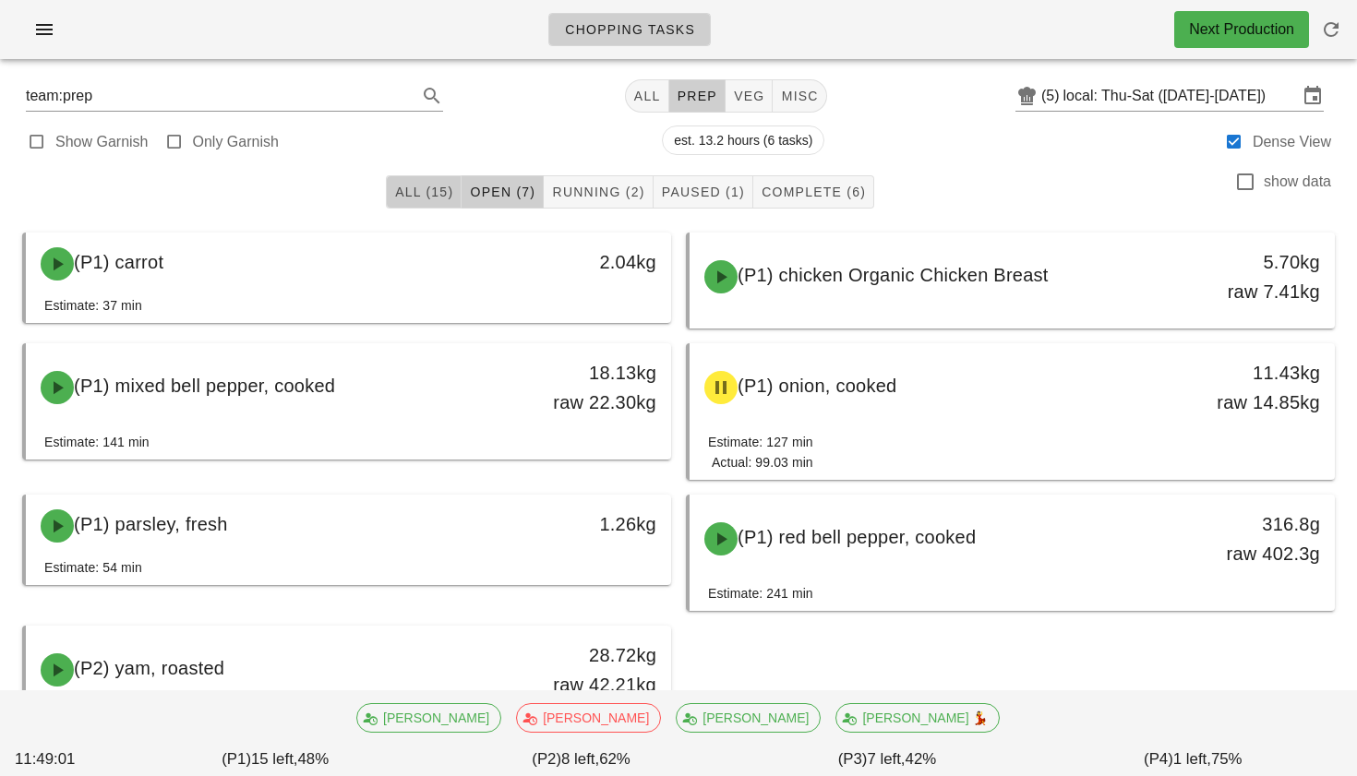
click at [419, 190] on span "All (15)" at bounding box center [423, 192] width 59 height 15
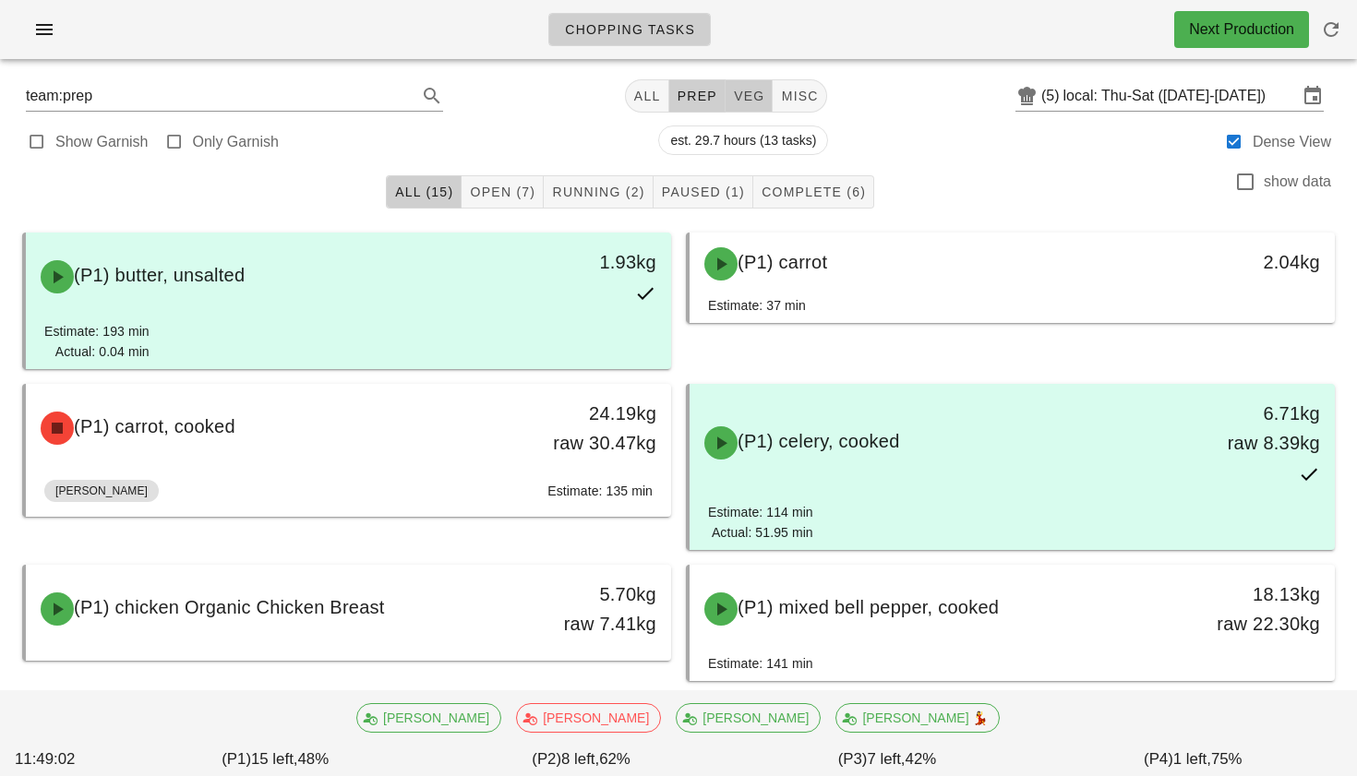
click at [733, 101] on span "veg" at bounding box center [749, 96] width 32 height 15
type input "team:veg"
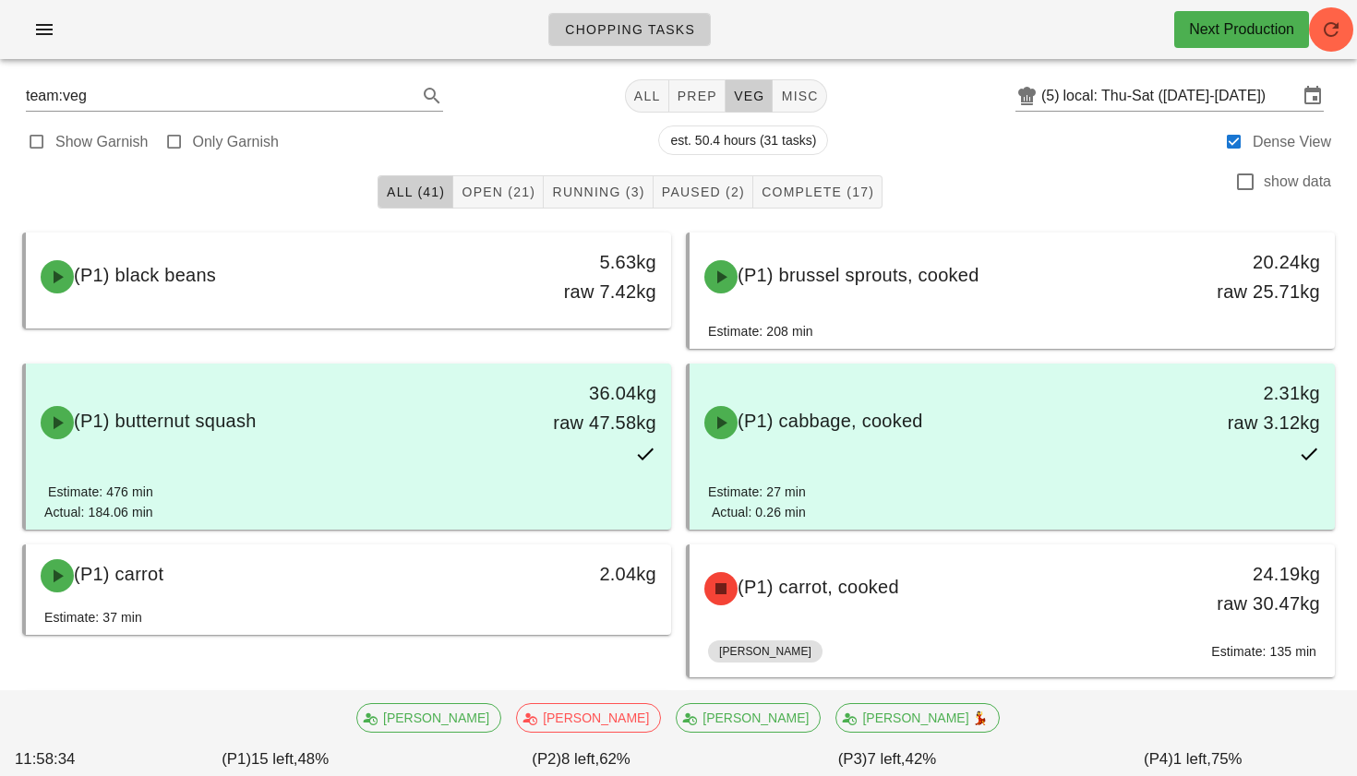
click at [1318, 49] on div "Chopping Tasks Next Production" at bounding box center [678, 29] width 1357 height 59
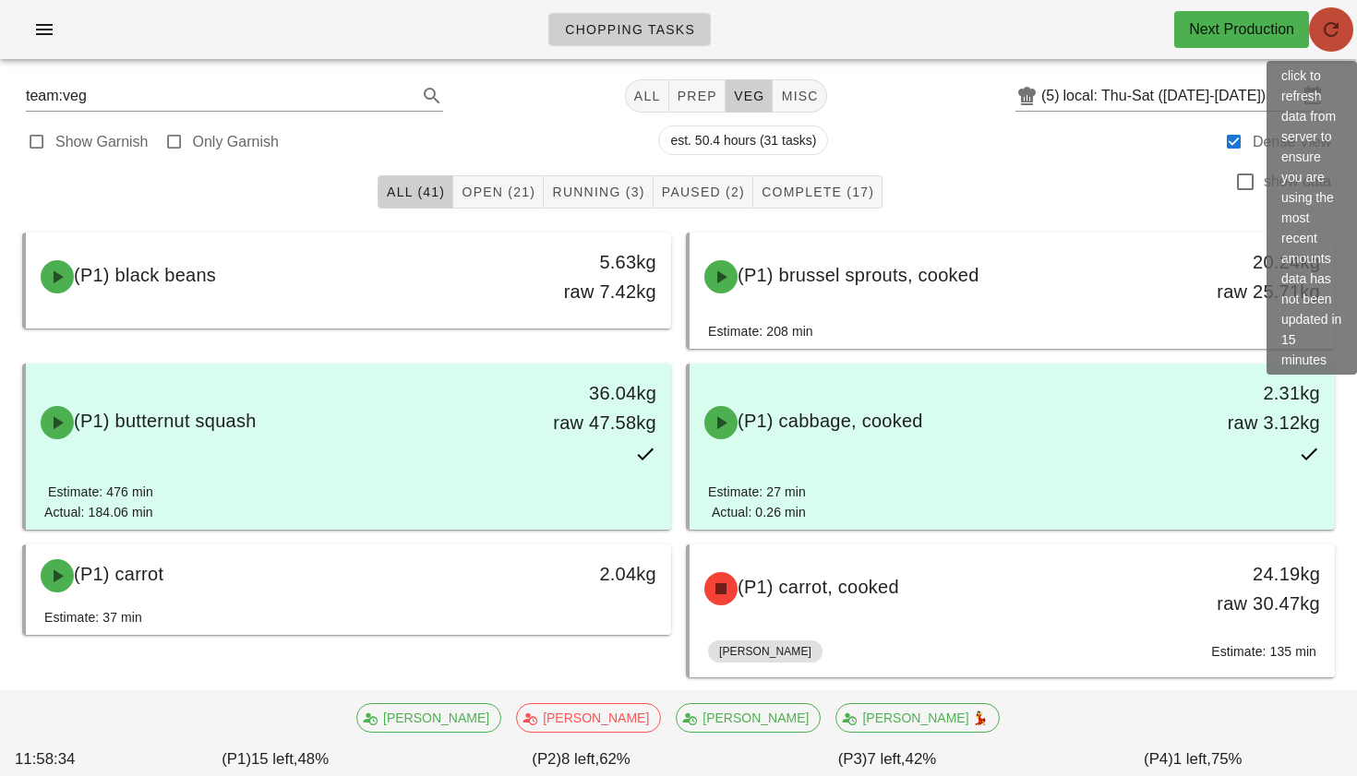
click at [1327, 40] on icon "button" at bounding box center [1331, 29] width 22 height 22
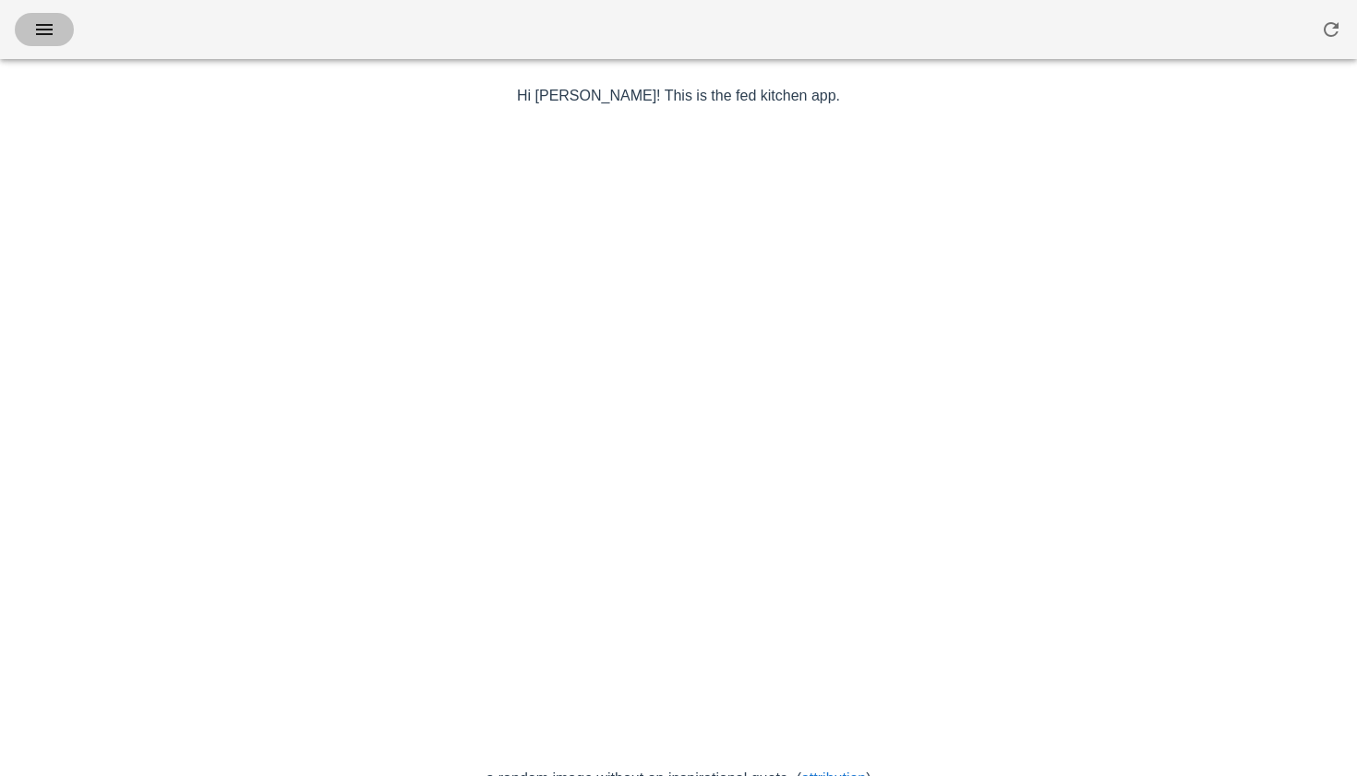
click at [51, 39] on icon "button" at bounding box center [44, 29] width 22 height 22
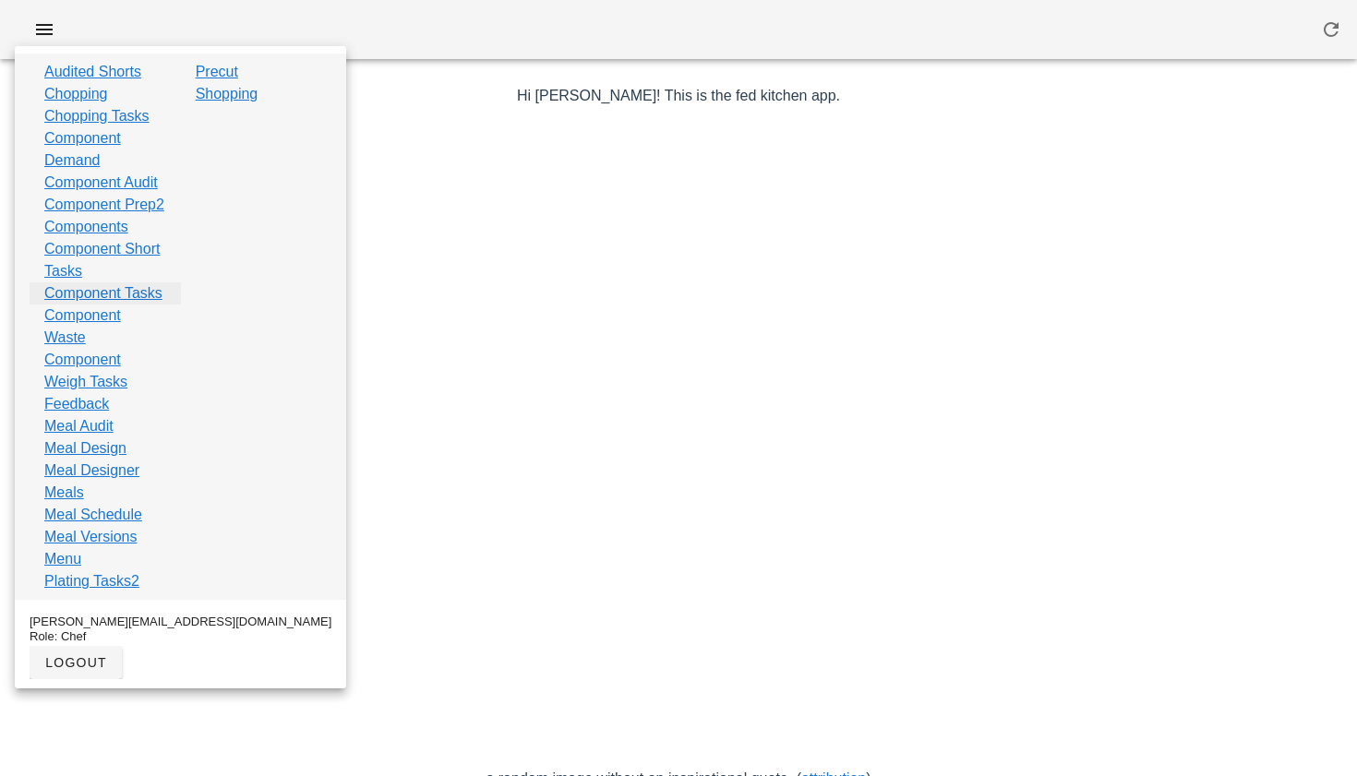
click at [88, 305] on link "Component Tasks" at bounding box center [103, 293] width 118 height 22
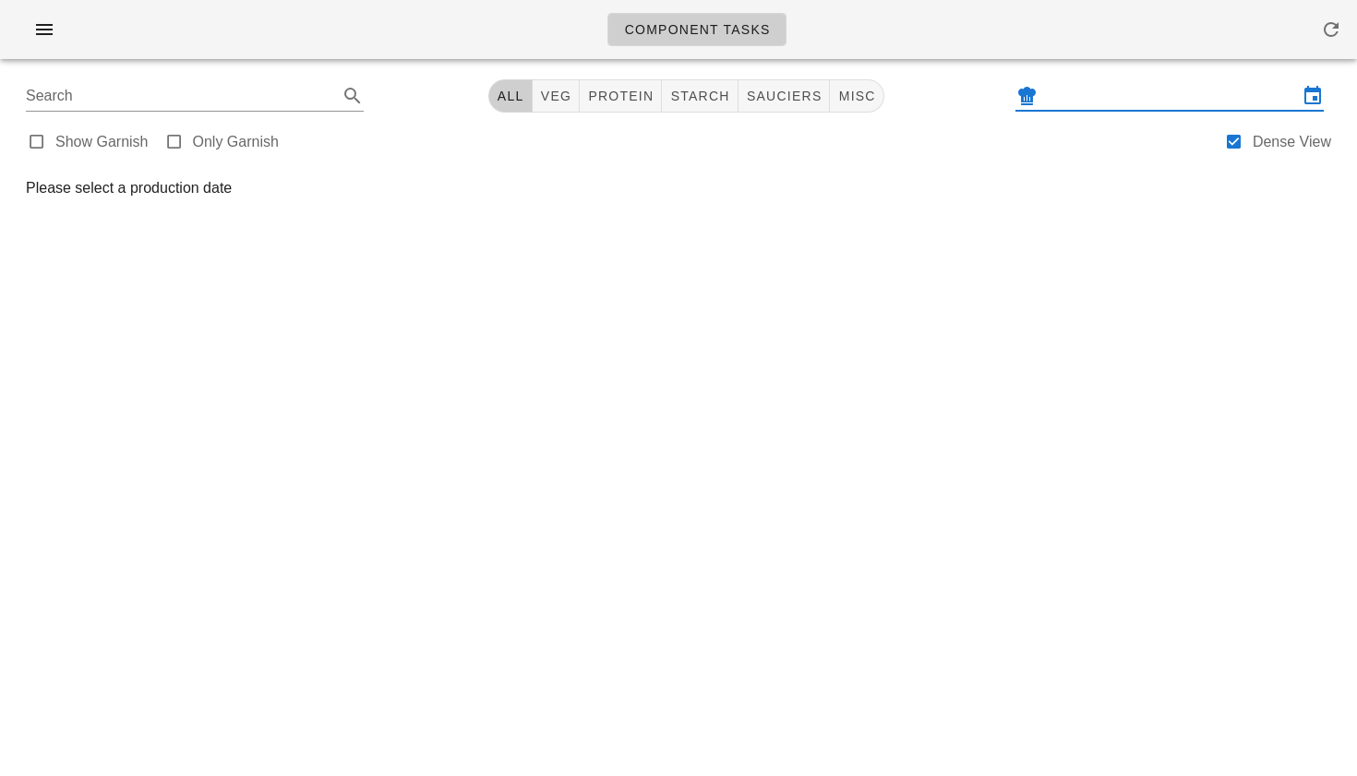
click at [1111, 102] on input "text" at bounding box center [1169, 96] width 257 height 30
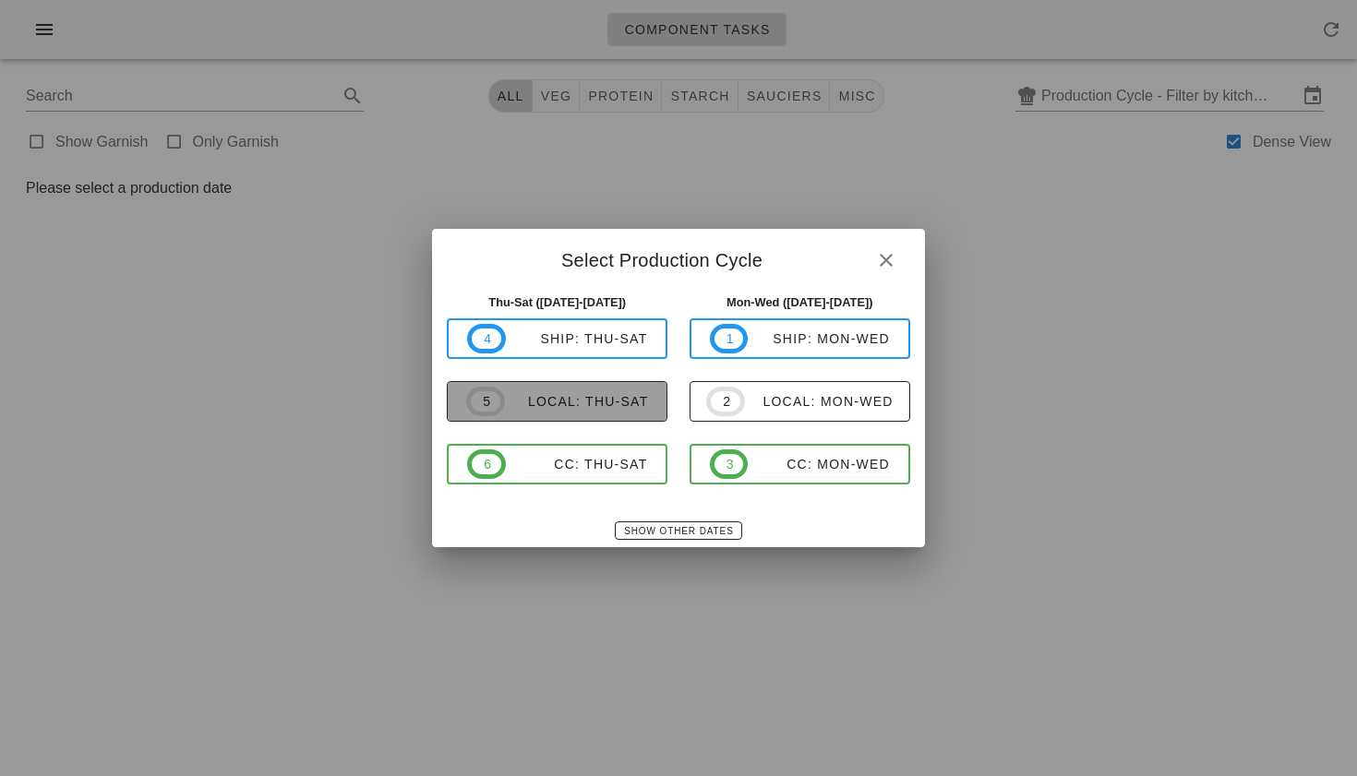
click at [611, 414] on span "5 local: Thu-Sat" at bounding box center [557, 402] width 182 height 30
type input "local: Thu-Sat ([DATE]-[DATE])"
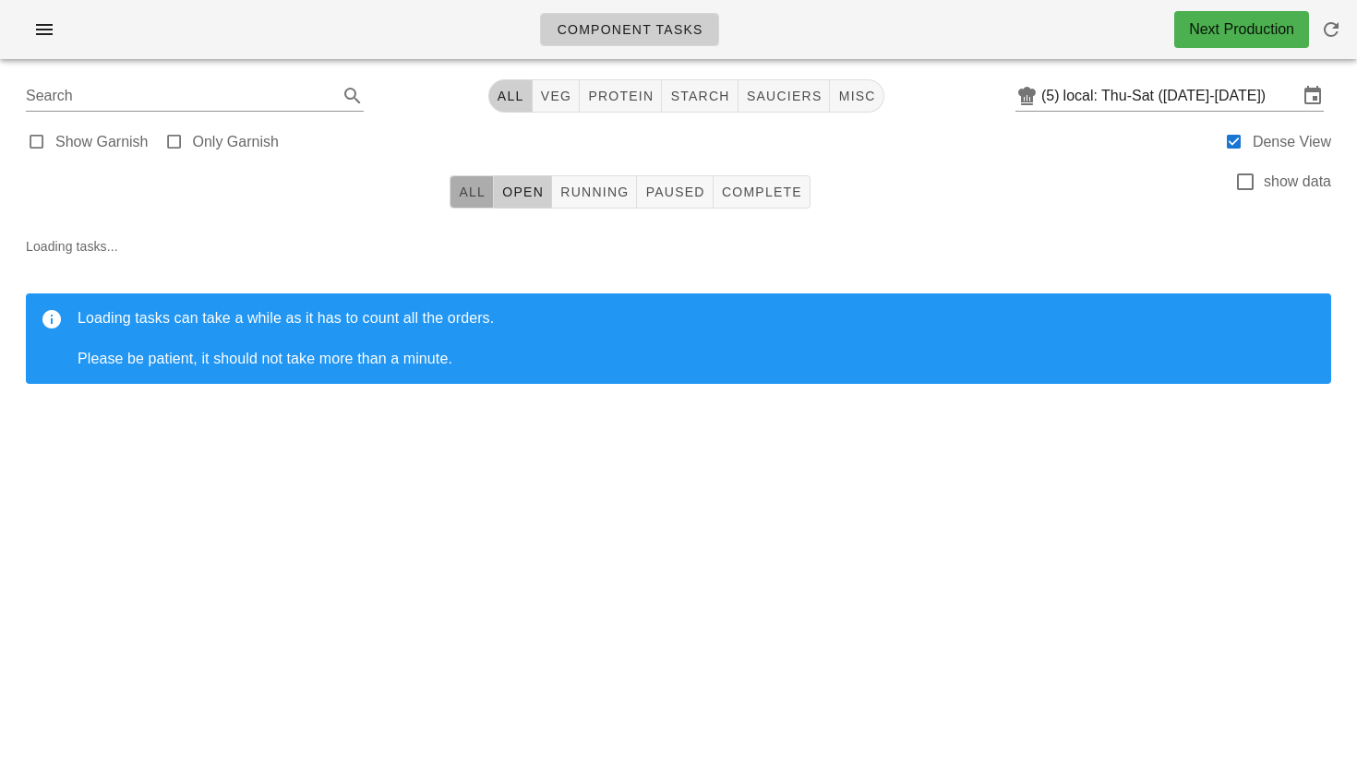
click at [479, 202] on button "All" at bounding box center [472, 191] width 44 height 33
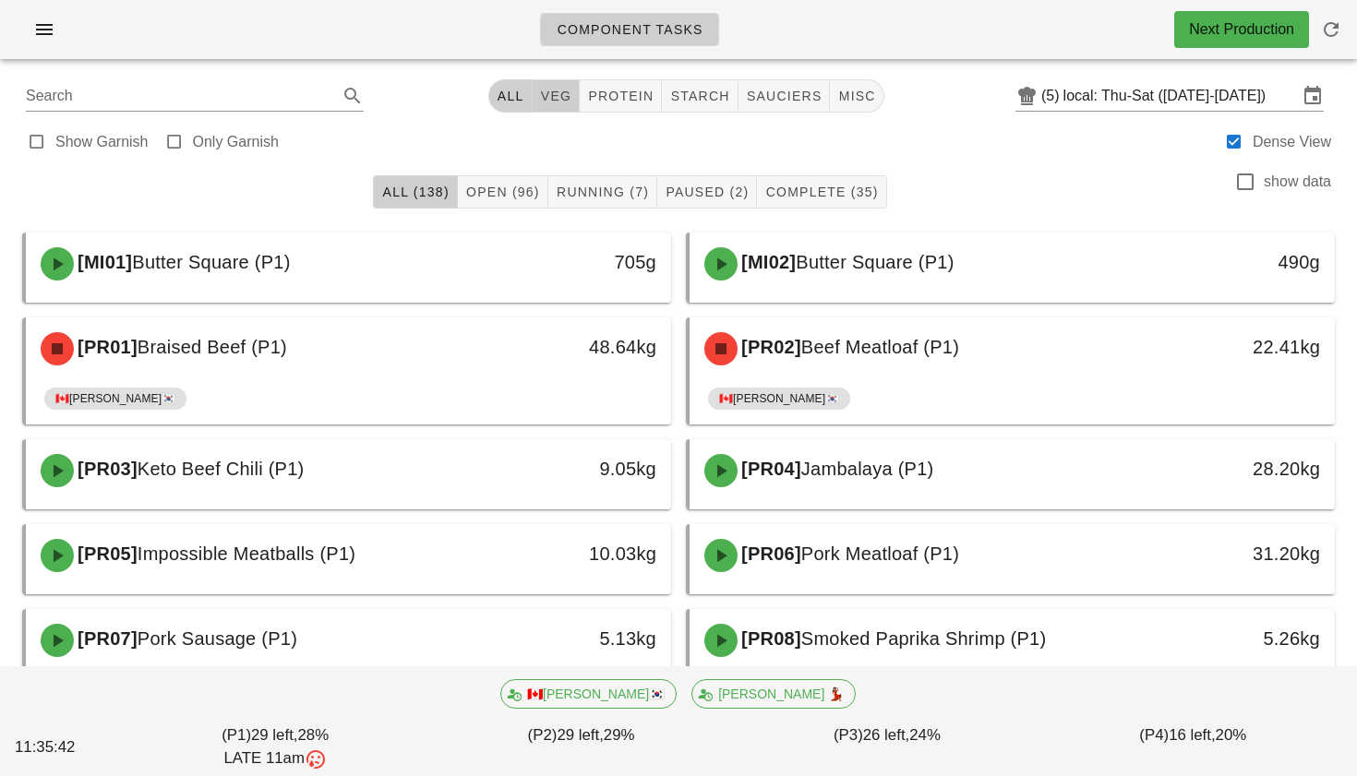
click at [551, 95] on span "veg" at bounding box center [556, 96] width 32 height 15
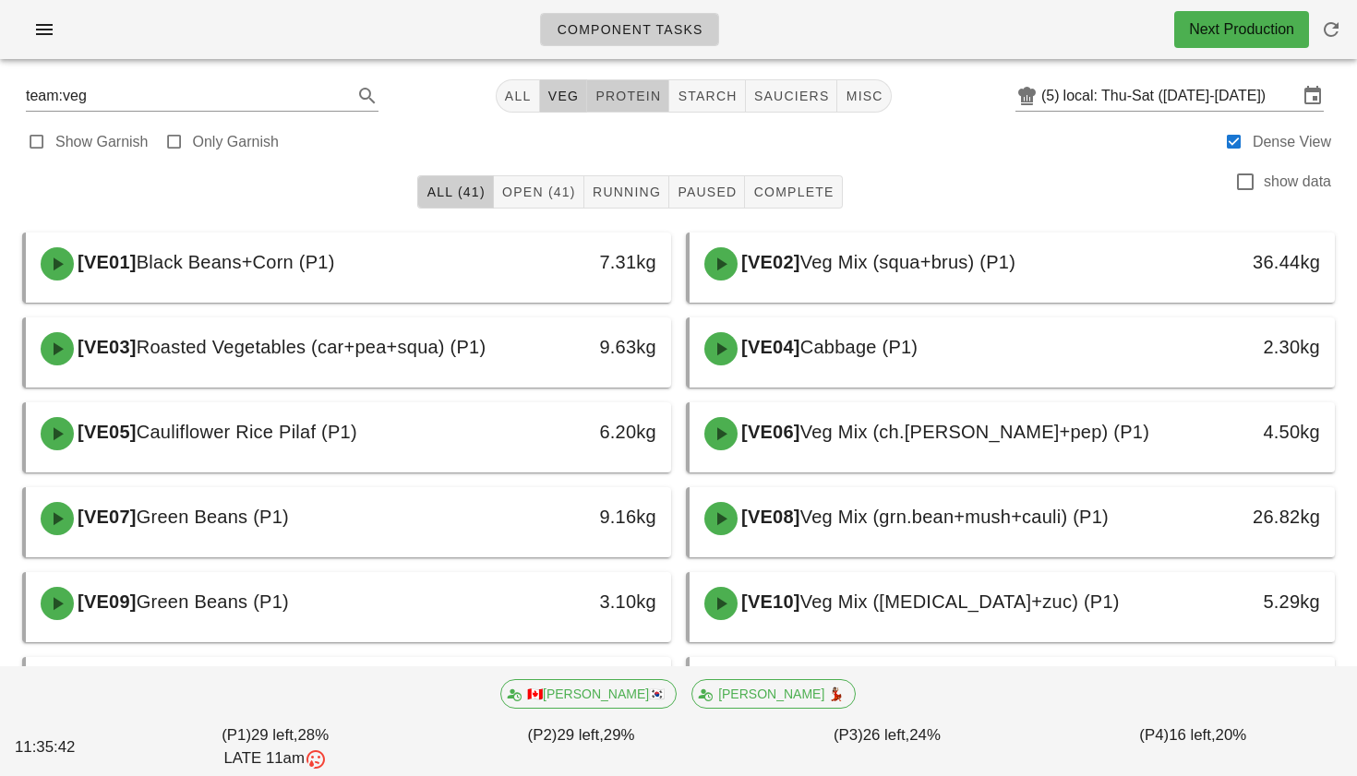
click at [601, 85] on button "protein" at bounding box center [628, 95] width 82 height 33
type input "team:protein"
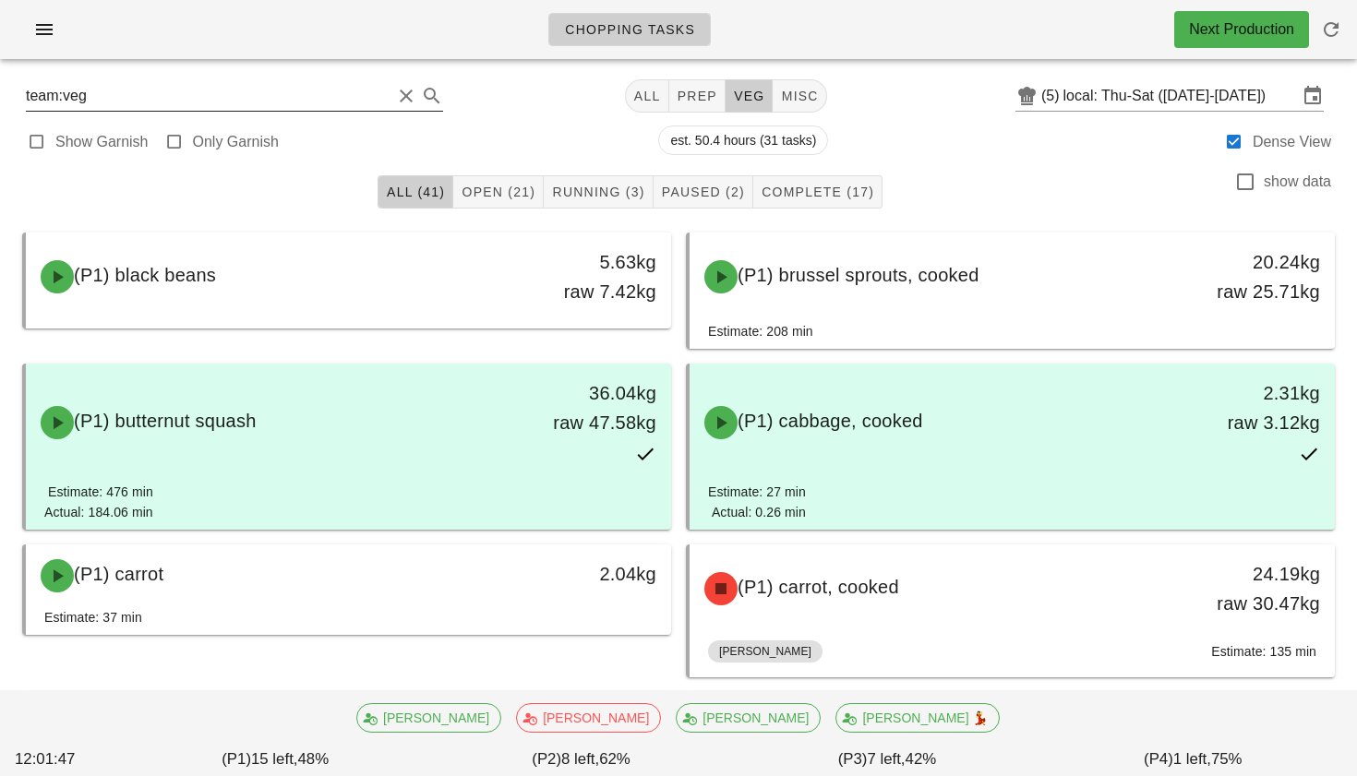
click at [243, 103] on input "team:veg" at bounding box center [209, 96] width 366 height 30
click at [395, 94] on button "Clear Search" at bounding box center [406, 96] width 22 height 22
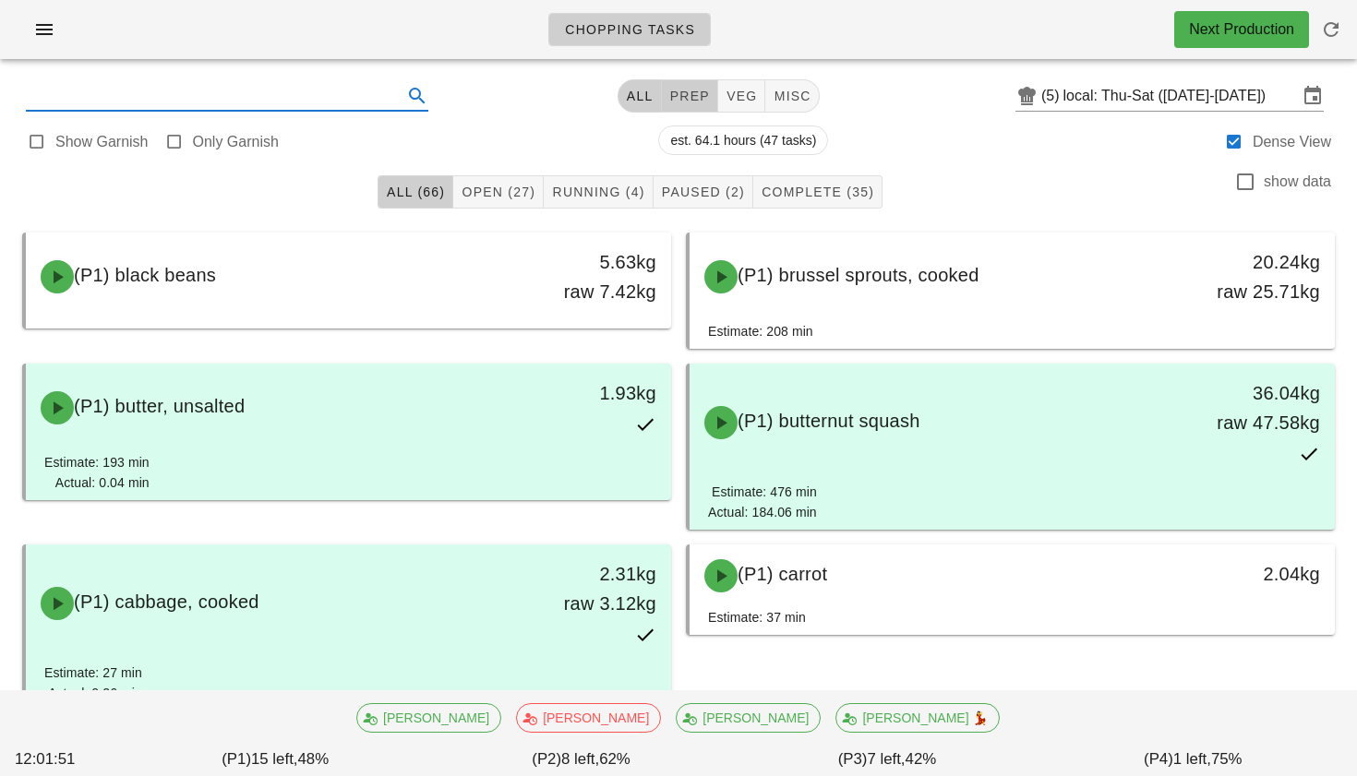
click at [674, 91] on span "prep" at bounding box center [689, 96] width 41 height 15
type input "team:prep"
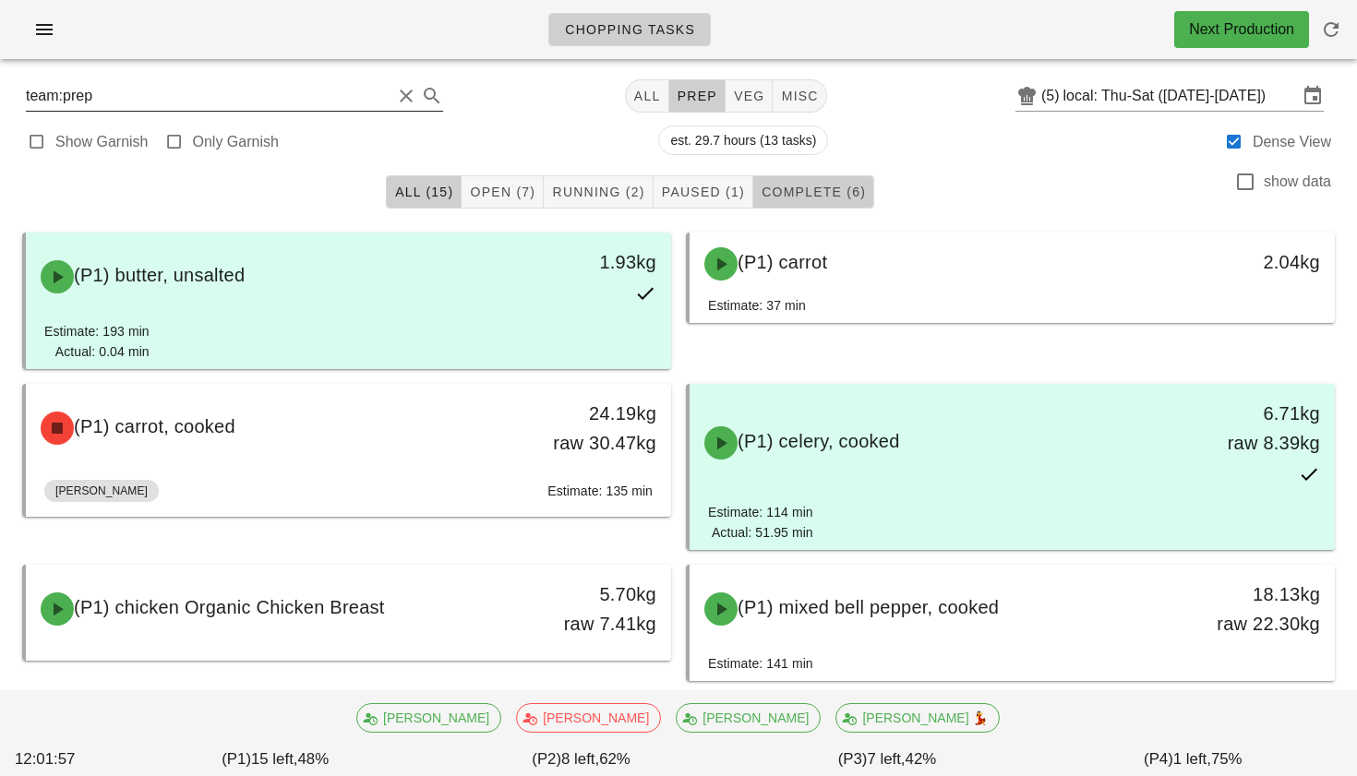
click at [805, 201] on button "Complete (6)" at bounding box center [813, 191] width 121 height 33
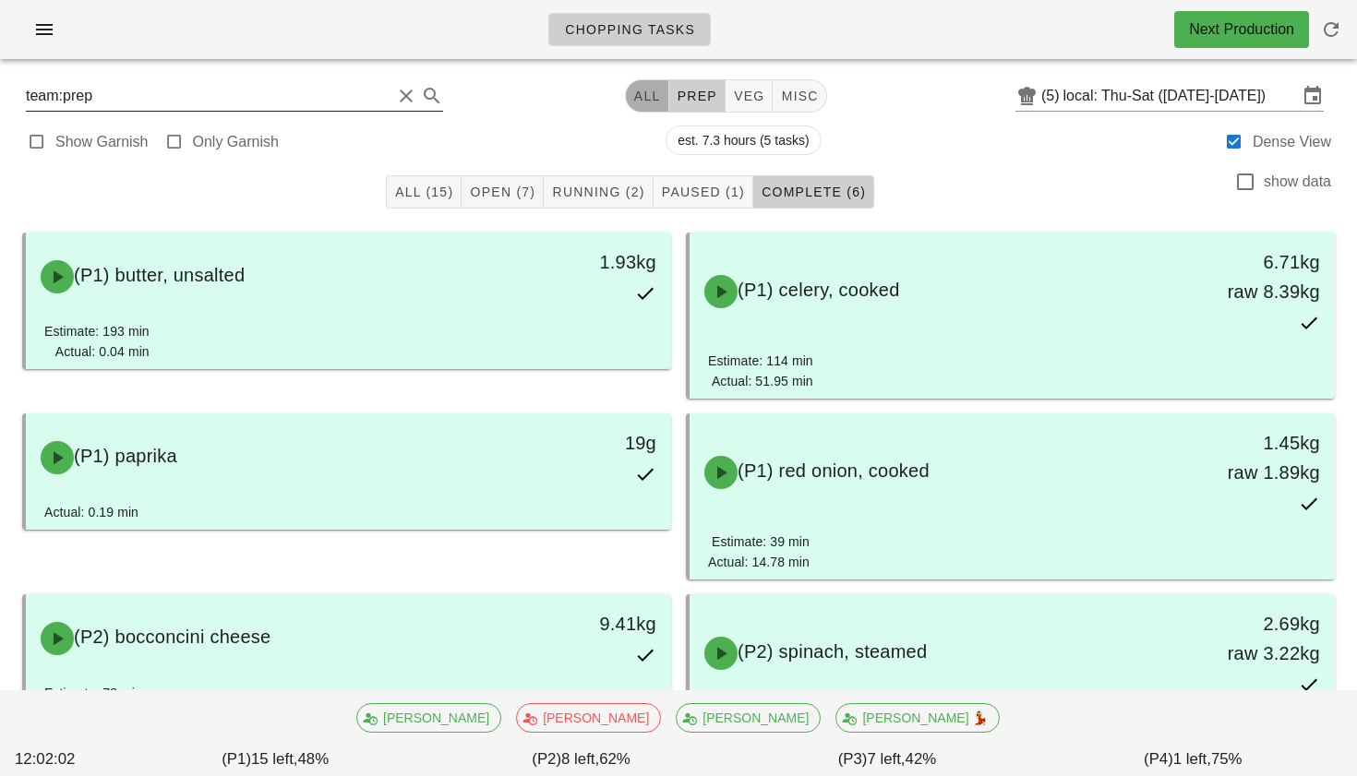
click at [649, 98] on span "All" at bounding box center [647, 96] width 28 height 15
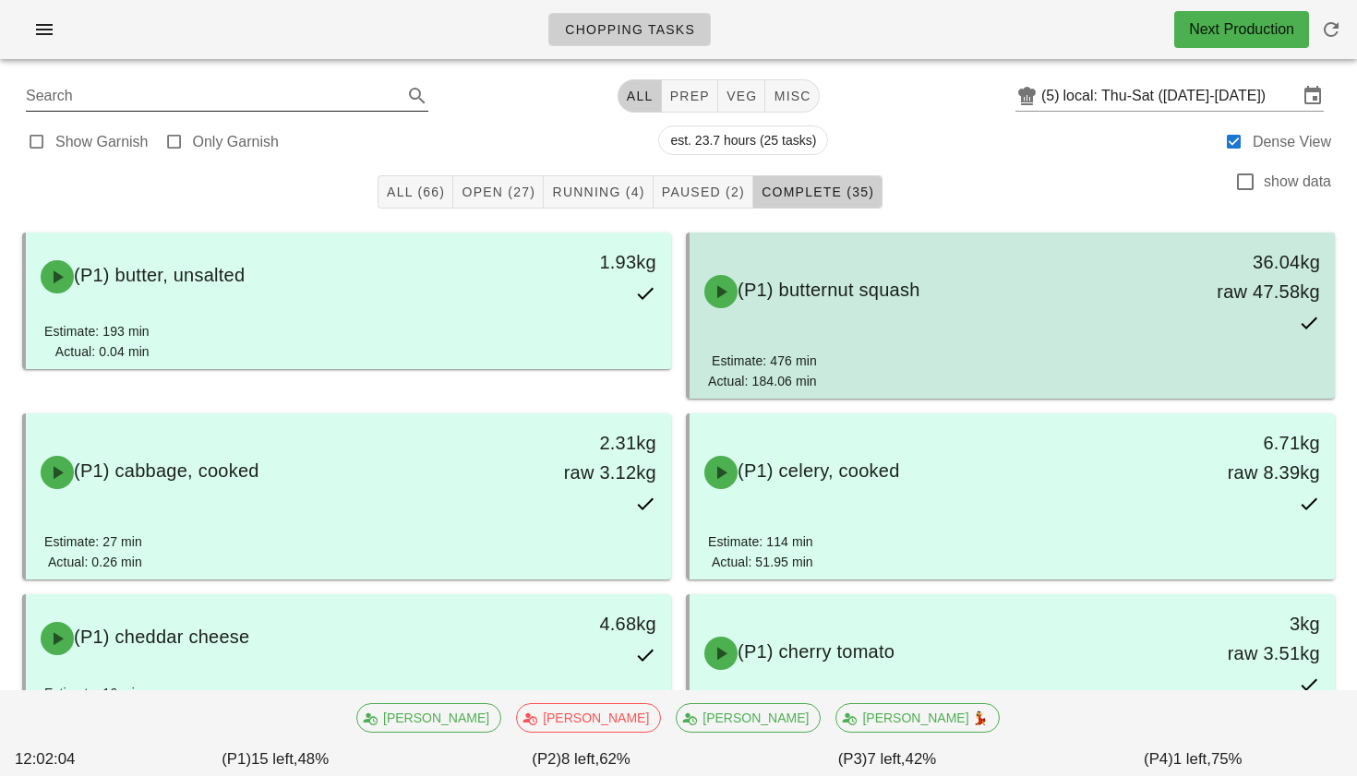
click at [1014, 348] on div "(P1) butternut squash 36.04kg raw 47.58kg" at bounding box center [1012, 292] width 645 height 118
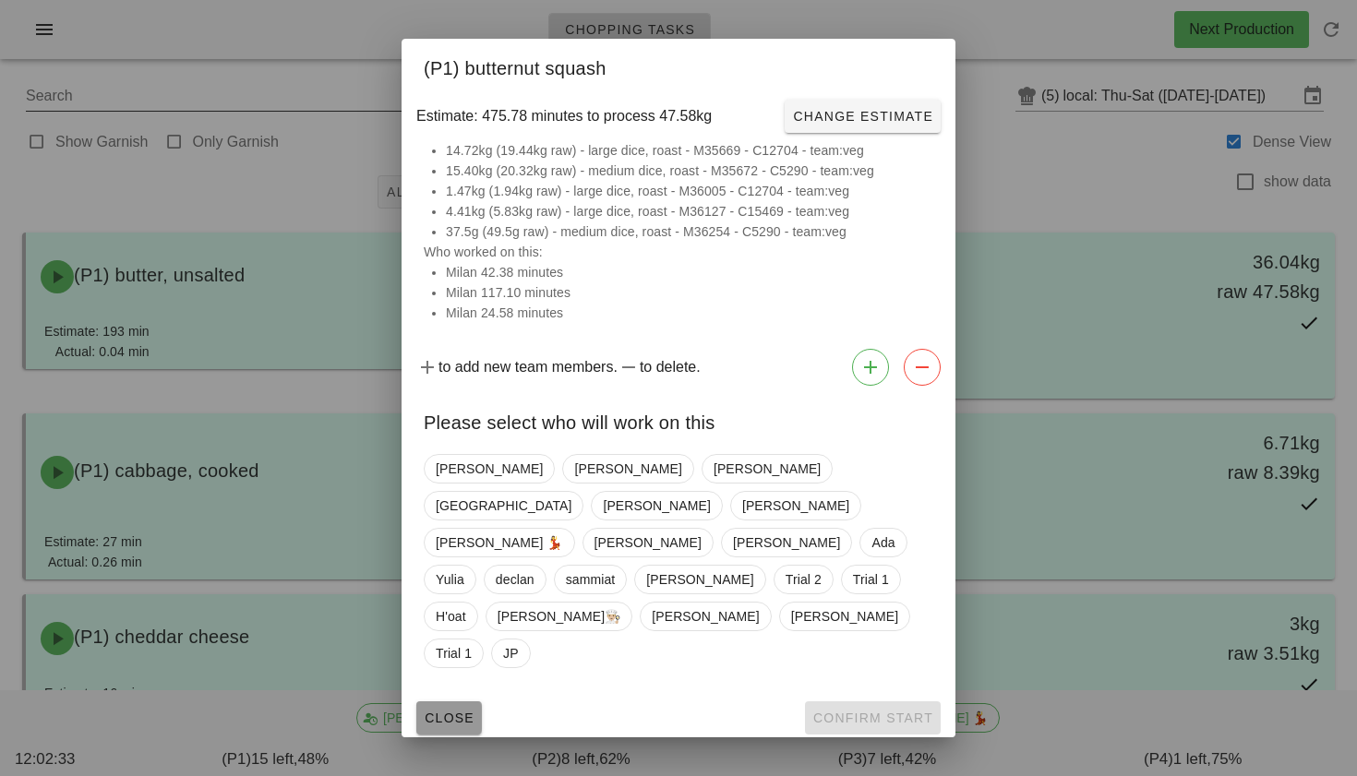
click at [456, 711] on span "Close" at bounding box center [449, 718] width 51 height 15
